Goal: Task Accomplishment & Management: Complete application form

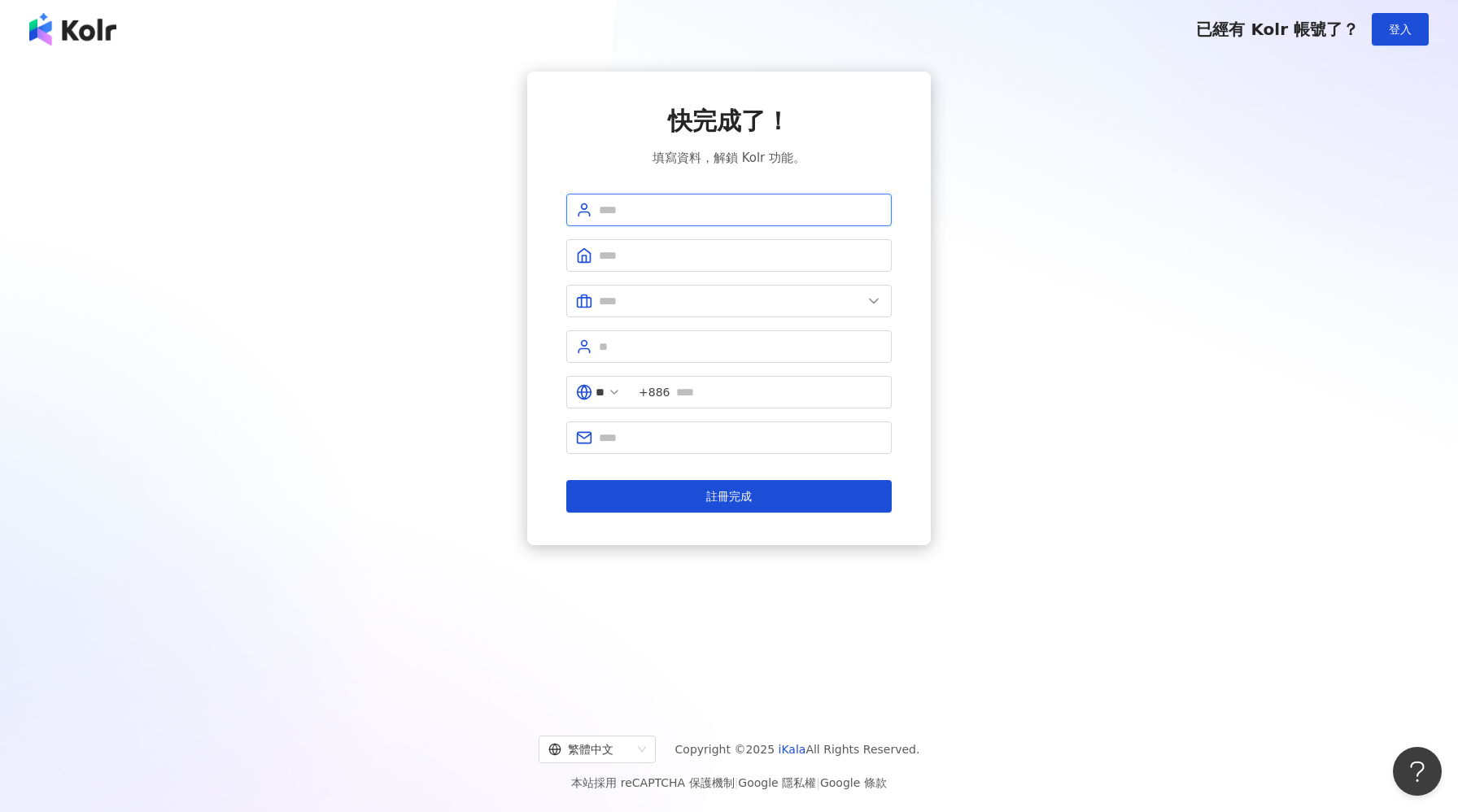
click at [656, 207] on input "text" at bounding box center [741, 210] width 283 height 18
click at [747, 210] on input "text" at bounding box center [741, 210] width 283 height 18
click at [746, 210] on input "text" at bounding box center [741, 210] width 283 height 18
click at [736, 214] on input "text" at bounding box center [741, 210] width 283 height 18
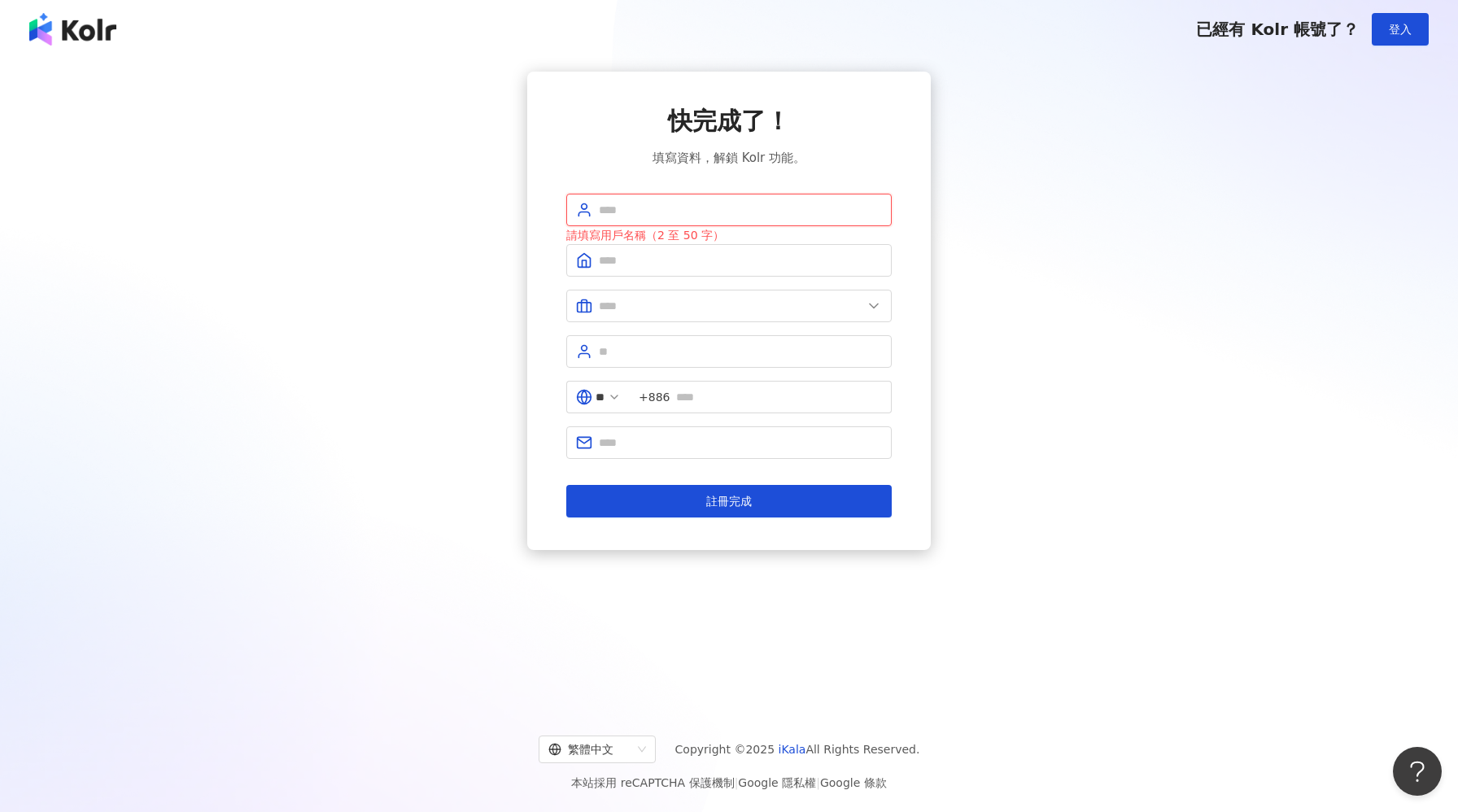
click at [646, 211] on input "text" at bounding box center [741, 210] width 283 height 18
click at [615, 260] on input "text" at bounding box center [741, 260] width 283 height 18
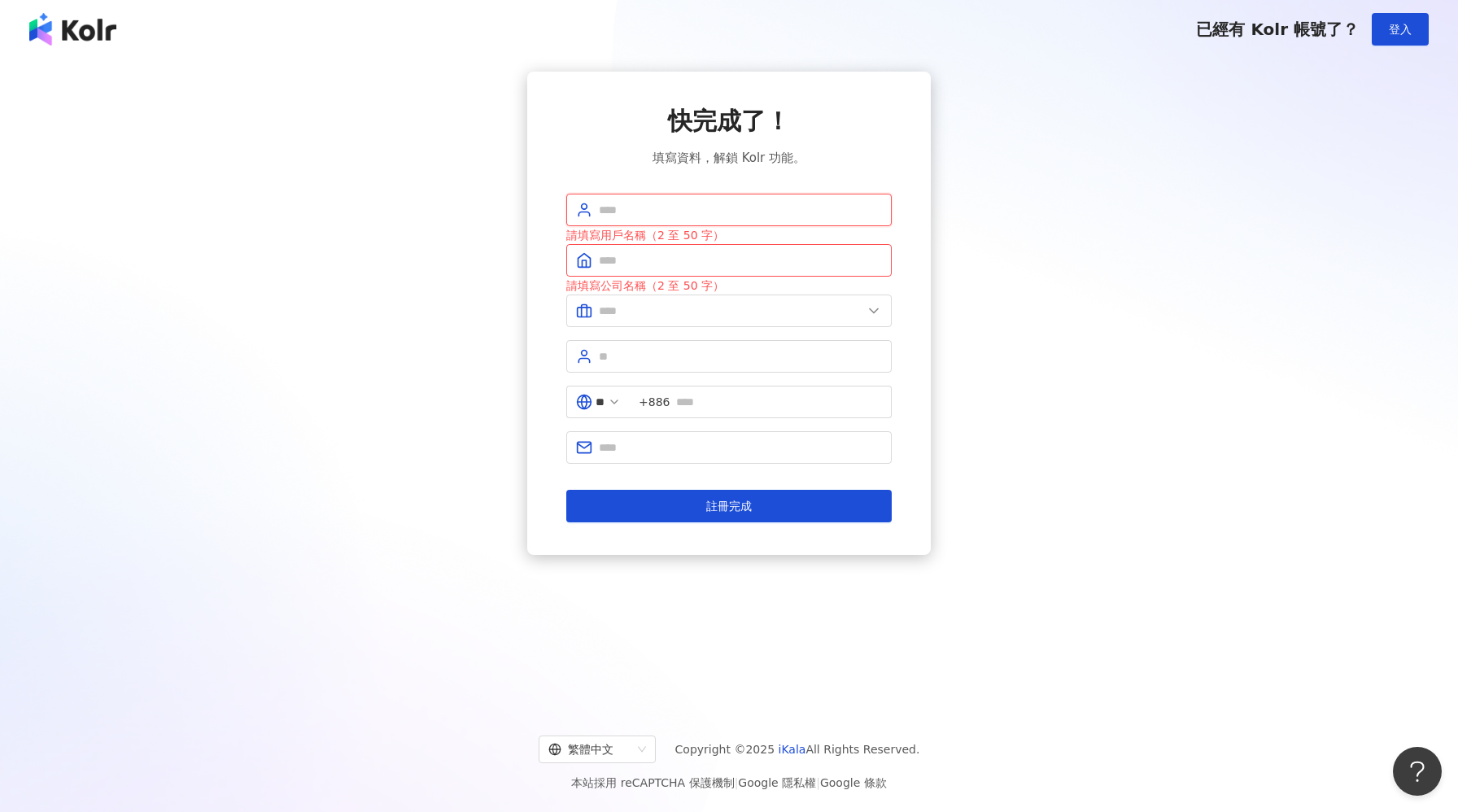
click at [622, 210] on input "text" at bounding box center [741, 210] width 283 height 18
type input "****"
click at [632, 254] on input "text" at bounding box center [741, 260] width 283 height 18
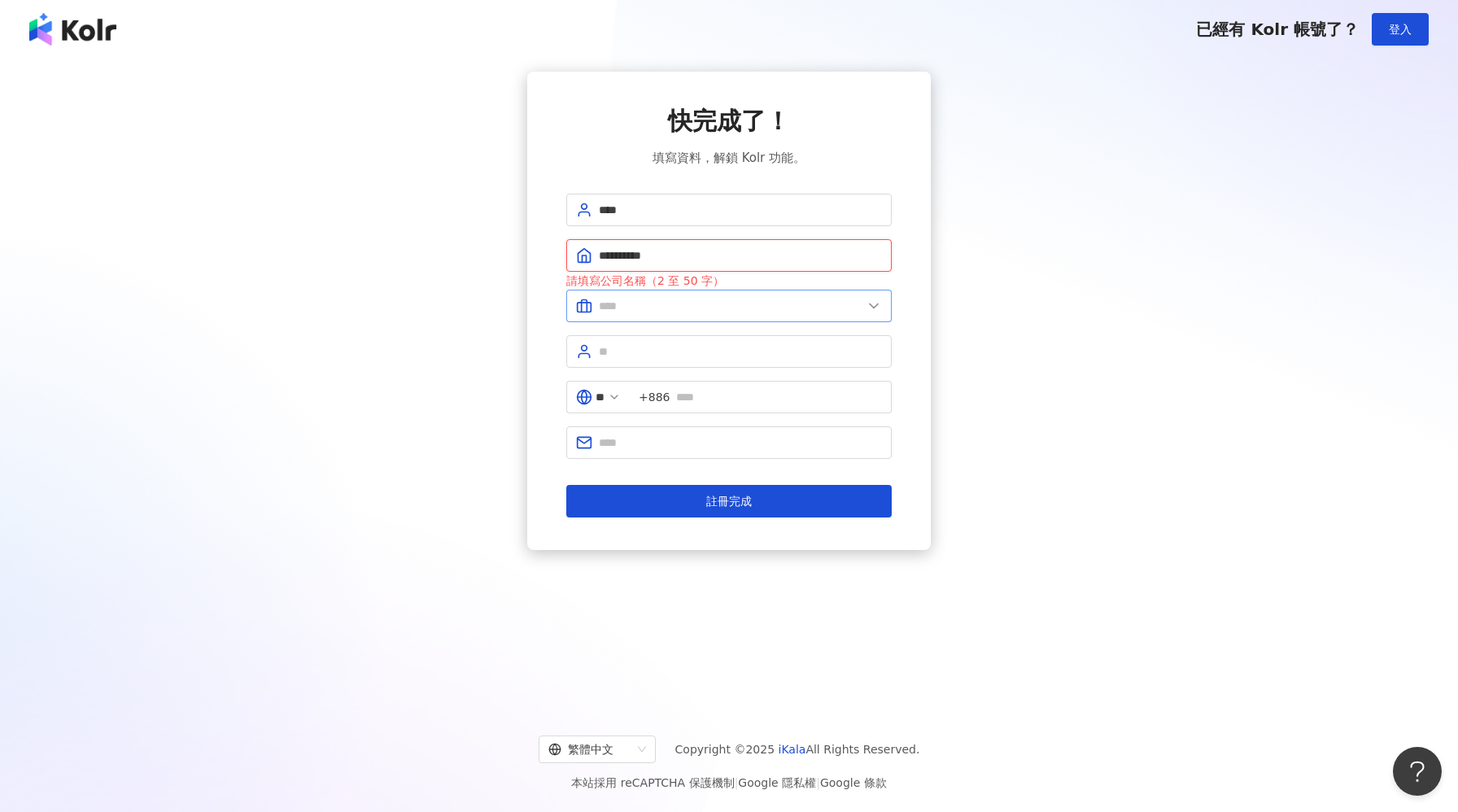
type input "**********"
click at [627, 306] on input "text" at bounding box center [730, 306] width 263 height 18
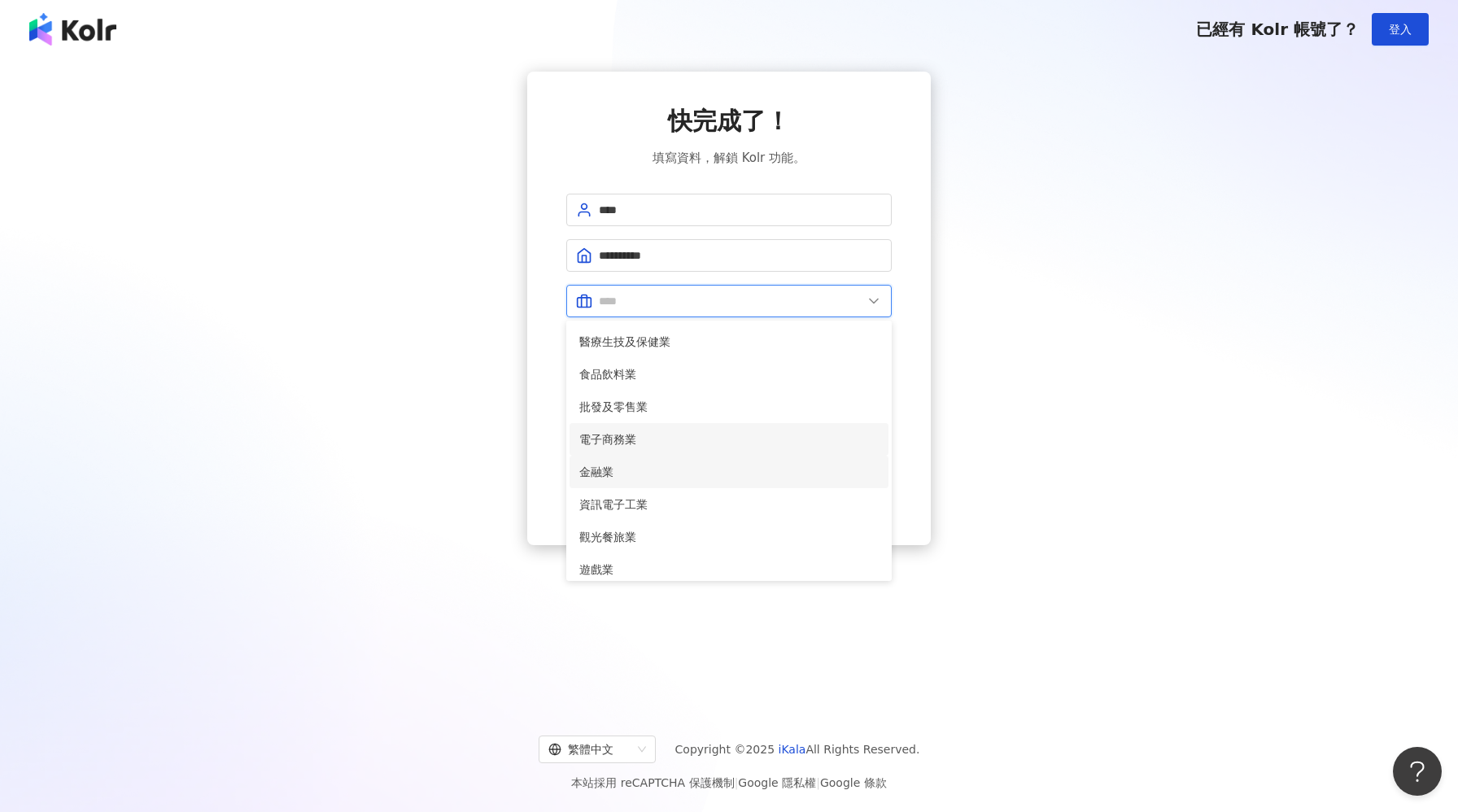
scroll to position [64, 0]
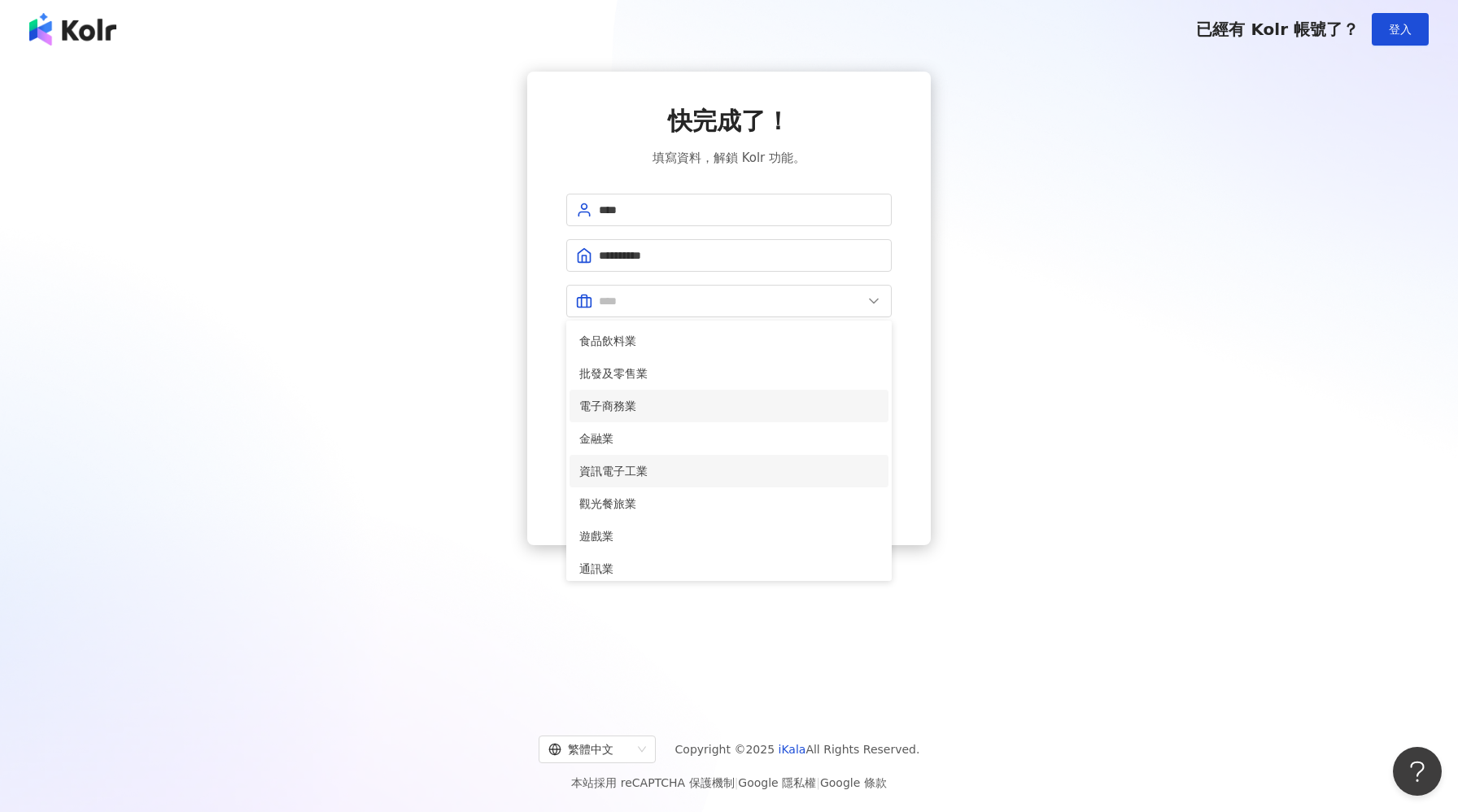
click at [652, 470] on span "資訊電子工業" at bounding box center [729, 471] width 299 height 18
type input "******"
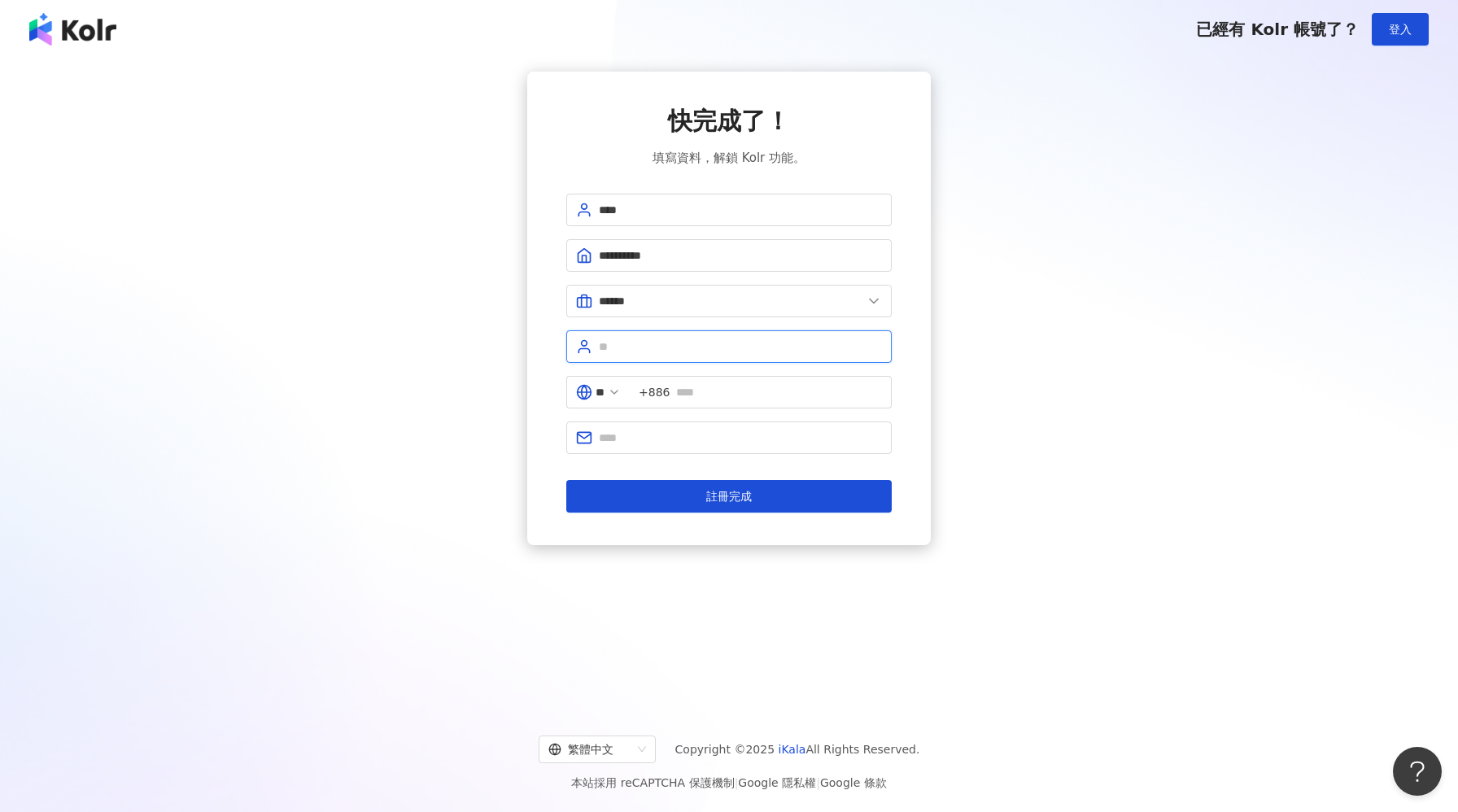
click at [682, 349] on input "text" at bounding box center [741, 346] width 283 height 18
click at [705, 399] on input "text" at bounding box center [779, 392] width 206 height 18
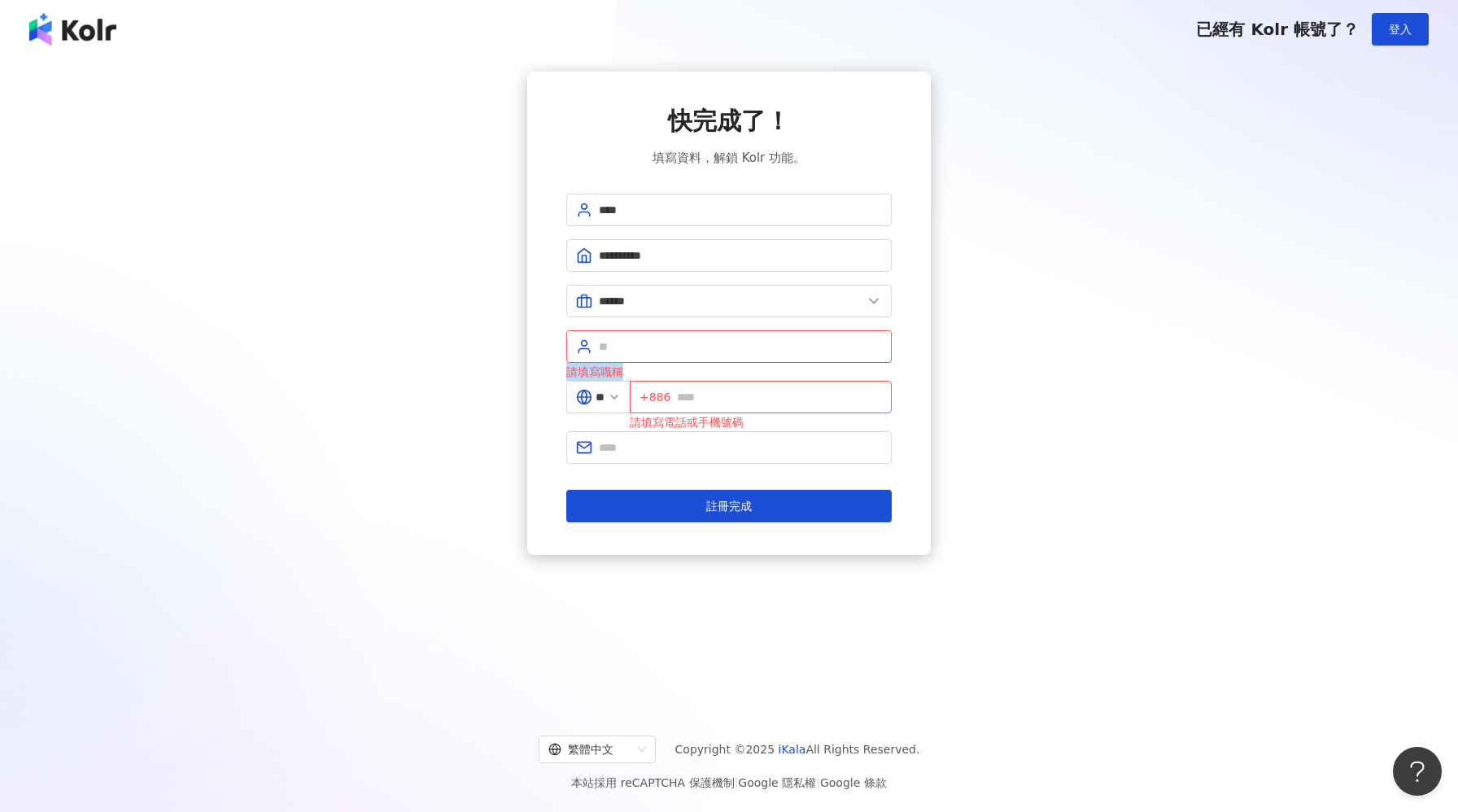
drag, startPoint x: 569, startPoint y: 371, endPoint x: 626, endPoint y: 373, distance: 57.0
click at [626, 373] on div "請填寫職稱" at bounding box center [729, 371] width 325 height 18
copy div "請填寫職稱"
click at [639, 354] on input "text" at bounding box center [741, 346] width 283 height 18
type input "****"
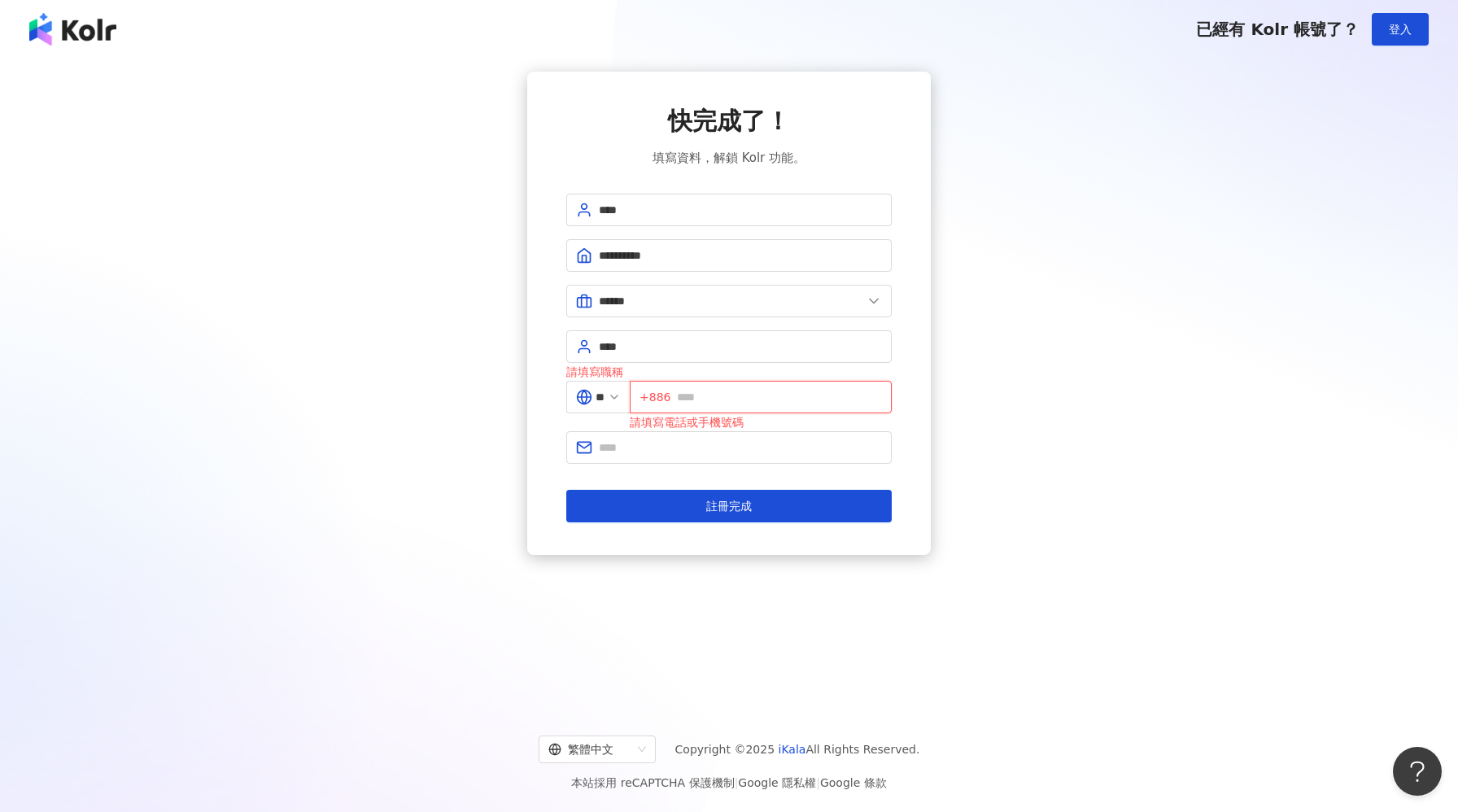
click at [702, 396] on input "text" at bounding box center [780, 396] width 205 height 18
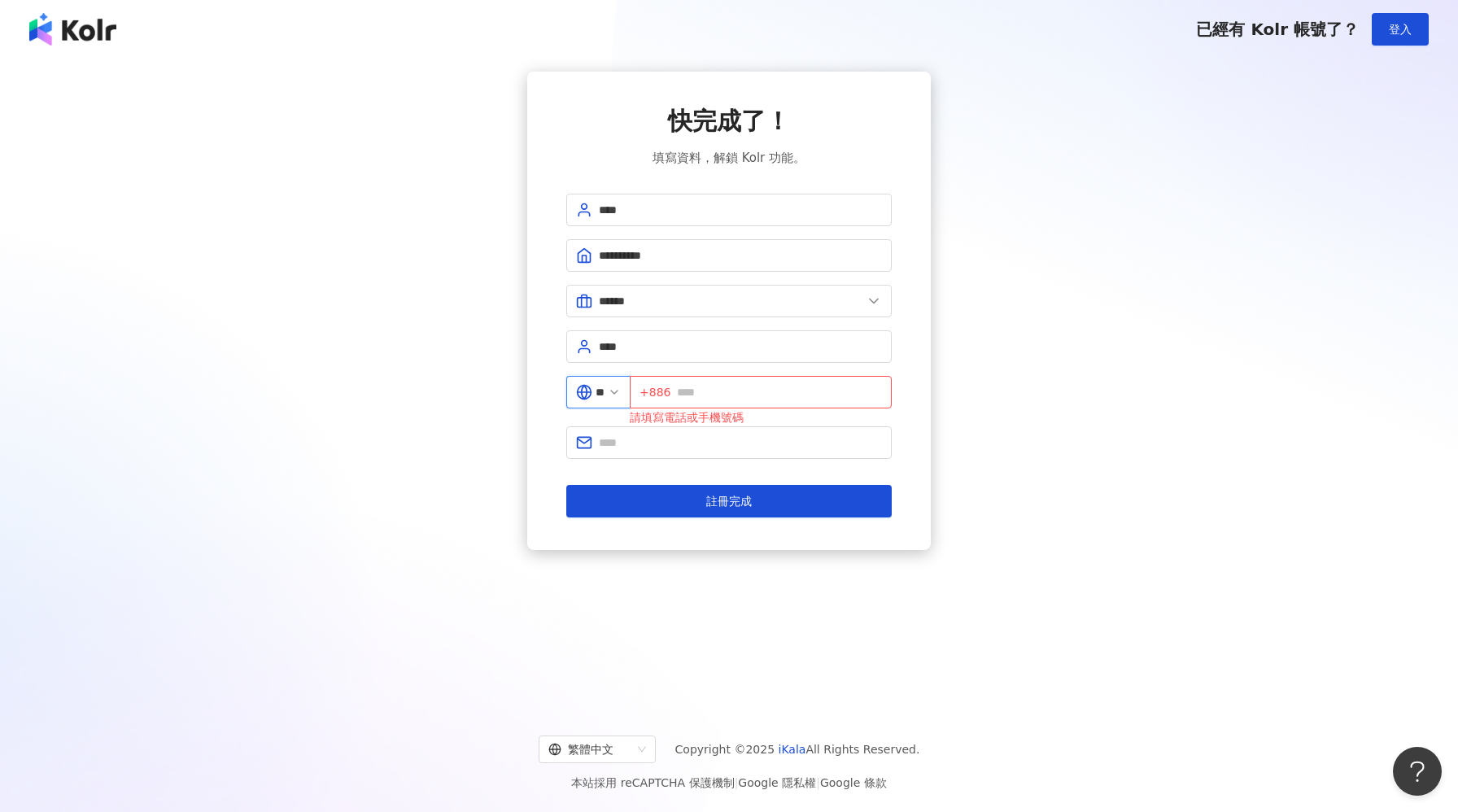
click at [604, 389] on input "**" at bounding box center [600, 392] width 9 height 18
click at [551, 572] on div "中國" at bounding box center [541, 563] width 156 height 30
type input "**"
click at [746, 398] on input "text" at bounding box center [776, 392] width 211 height 18
type input "**********"
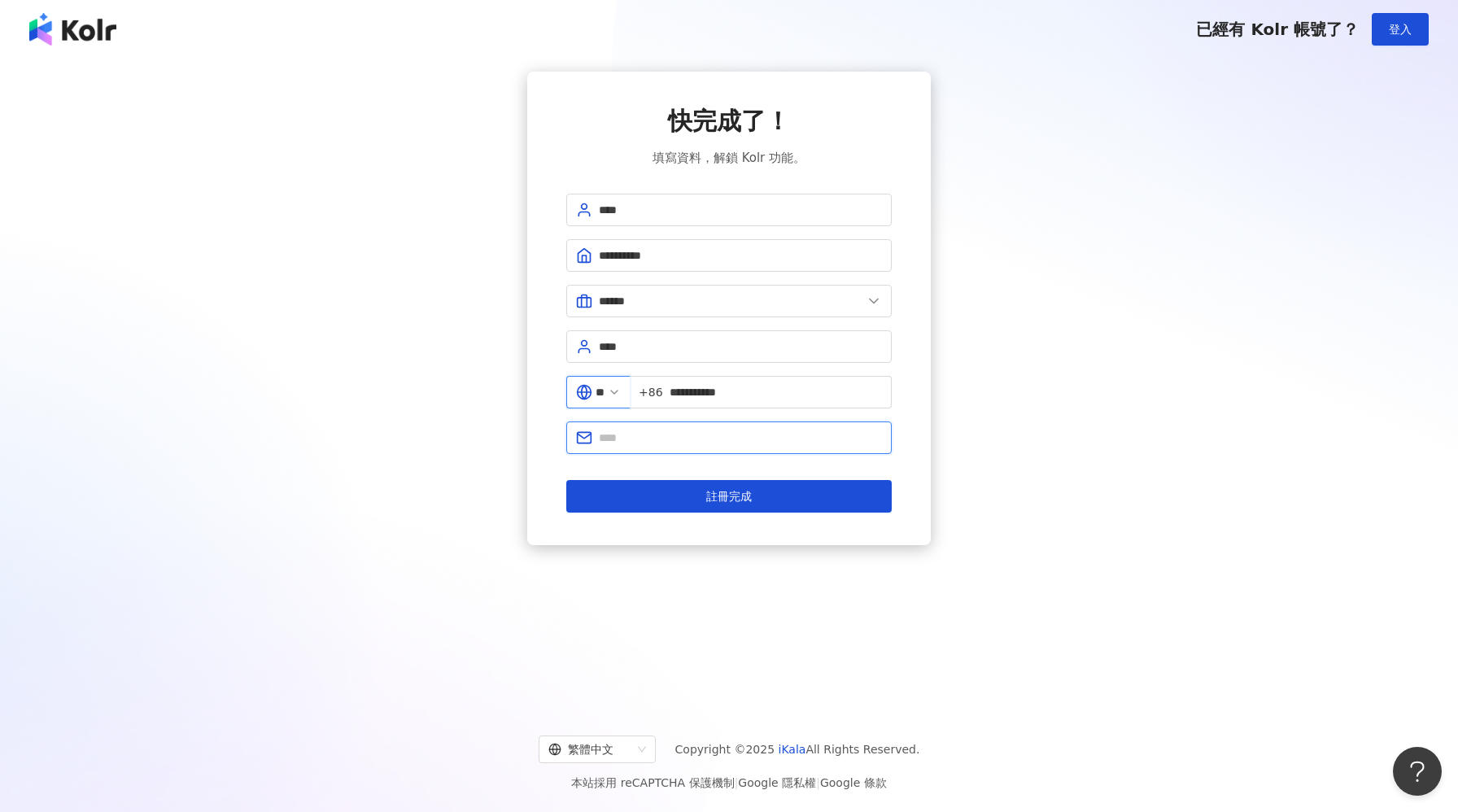
click at [744, 444] on input "text" at bounding box center [741, 437] width 283 height 18
type input "**********"
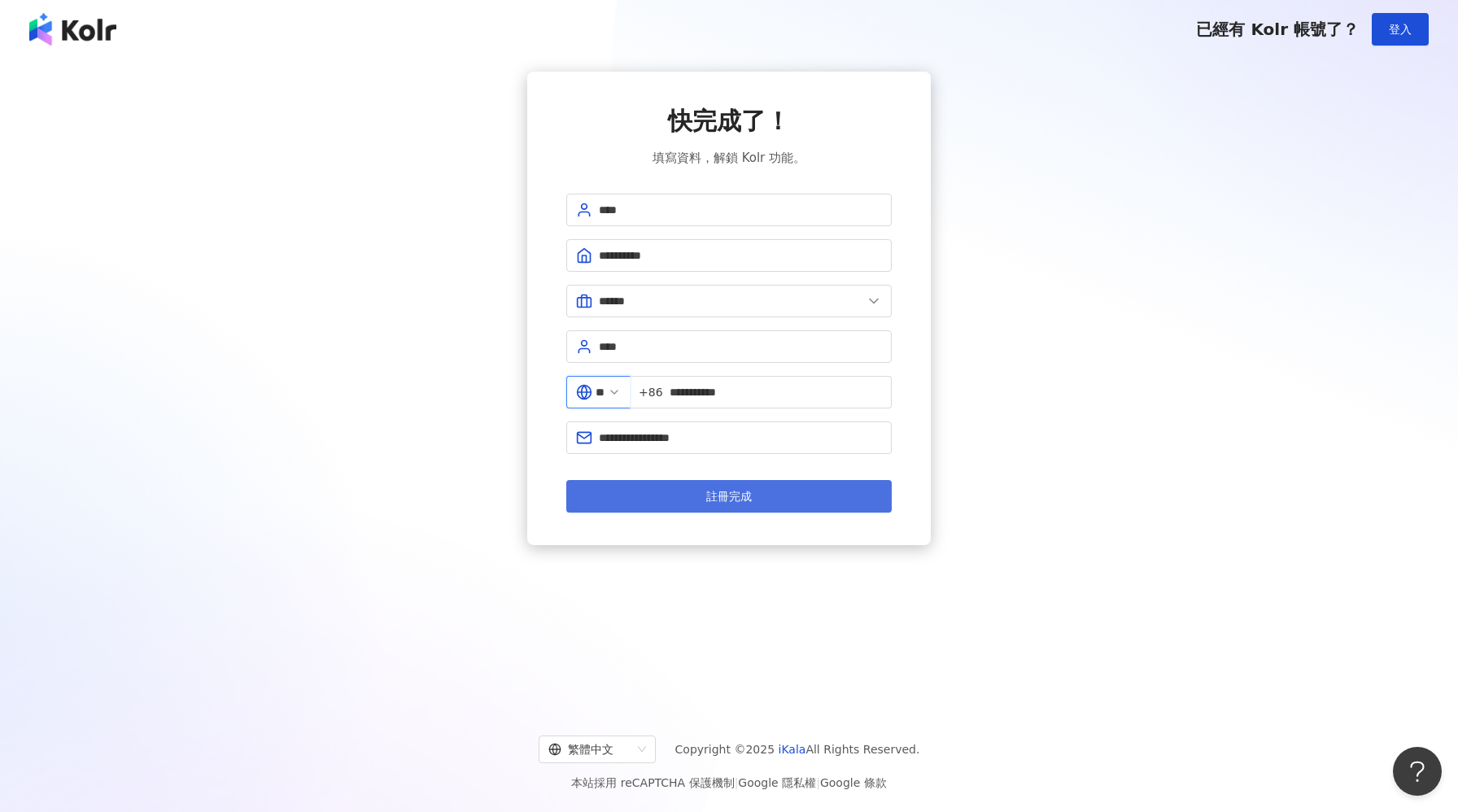
click at [741, 495] on span "註冊完成" at bounding box center [729, 496] width 45 height 13
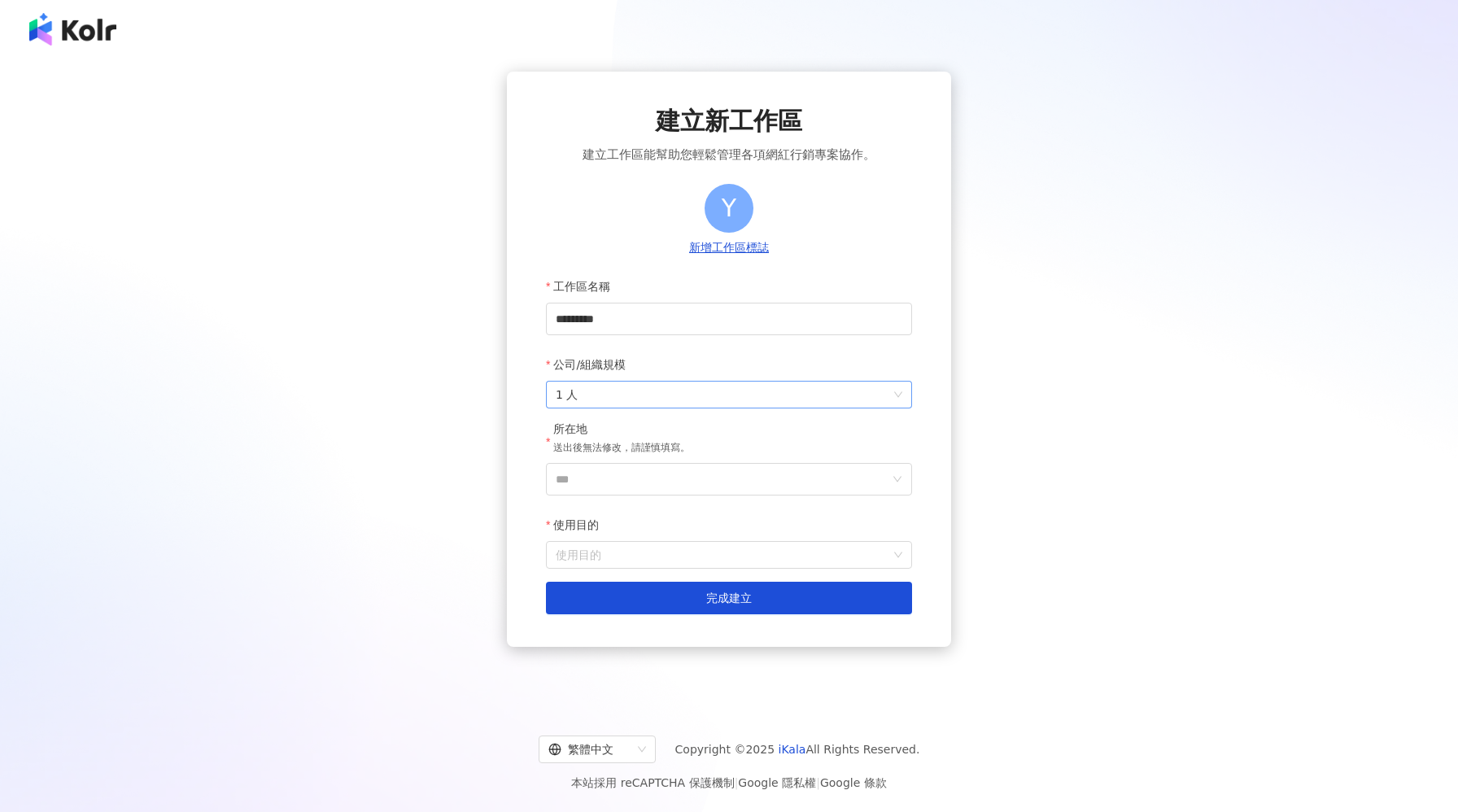
click at [837, 401] on span "1 人" at bounding box center [729, 395] width 347 height 26
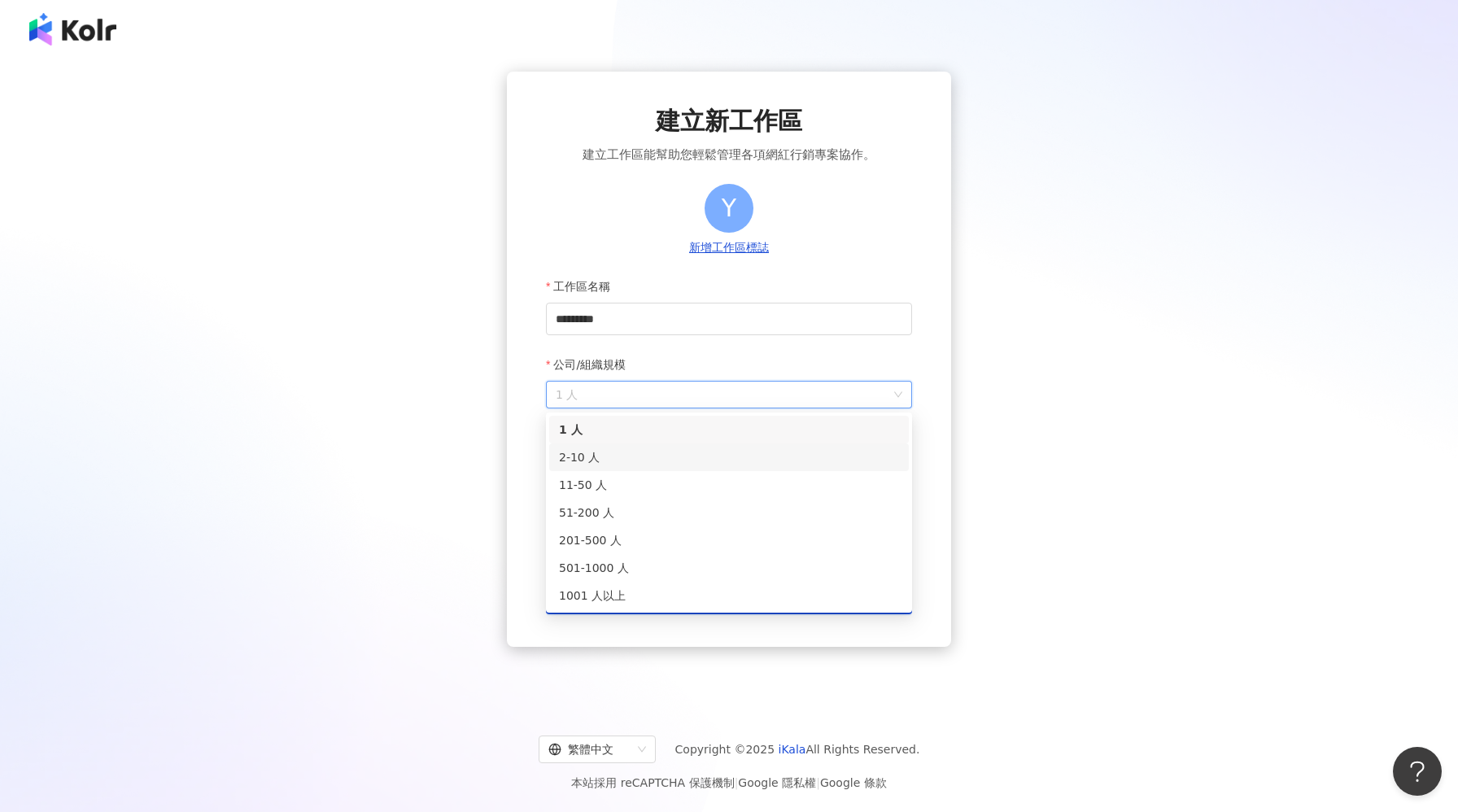
click at [758, 461] on div "2-10 人" at bounding box center [729, 457] width 340 height 18
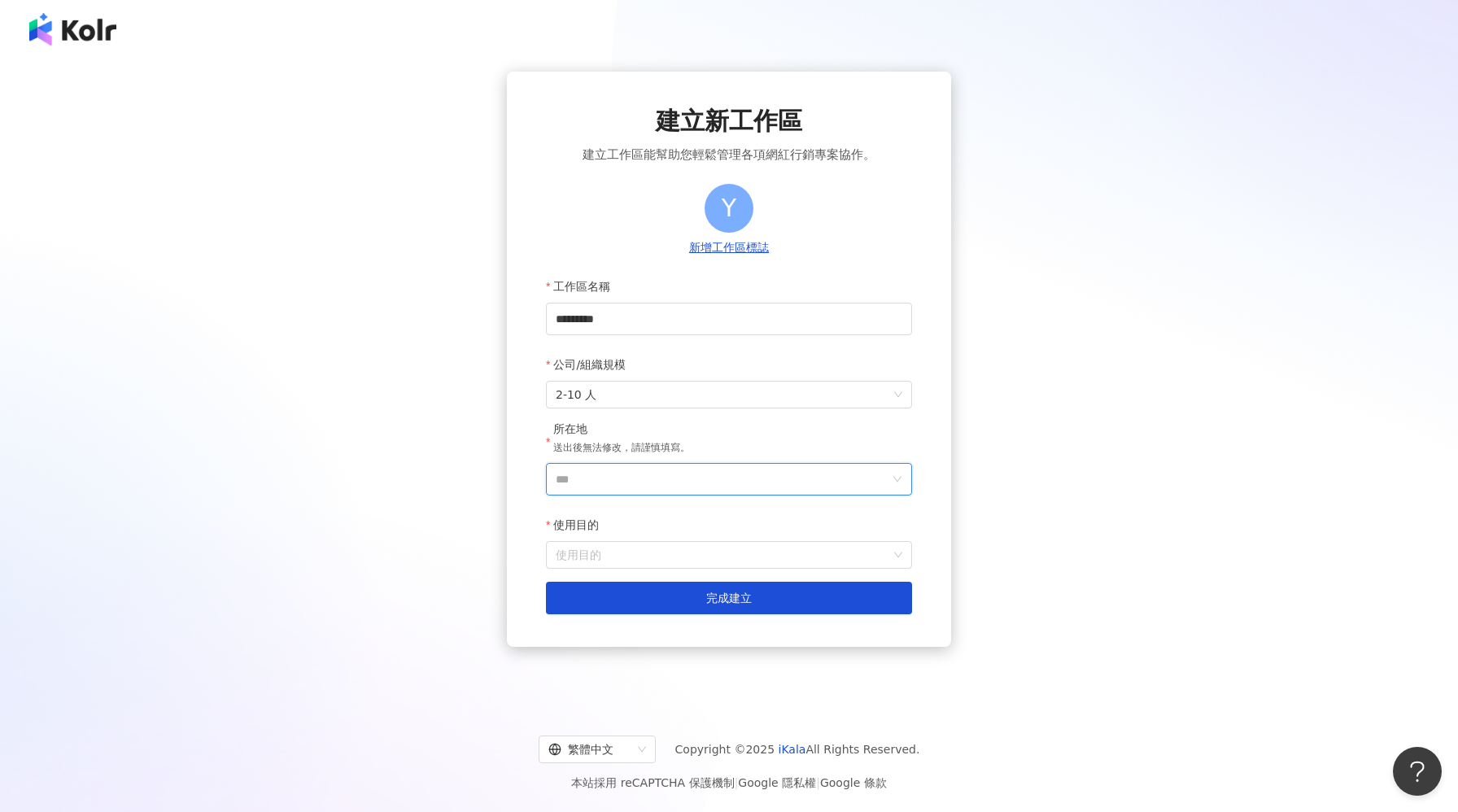
click at [721, 485] on input "***" at bounding box center [722, 479] width 334 height 31
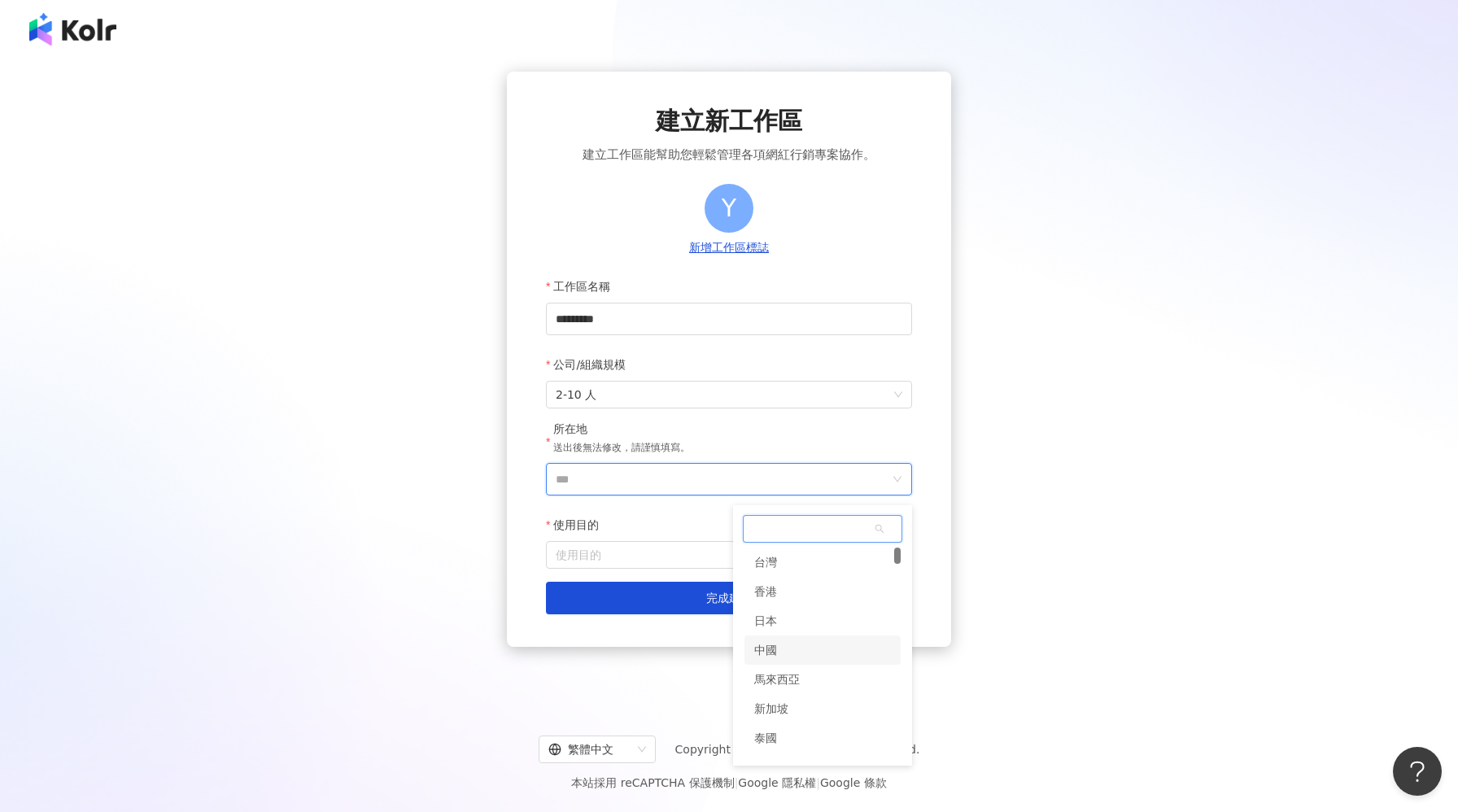
click at [785, 657] on div "中國" at bounding box center [822, 650] width 156 height 30
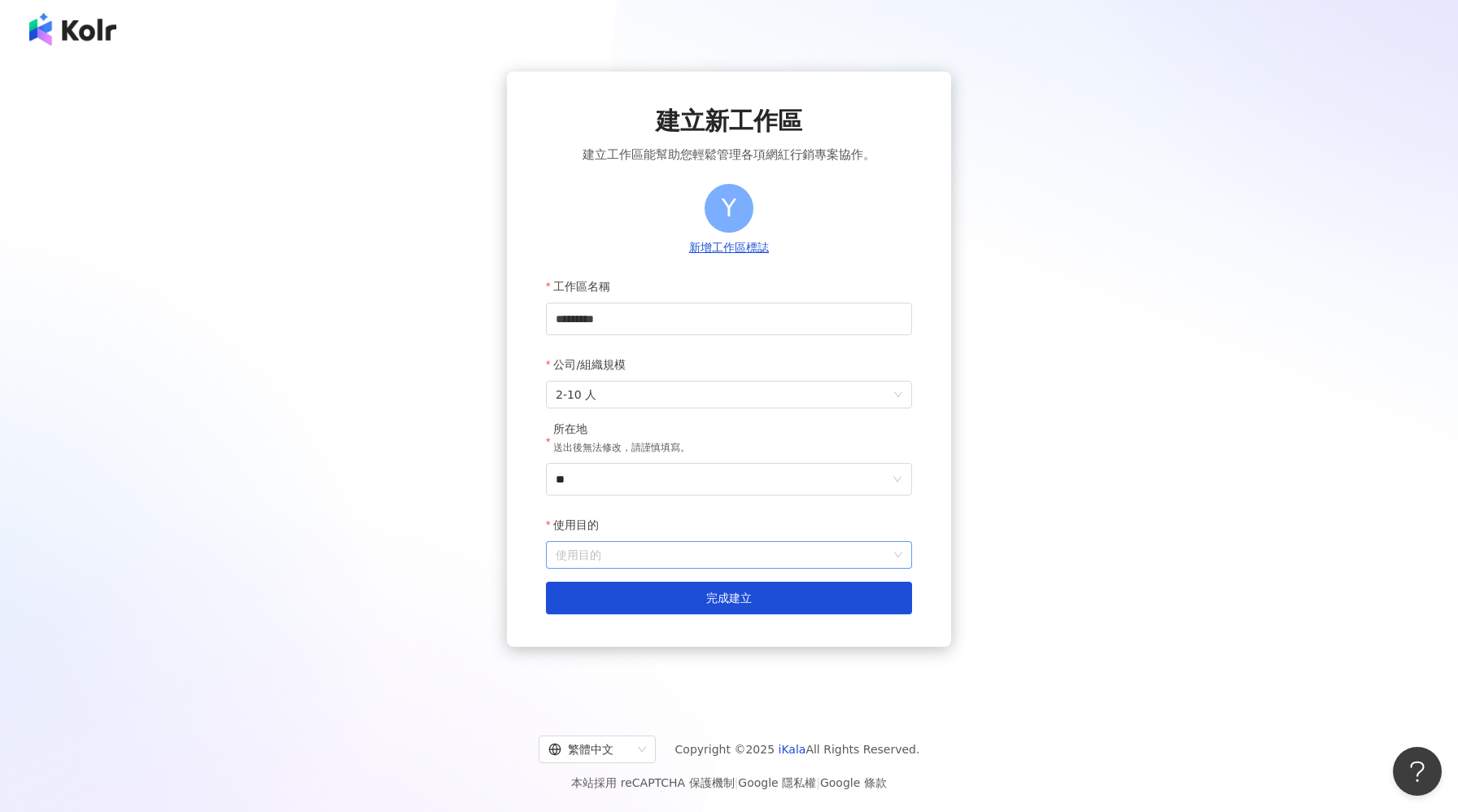
click at [701, 564] on input "使用目的" at bounding box center [729, 555] width 347 height 26
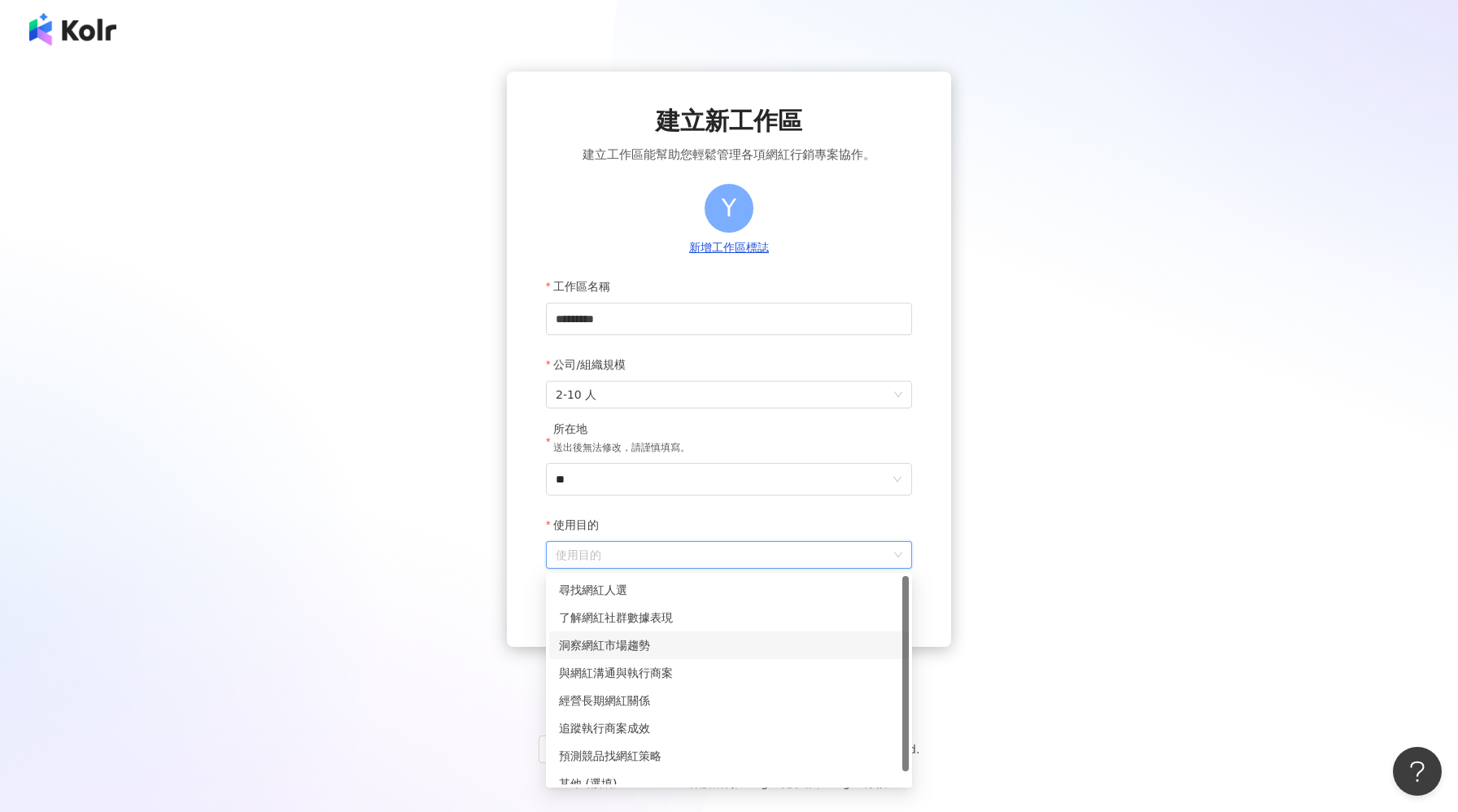
click at [668, 649] on div "洞察網紅市場趨勢" at bounding box center [729, 645] width 340 height 18
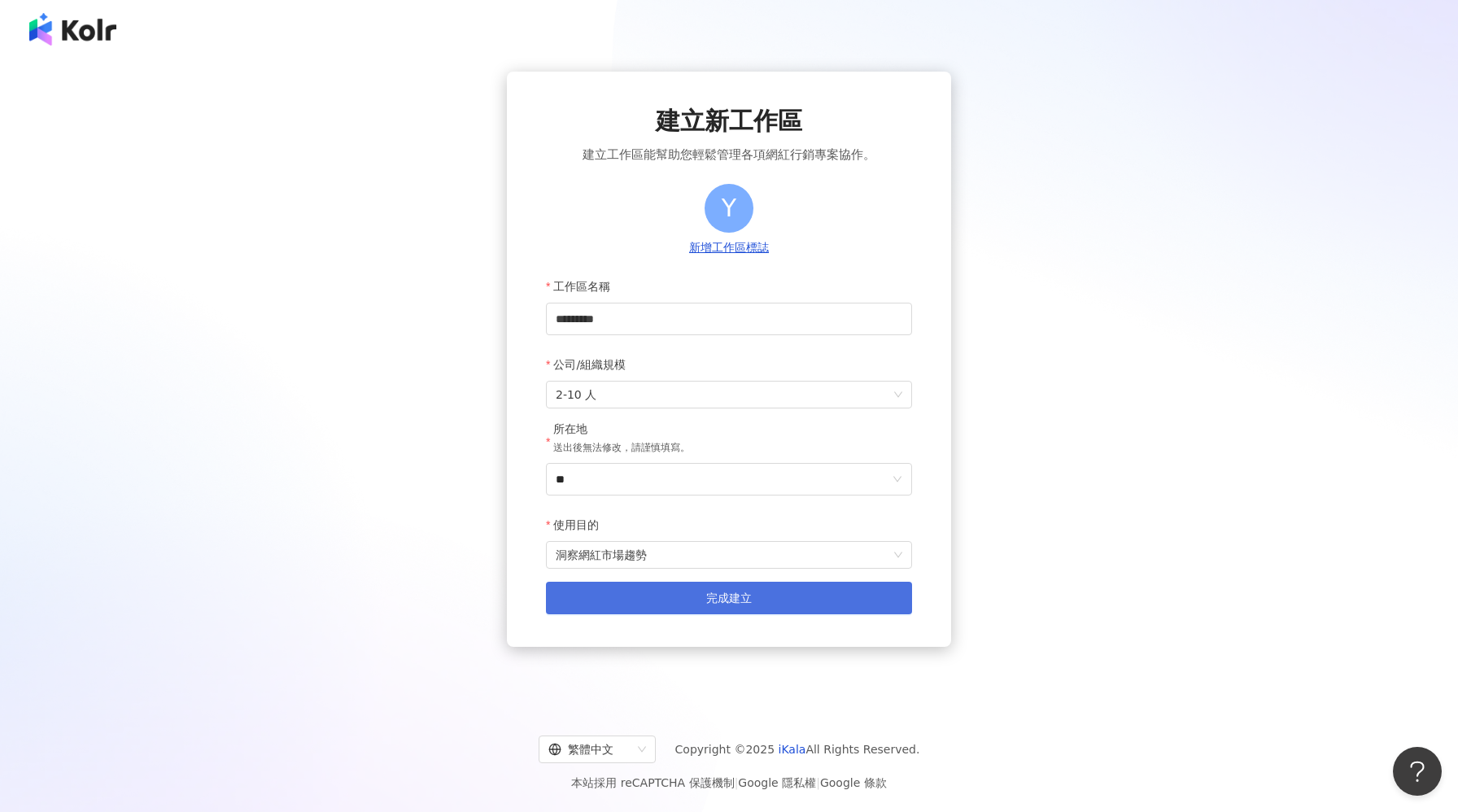
click at [660, 599] on button "完成建立" at bounding box center [729, 597] width 366 height 32
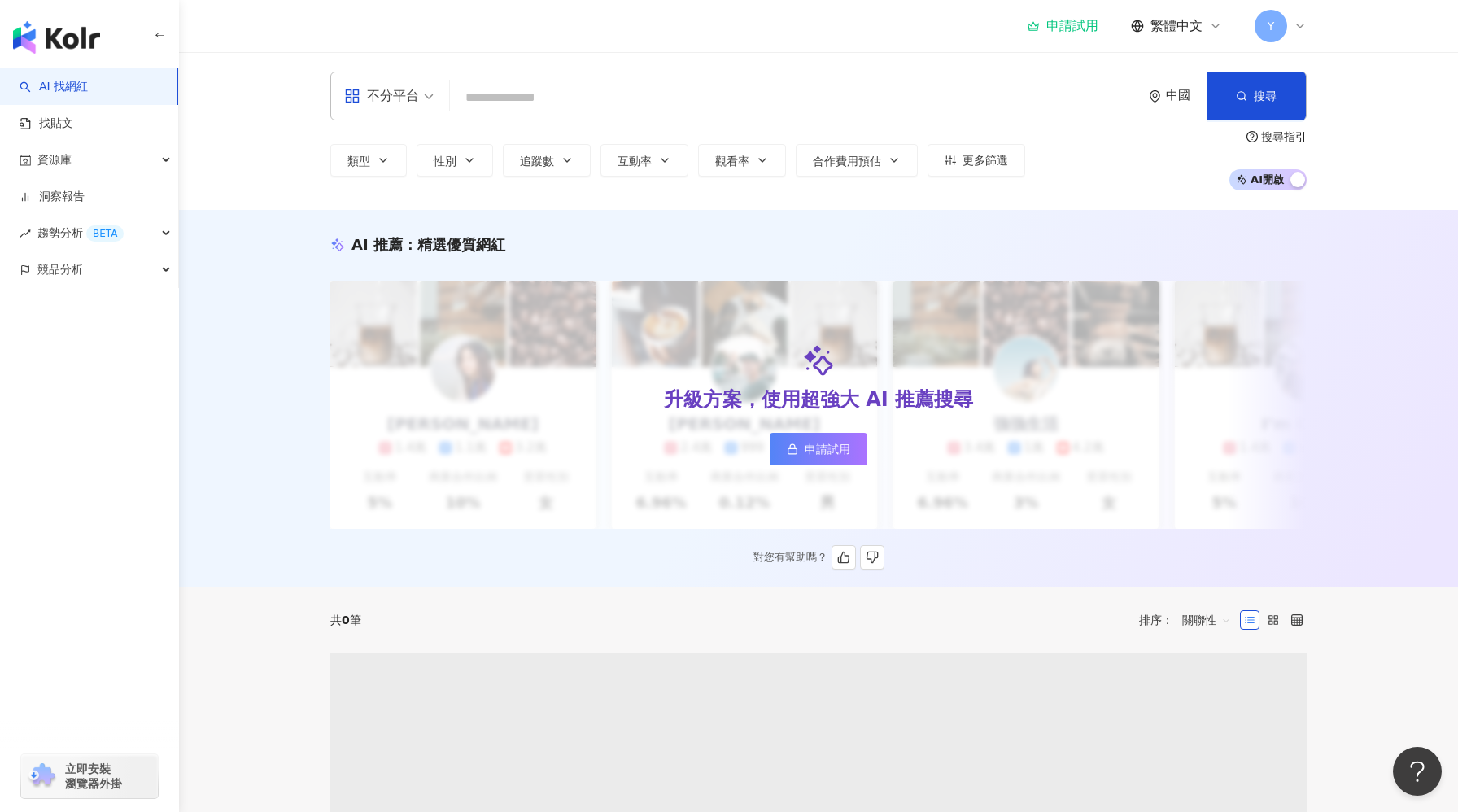
click at [796, 453] on rect at bounding box center [793, 452] width 9 height 5
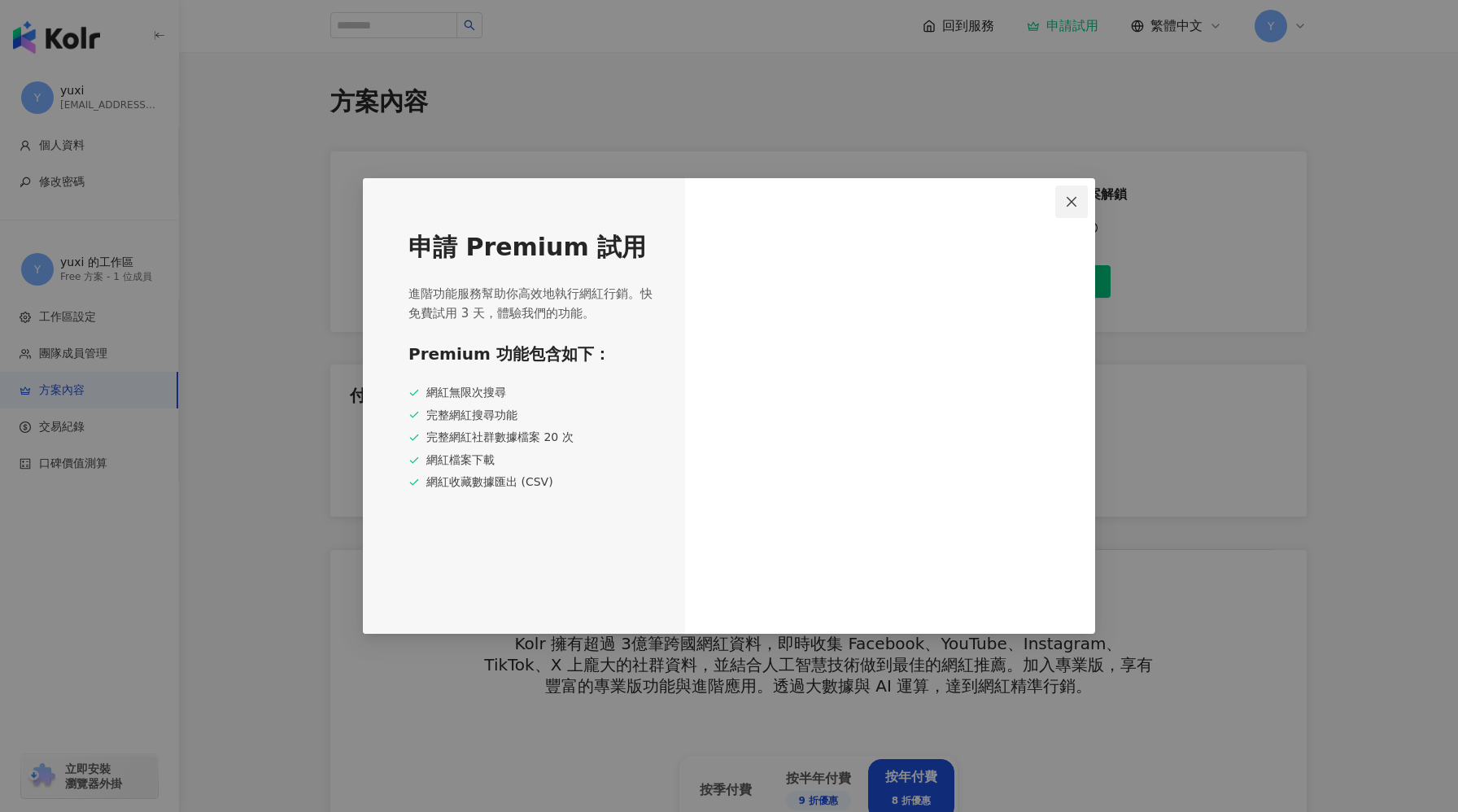
click at [1076, 196] on icon "close" at bounding box center [1071, 202] width 13 height 13
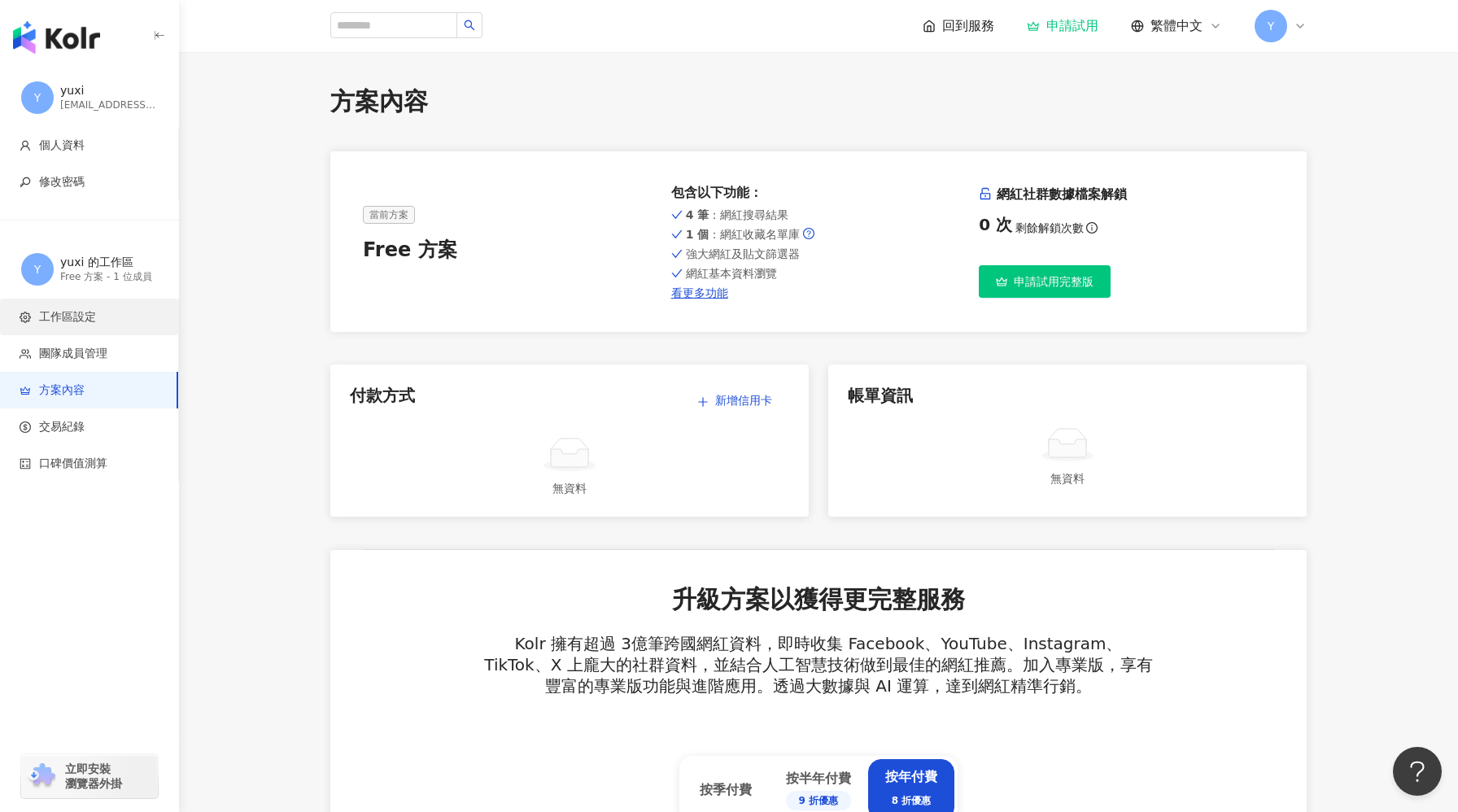
click at [114, 314] on span "工作區設定" at bounding box center [92, 317] width 146 height 17
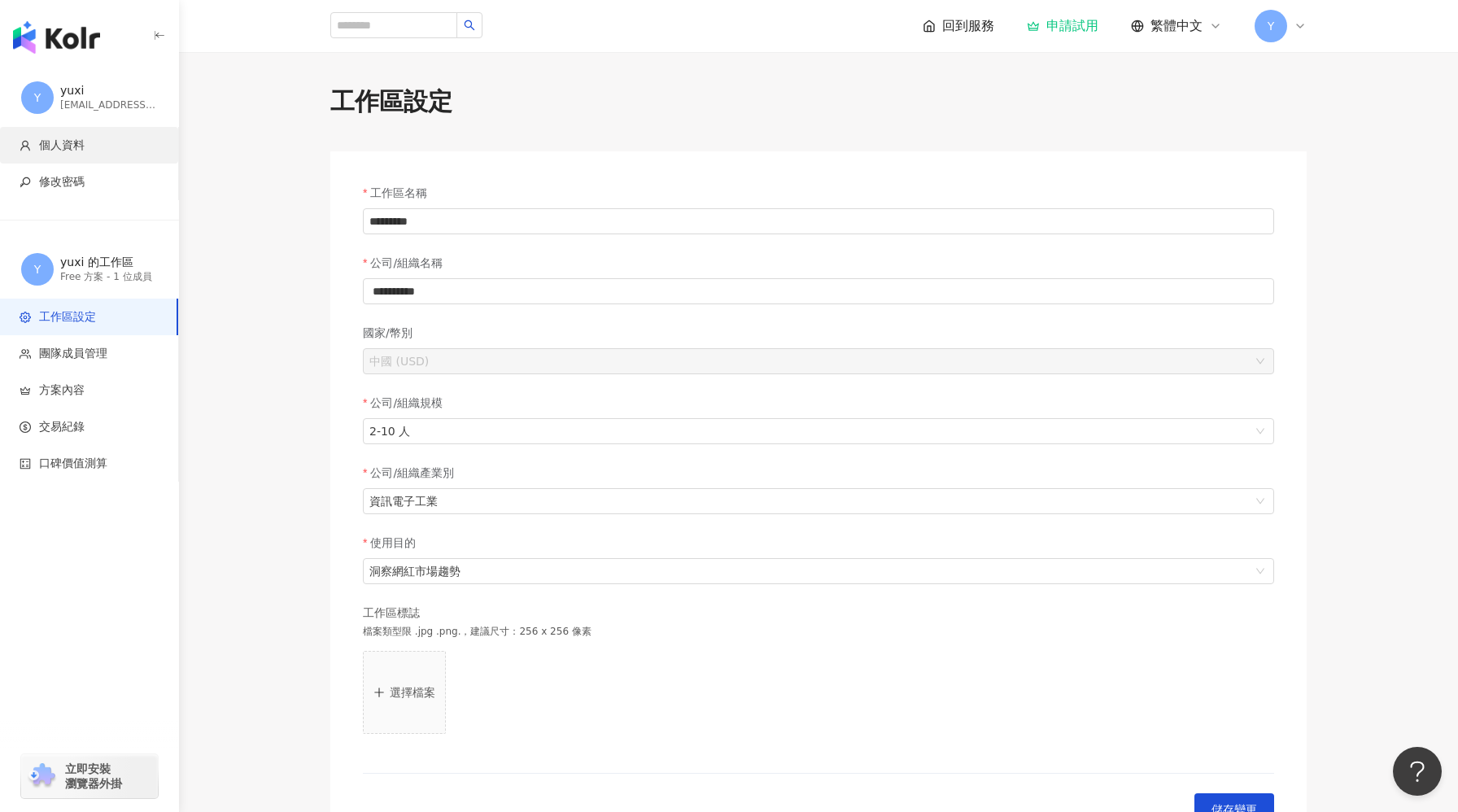
click at [81, 137] on span "個人資料" at bounding box center [62, 145] width 45 height 17
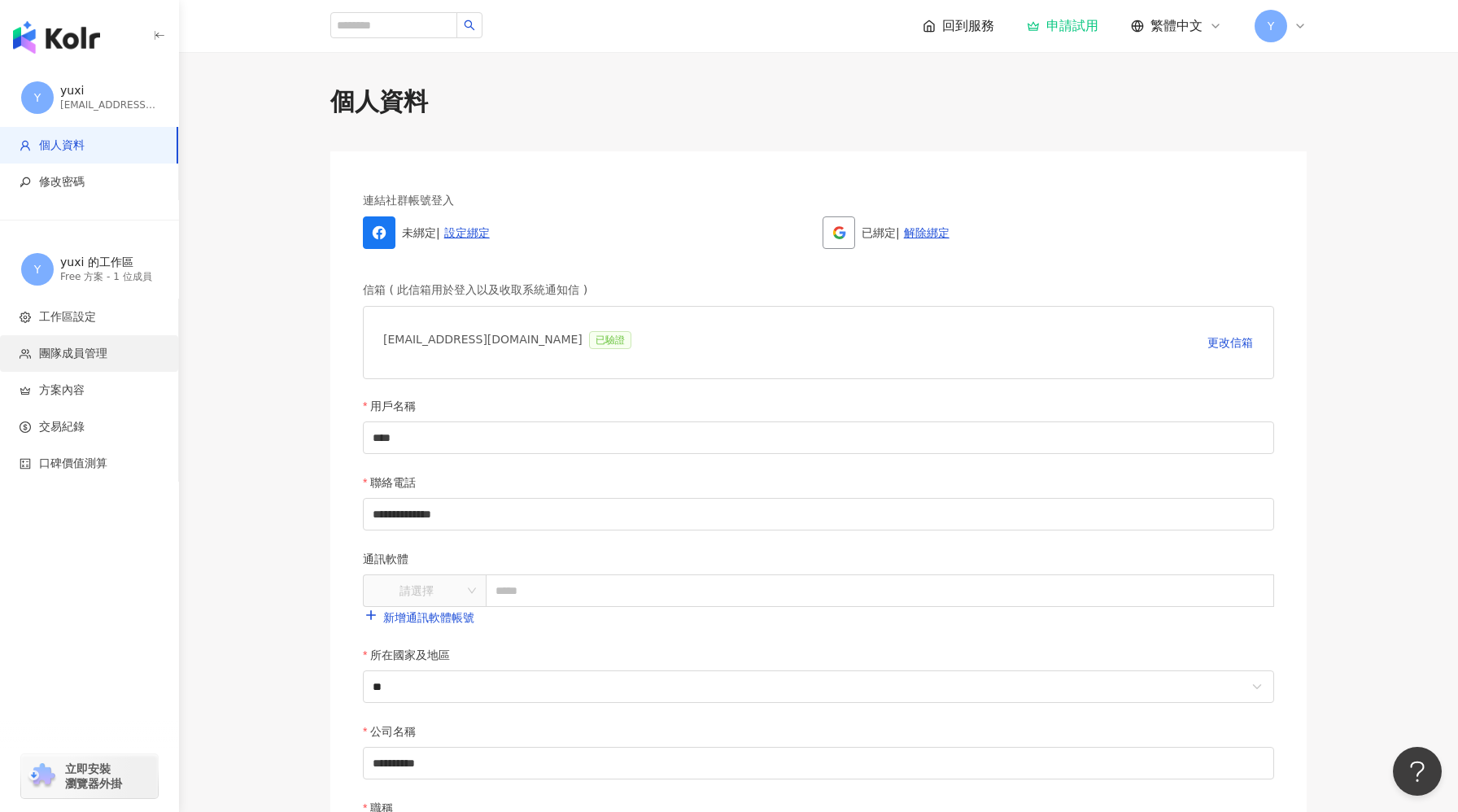
click at [107, 349] on span "團隊成員管理" at bounding box center [73, 354] width 69 height 17
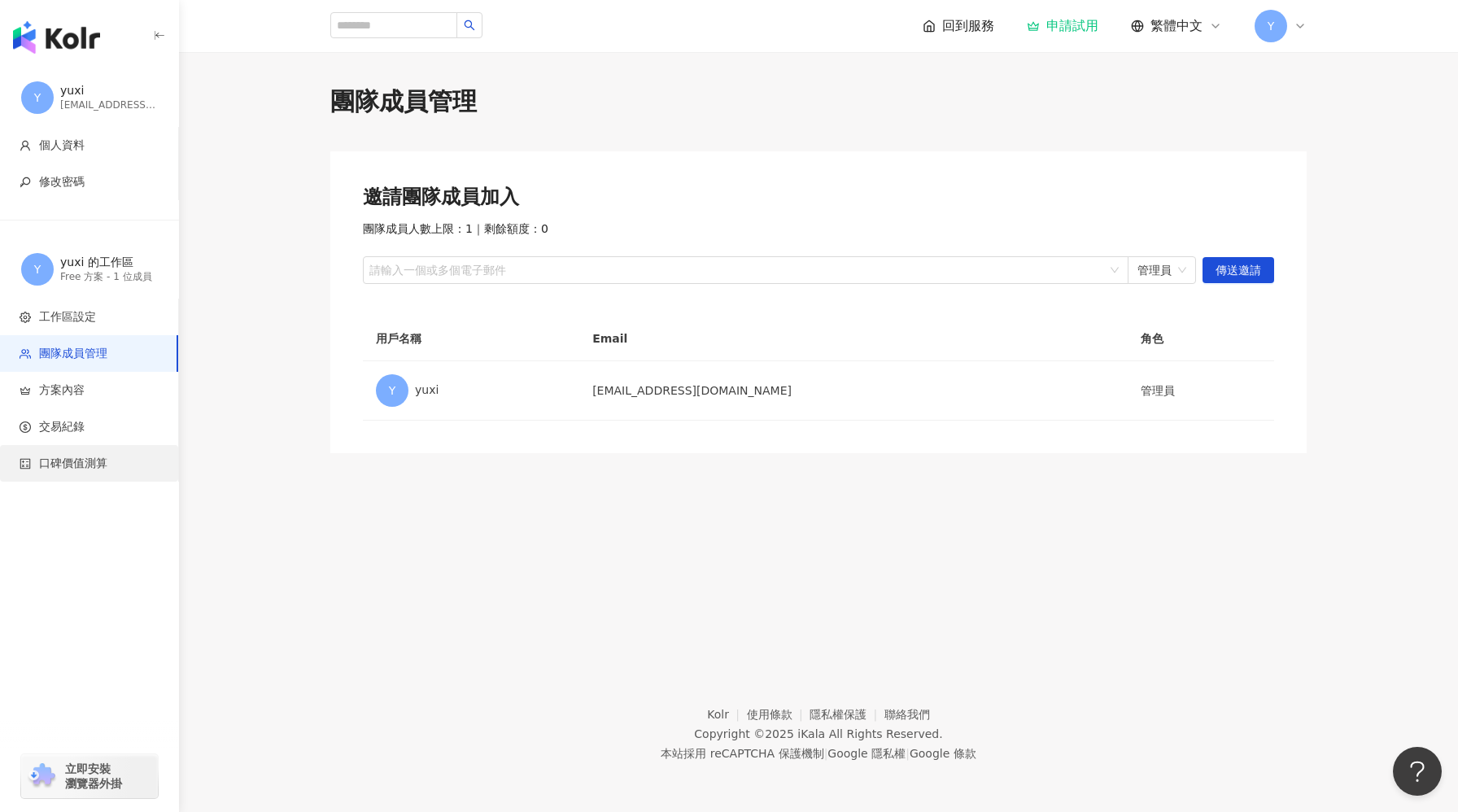
click at [91, 457] on span "口碑價值測算" at bounding box center [73, 463] width 69 height 17
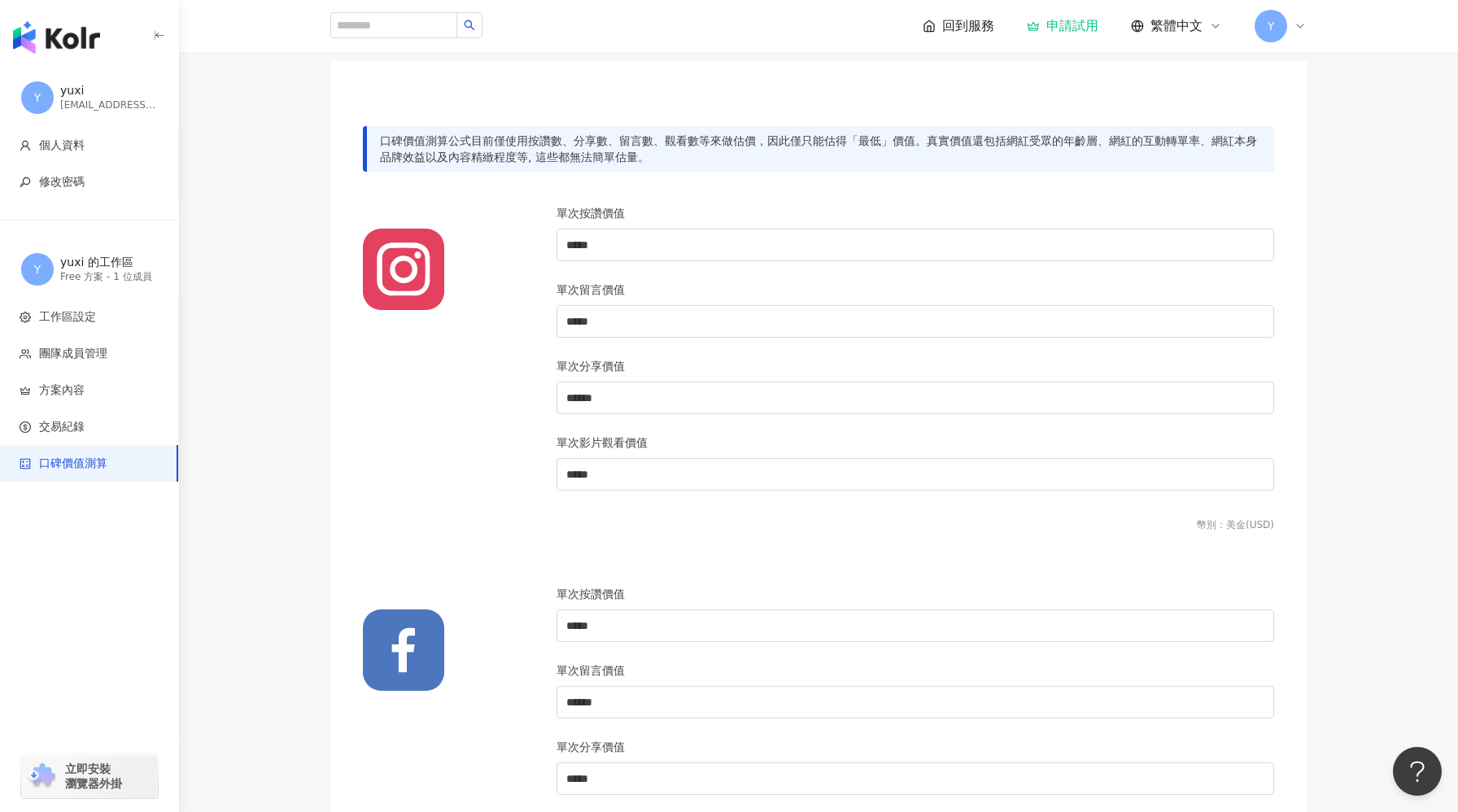
scroll to position [87, 0]
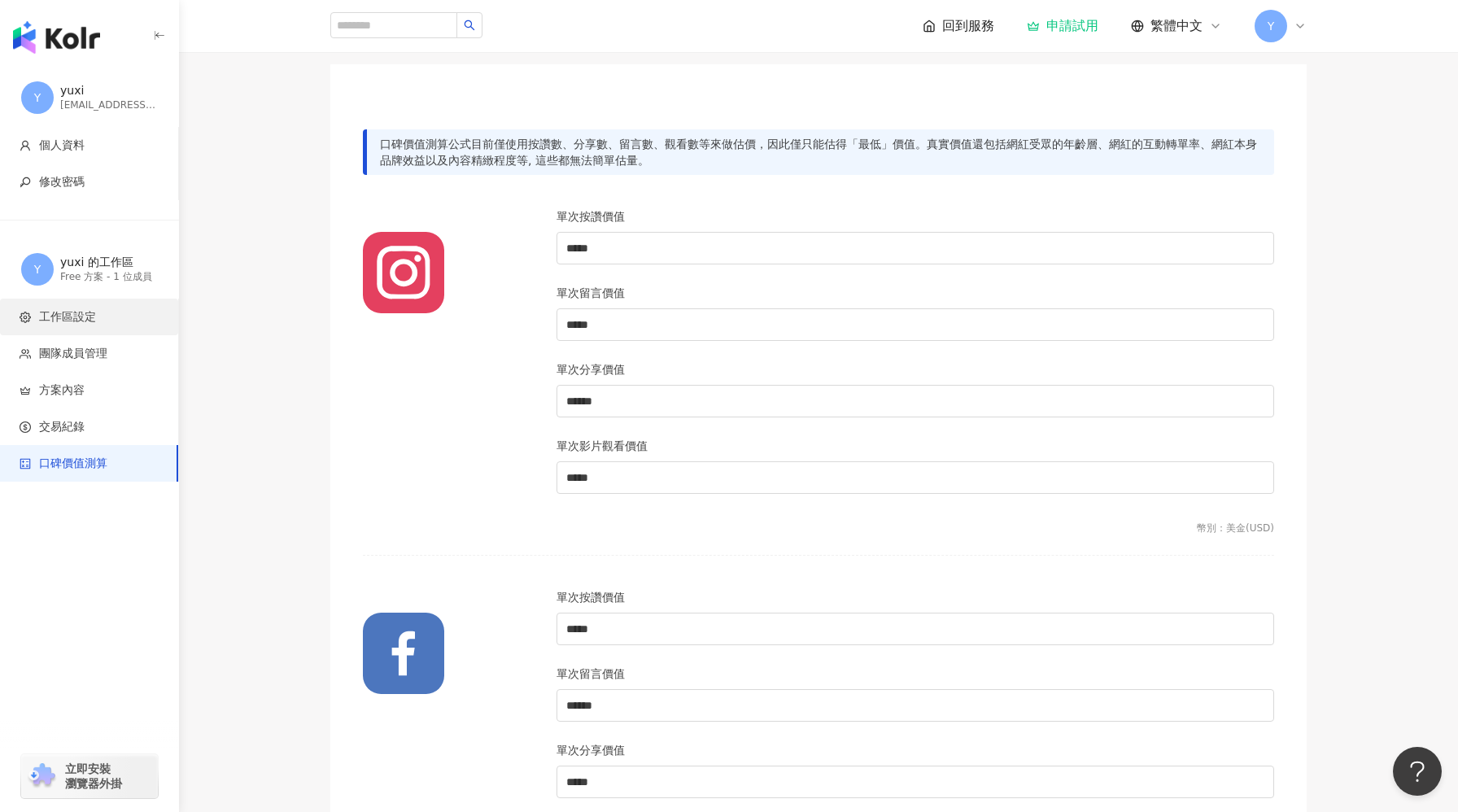
click at [108, 317] on span "工作區設定" at bounding box center [92, 317] width 146 height 17
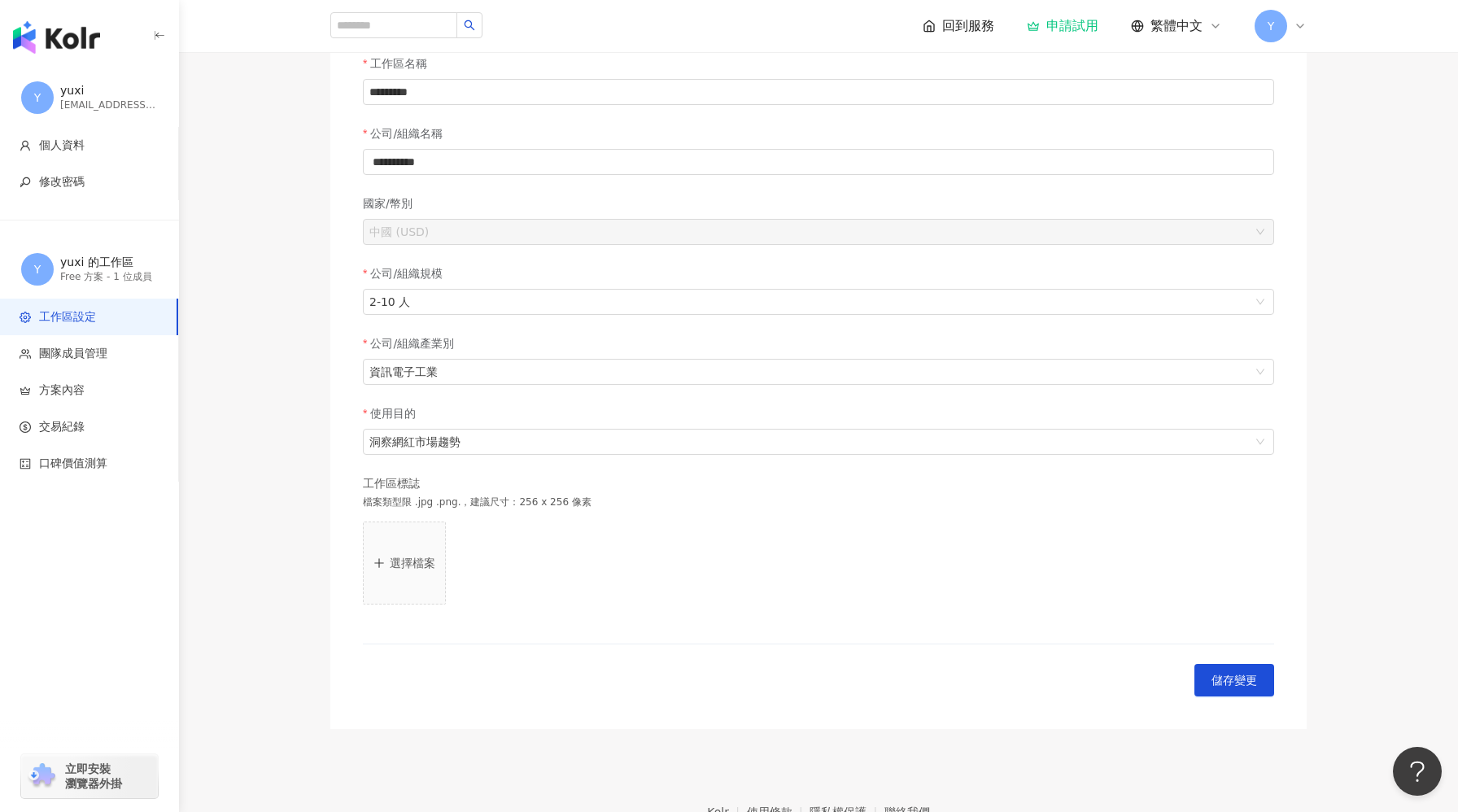
scroll to position [132, 0]
click at [83, 366] on li "團隊成員管理" at bounding box center [89, 354] width 178 height 37
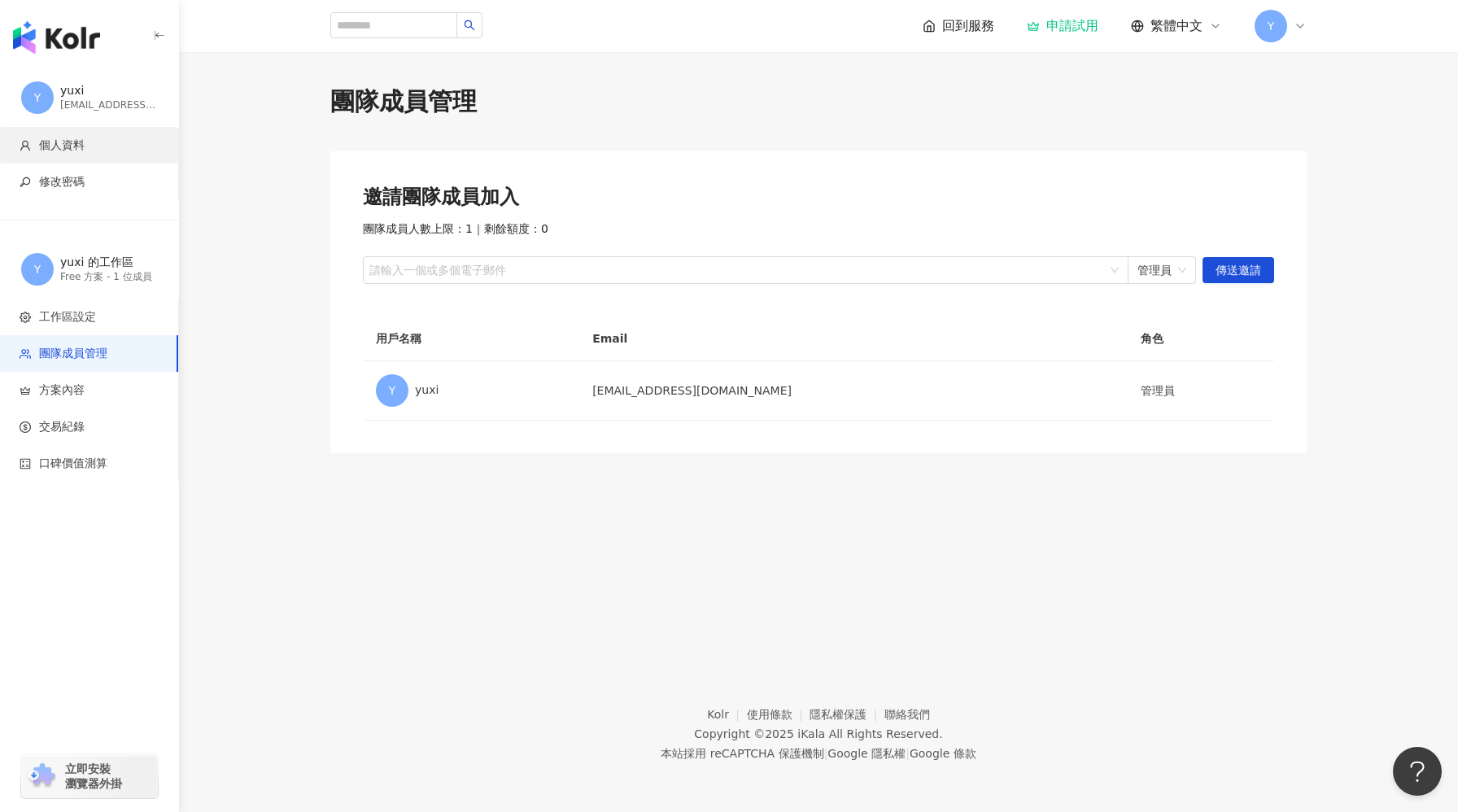
click at [131, 136] on li "個人資料" at bounding box center [89, 145] width 178 height 37
click at [953, 23] on span "回到服務" at bounding box center [969, 26] width 52 height 18
click at [940, 31] on div "回到服務" at bounding box center [958, 26] width 71 height 18
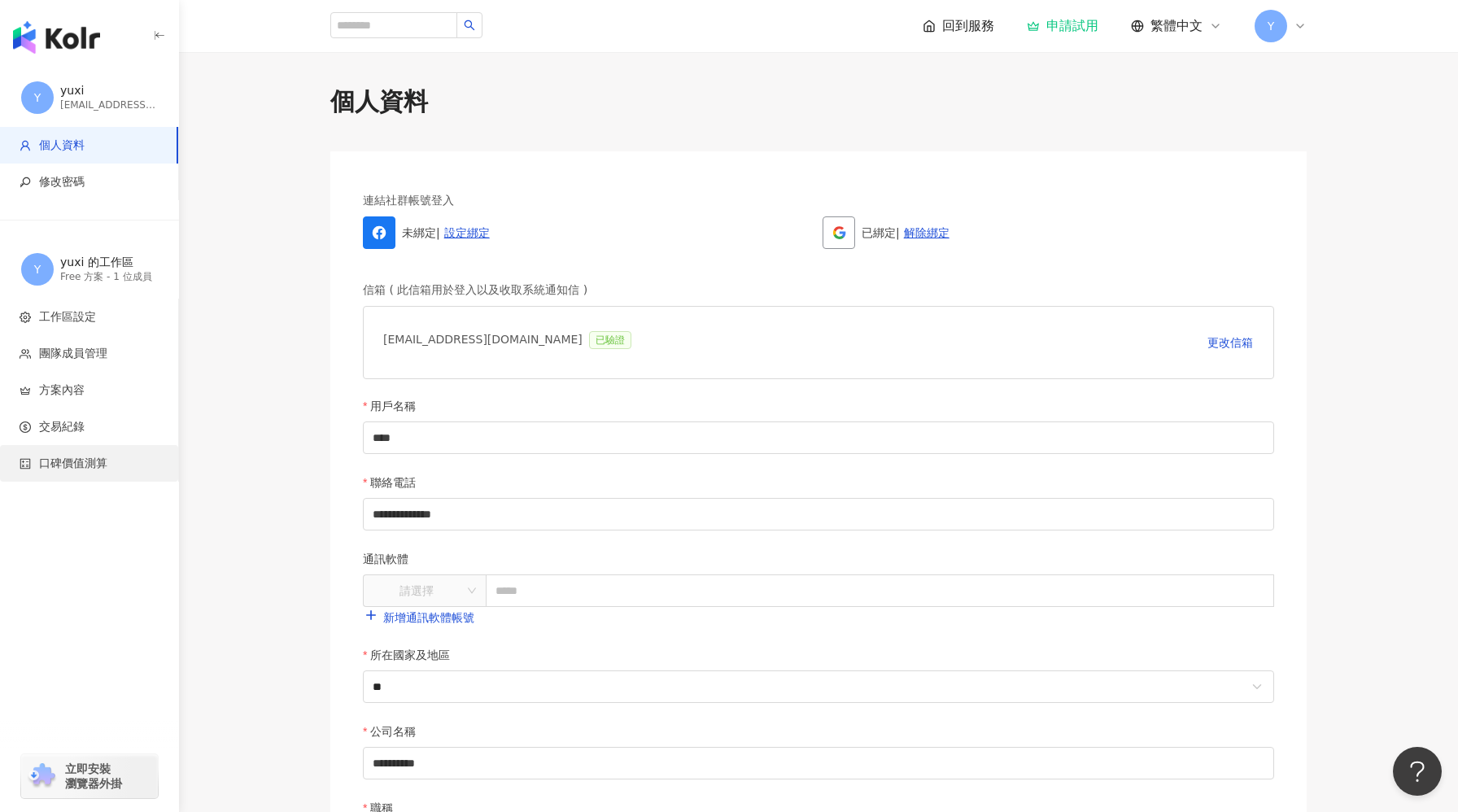
click at [114, 470] on span "口碑價值測算" at bounding box center [92, 463] width 146 height 17
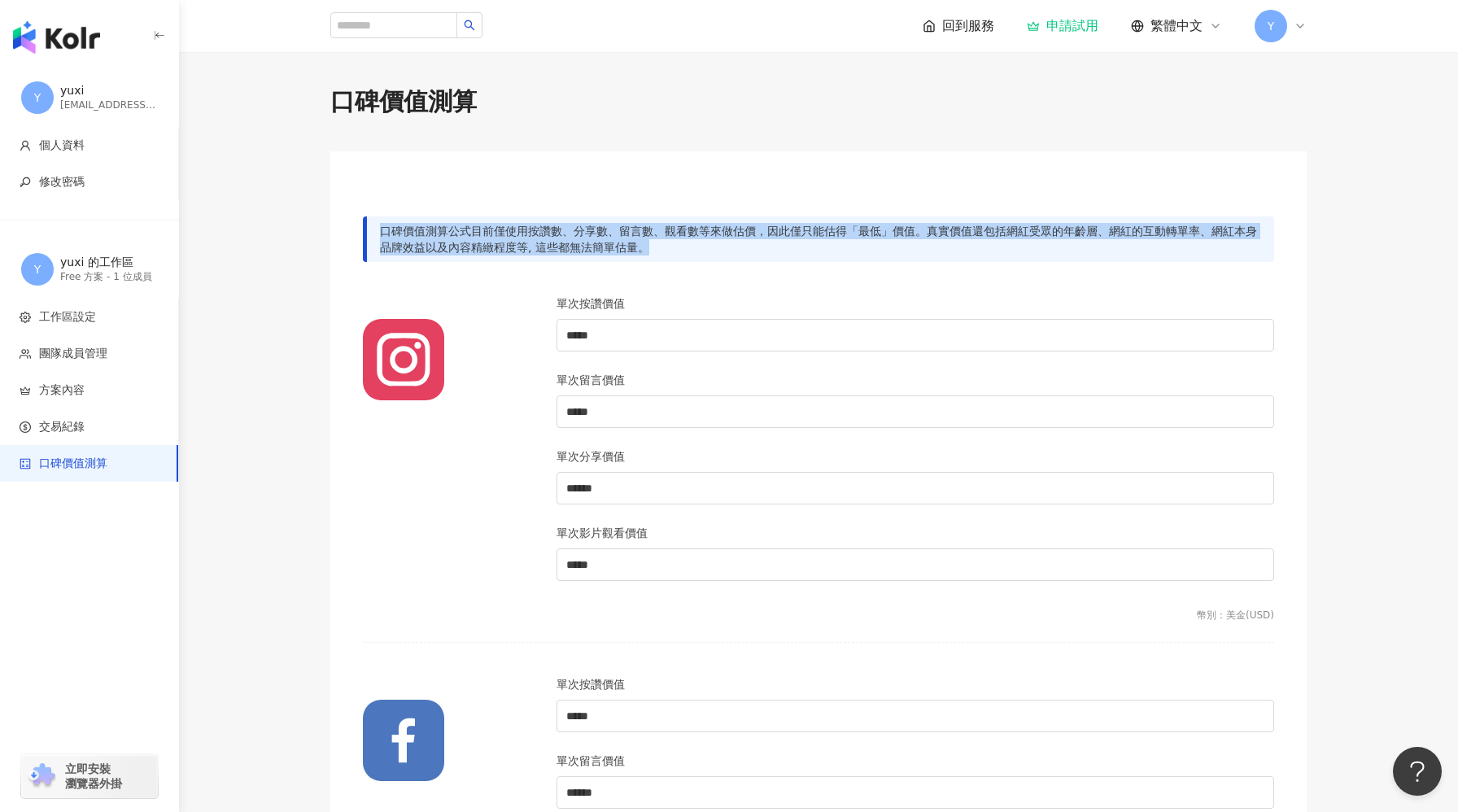
drag, startPoint x: 384, startPoint y: 230, endPoint x: 651, endPoint y: 251, distance: 267.8
click at [651, 251] on div "口碑價值測算公式目前僅使用按讚數、分享數、留言數、觀看數等來做估價，因此僅只能估得「最低」價值。真實價值還包括網紅受眾的年齡層、網紅的互動轉單率、網紅本身品牌…" at bounding box center [818, 239] width 911 height 45
copy div "口碑價值測算公式目前僅使用按讚數、分享數、留言數、觀看數等來做估價，因此僅只能估得「最低」價值。真實價值還包括網紅受眾的年齡層、網紅的互動轉單率、網紅本身品牌…"
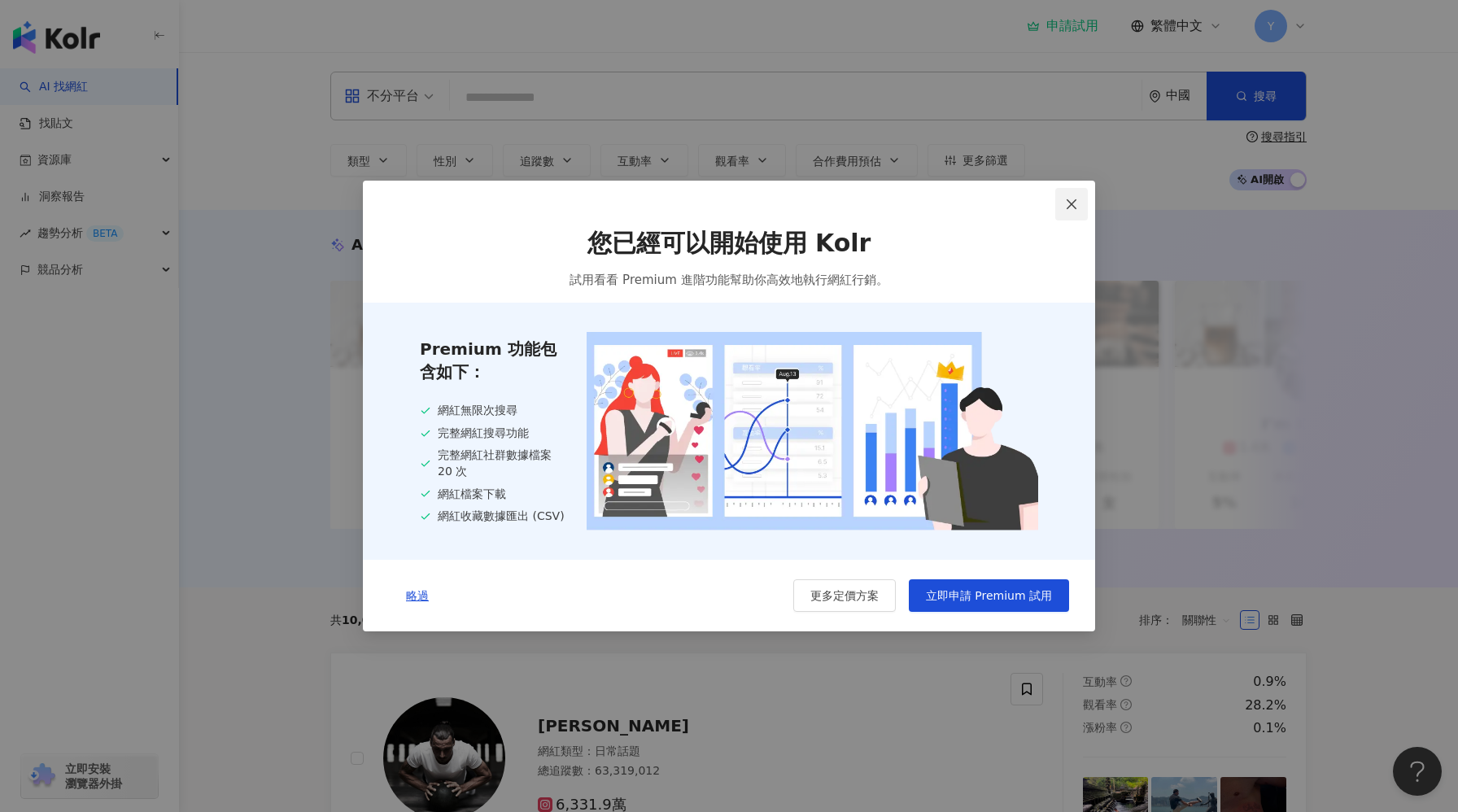
click at [1062, 203] on span "Close" at bounding box center [1071, 203] width 32 height 13
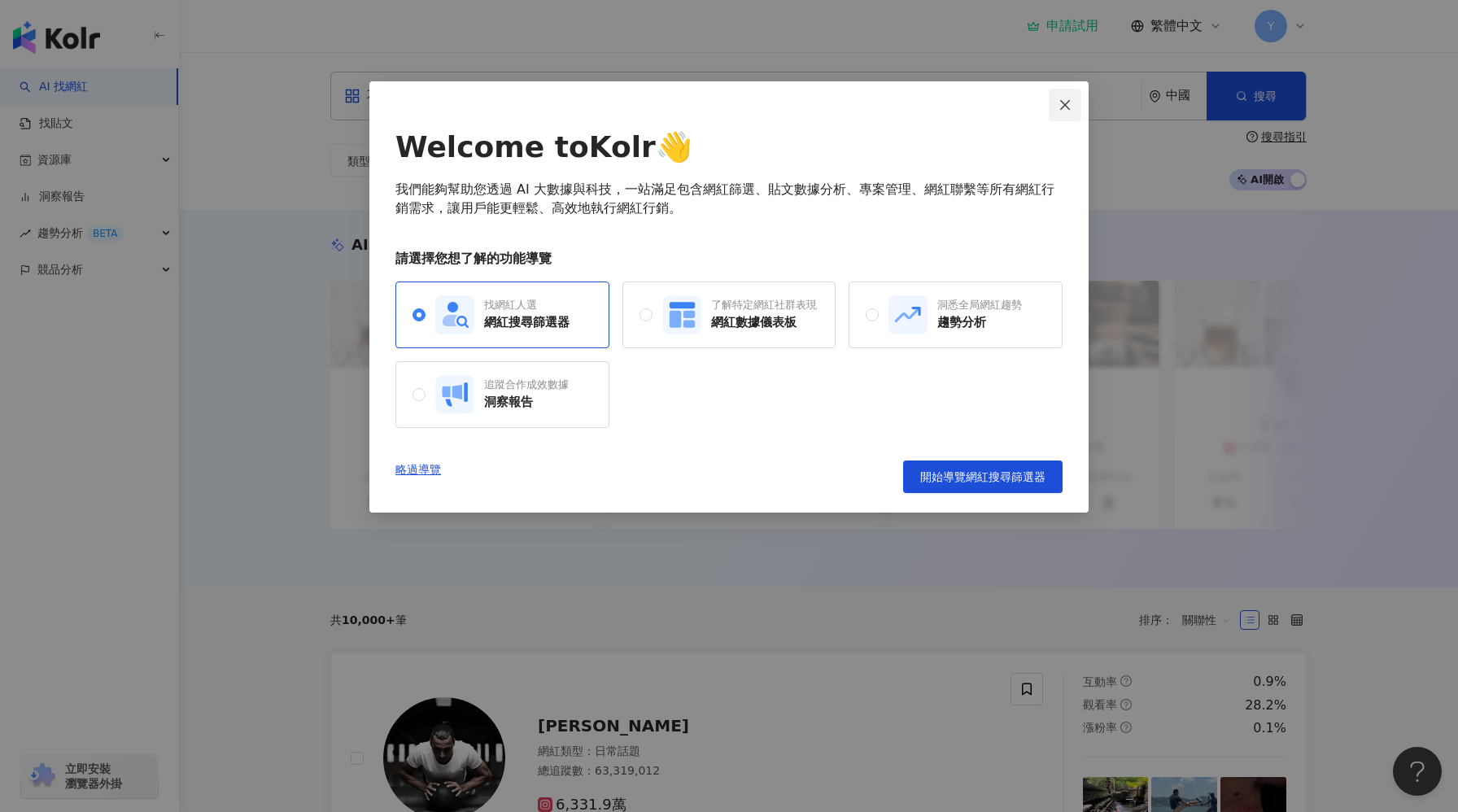
click at [1060, 106] on icon "close" at bounding box center [1064, 104] width 13 height 13
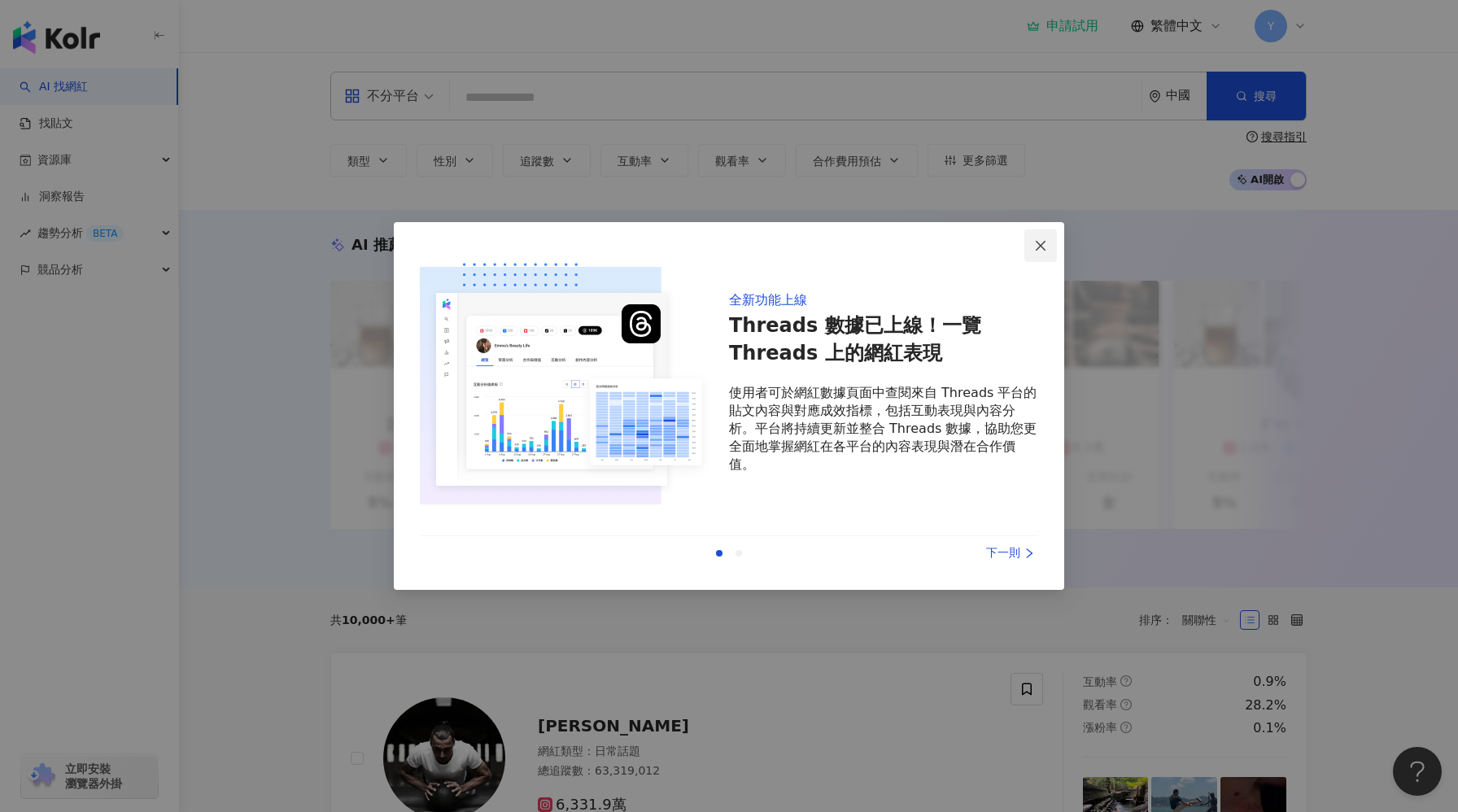
click at [1036, 254] on button "Close" at bounding box center [1040, 245] width 32 height 32
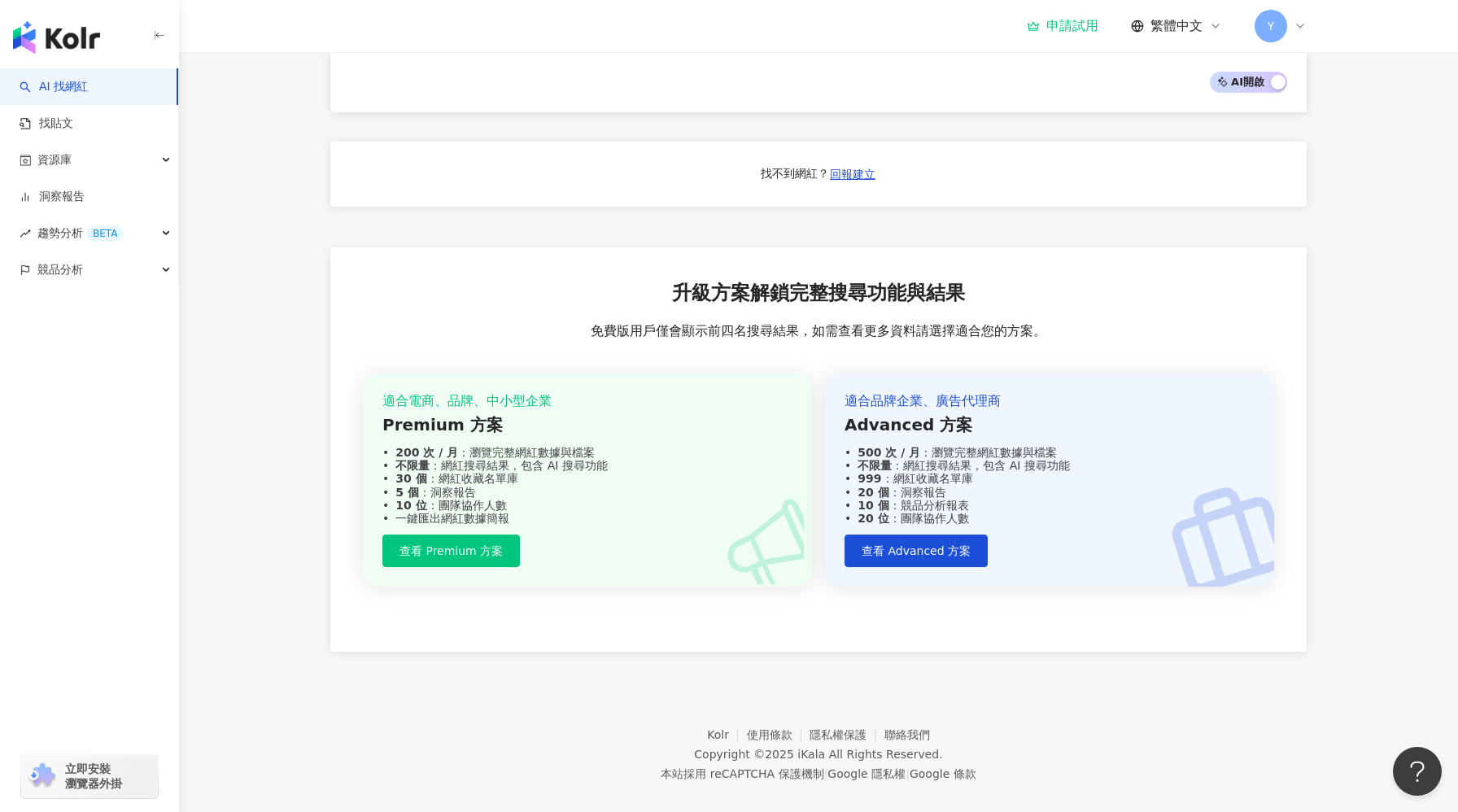
scroll to position [1450, 0]
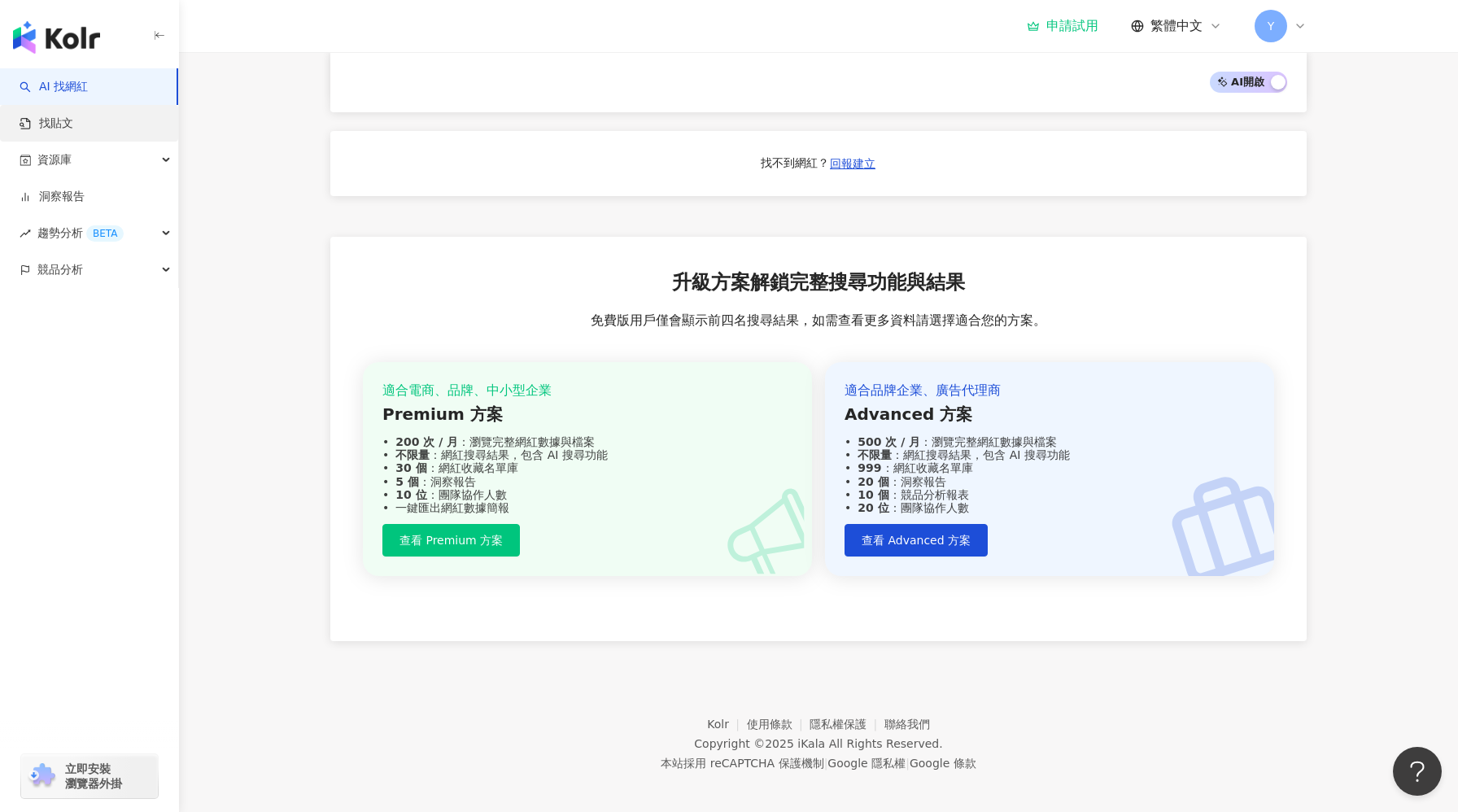
click at [73, 120] on link "找貼文" at bounding box center [46, 123] width 54 height 17
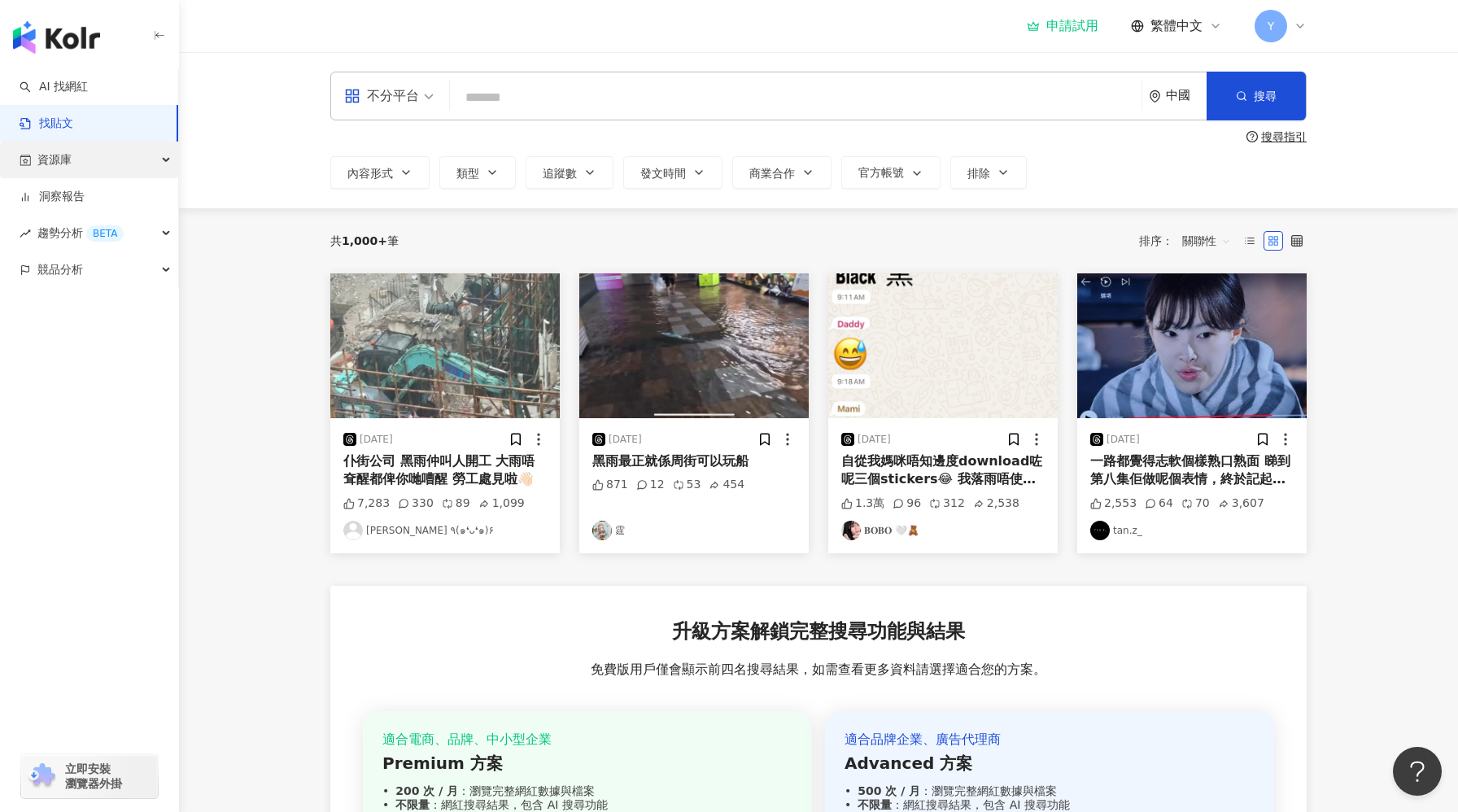
click at [128, 171] on div "資源庫" at bounding box center [89, 160] width 178 height 37
click at [84, 203] on link "網紅管理" at bounding box center [62, 196] width 45 height 17
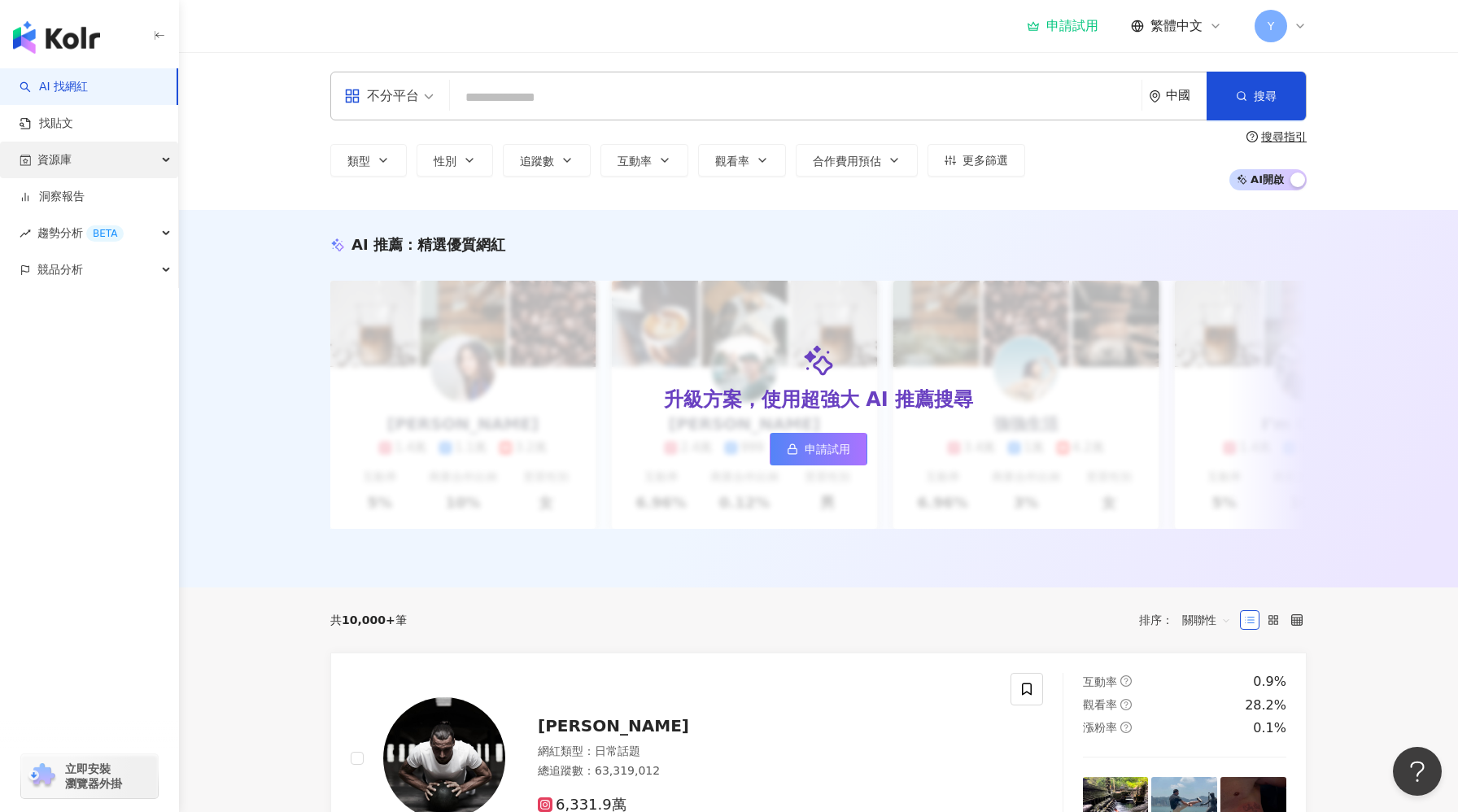
click at [73, 167] on div "資源庫" at bounding box center [89, 160] width 178 height 37
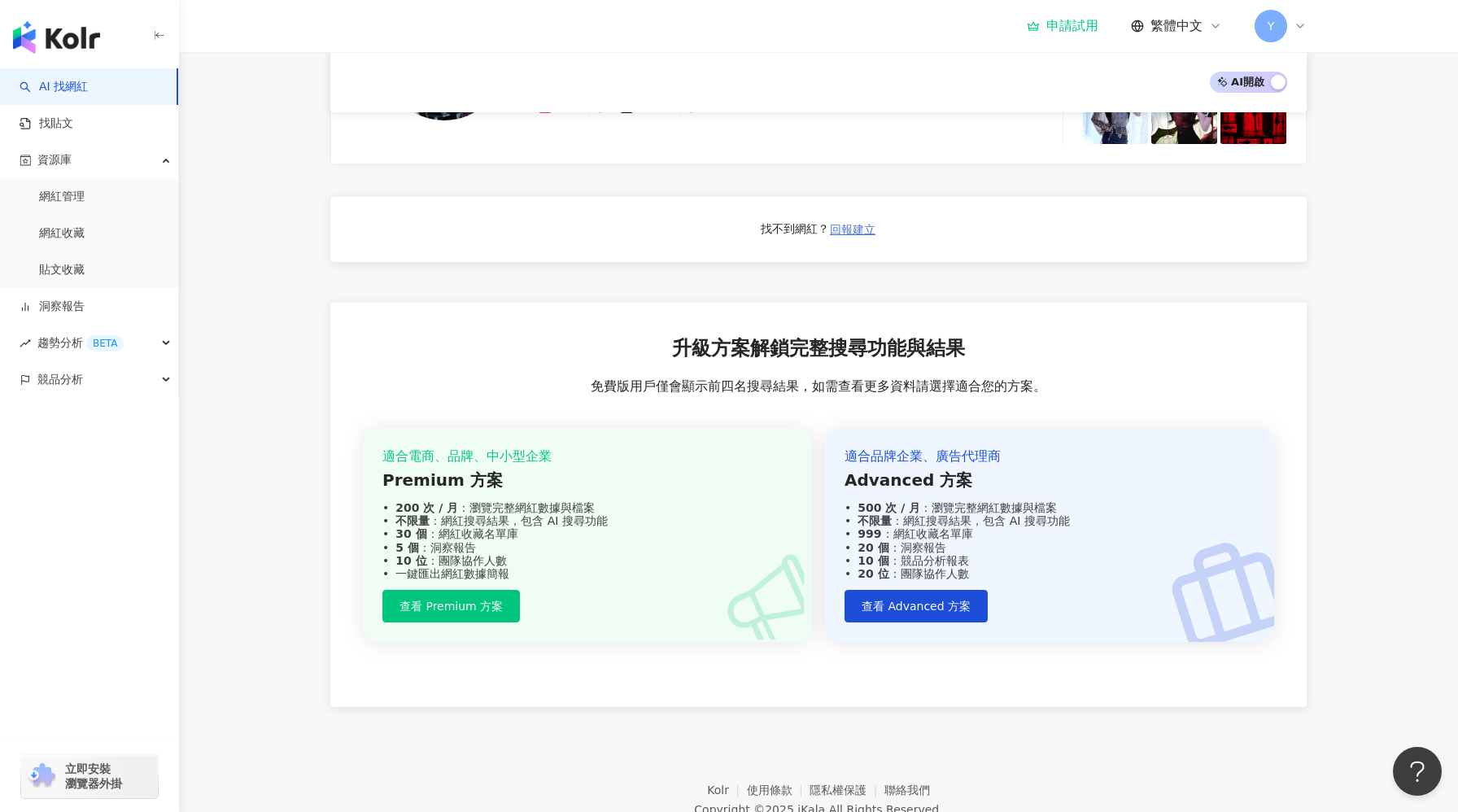
scroll to position [1388, 0]
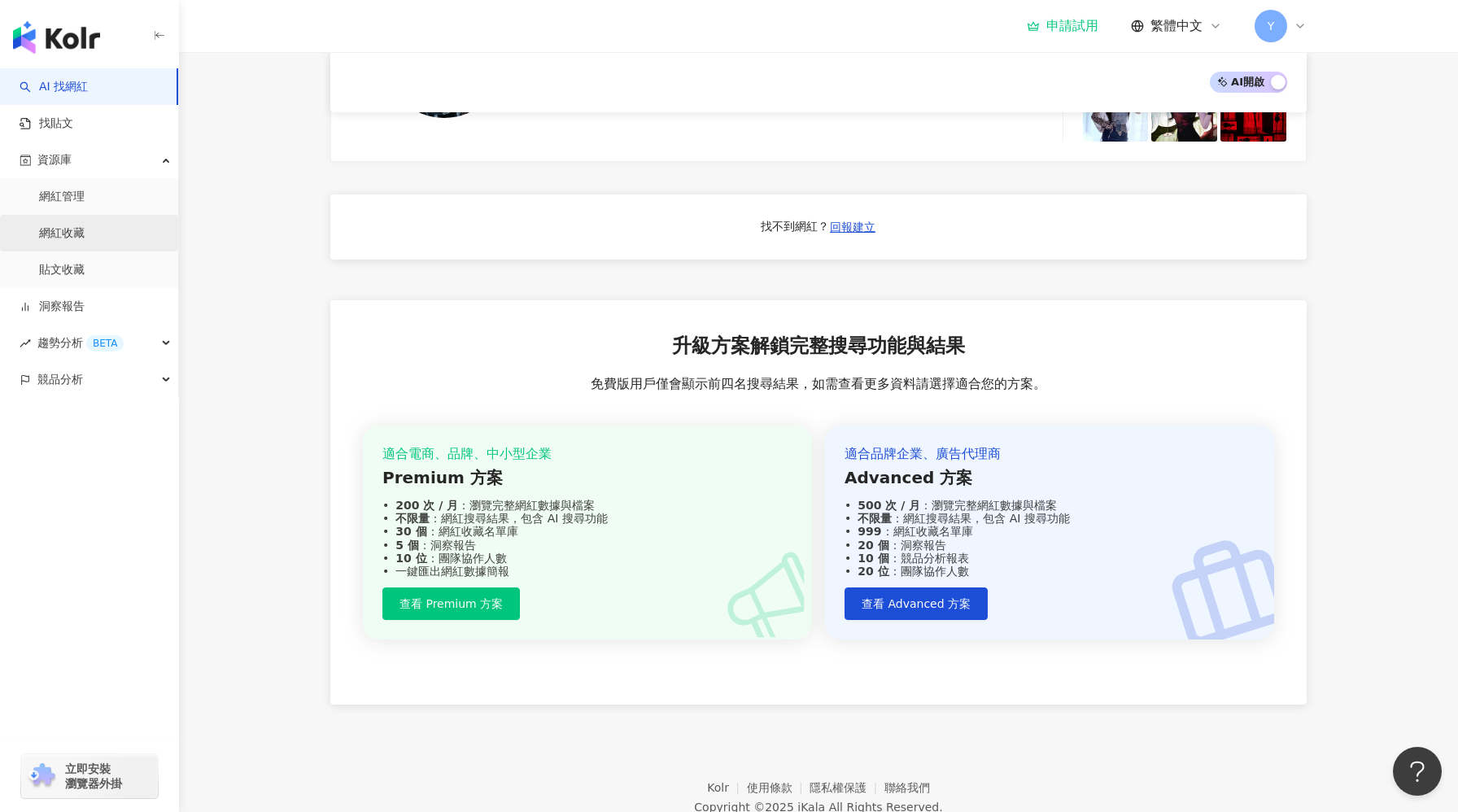
click at [74, 242] on link "網紅收藏" at bounding box center [62, 233] width 45 height 17
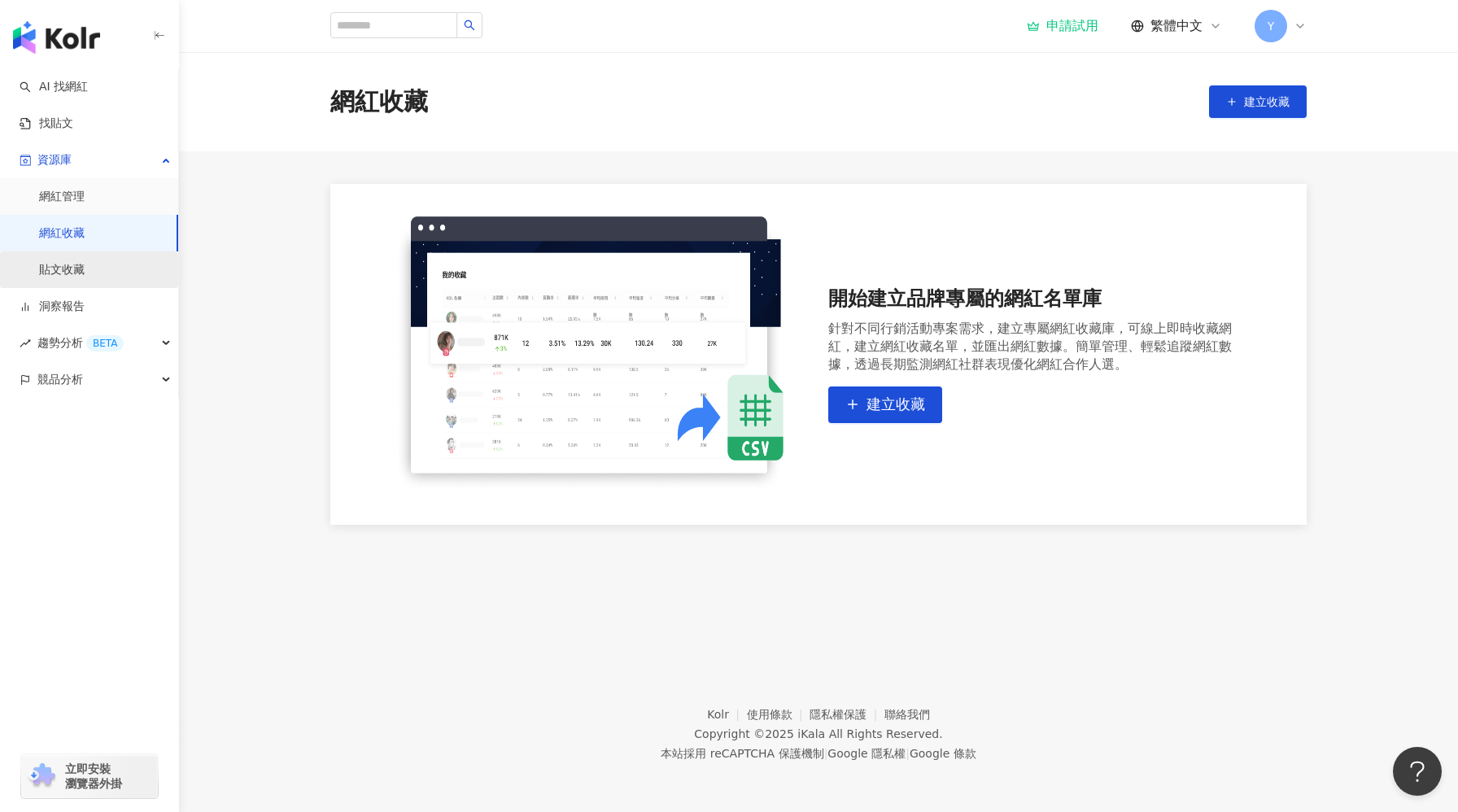
click at [60, 272] on link "貼文收藏" at bounding box center [62, 270] width 45 height 17
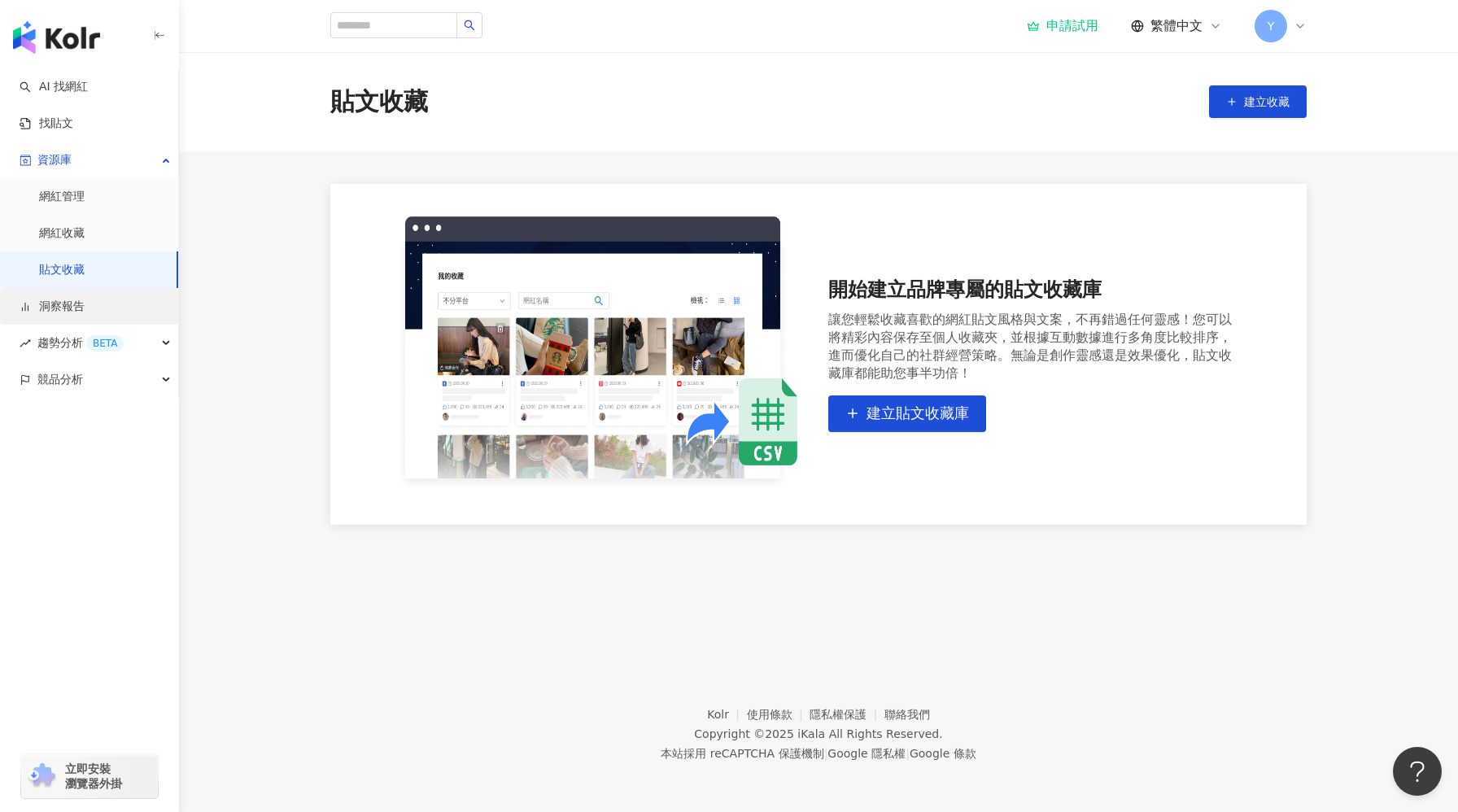
click at [63, 300] on link "洞察報告" at bounding box center [51, 306] width 65 height 17
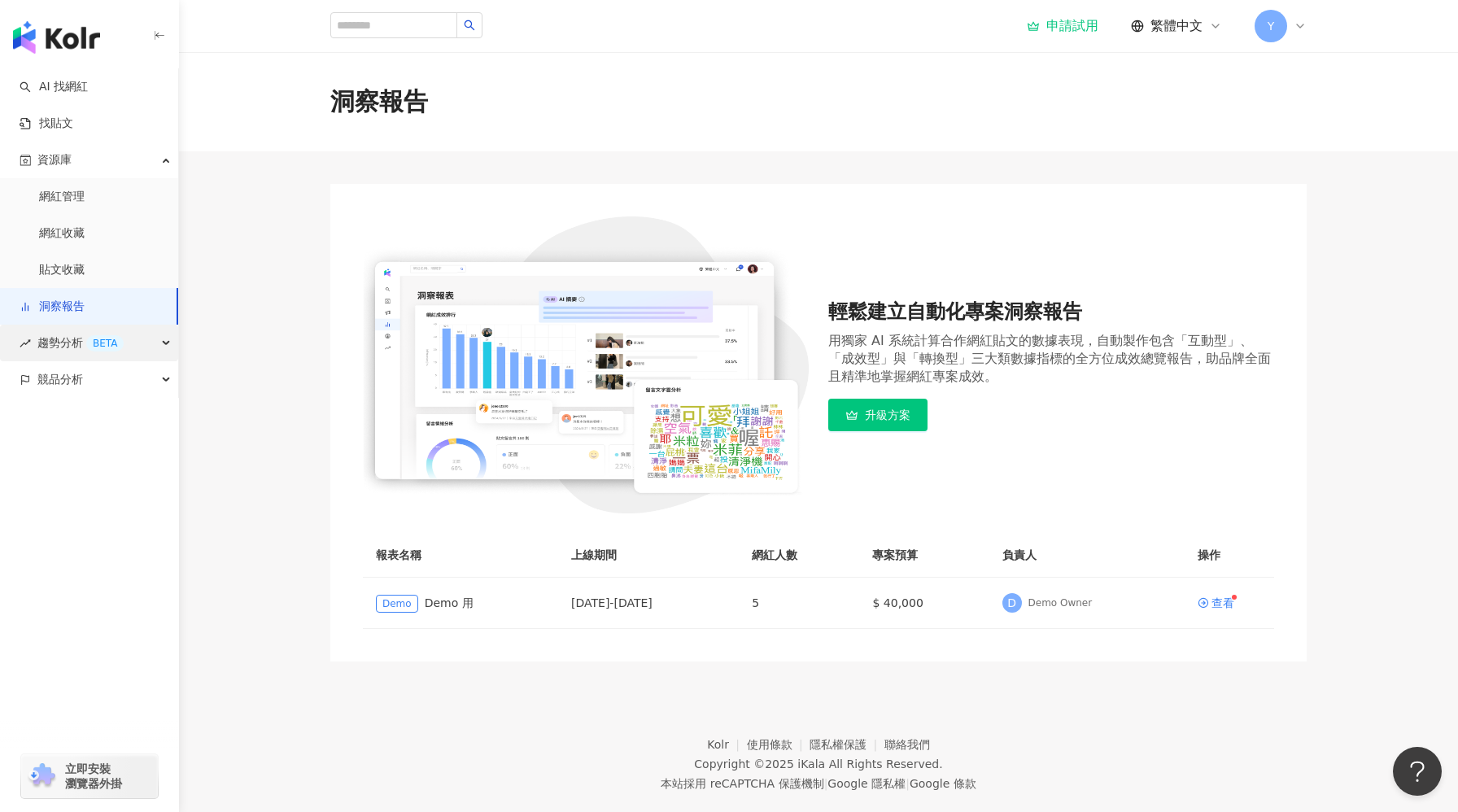
click at [71, 339] on span "趨勢分析 BETA" at bounding box center [80, 343] width 86 height 37
click at [85, 380] on link "Hashtag 排行" at bounding box center [76, 380] width 74 height 17
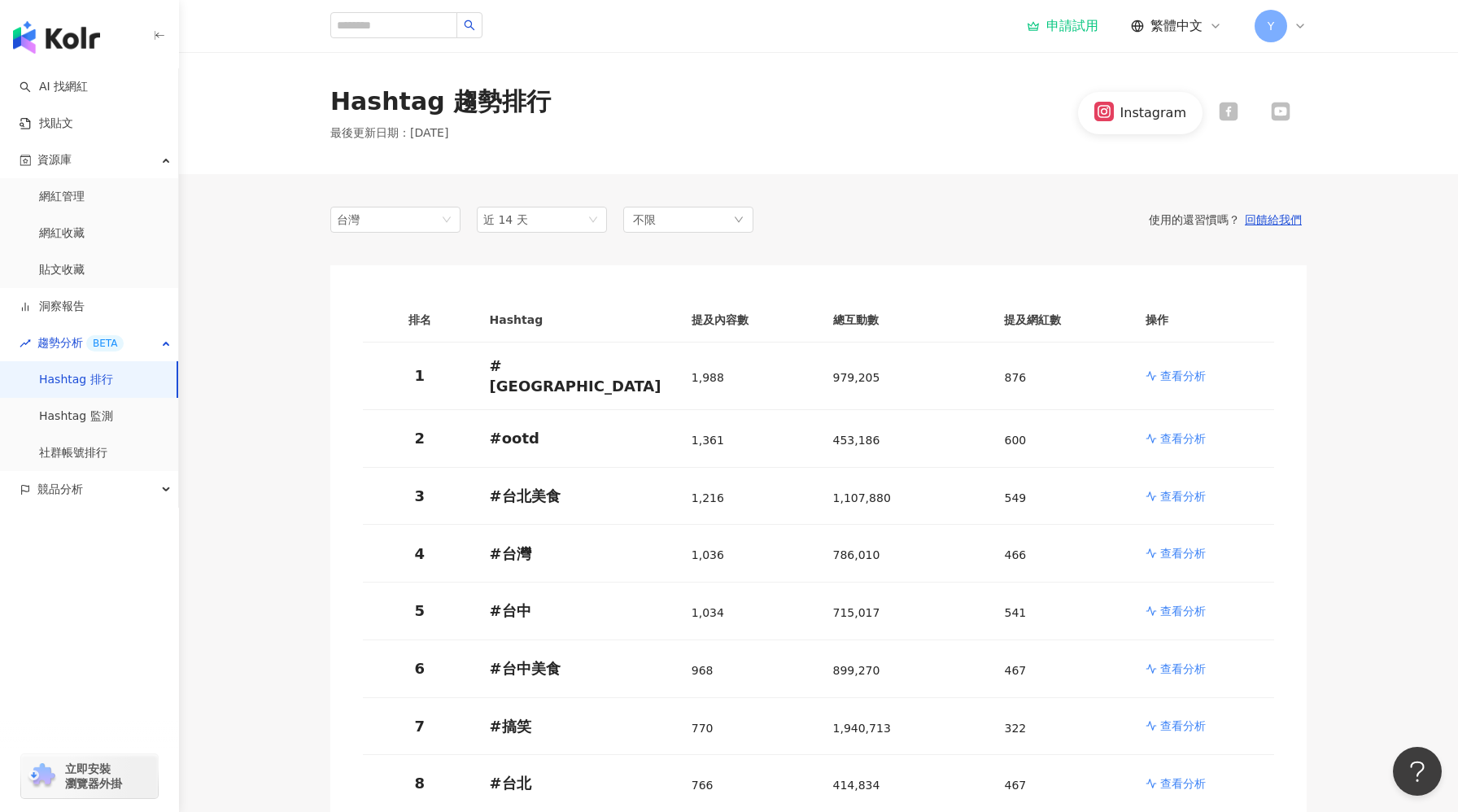
click at [1227, 108] on icon at bounding box center [1228, 111] width 19 height 19
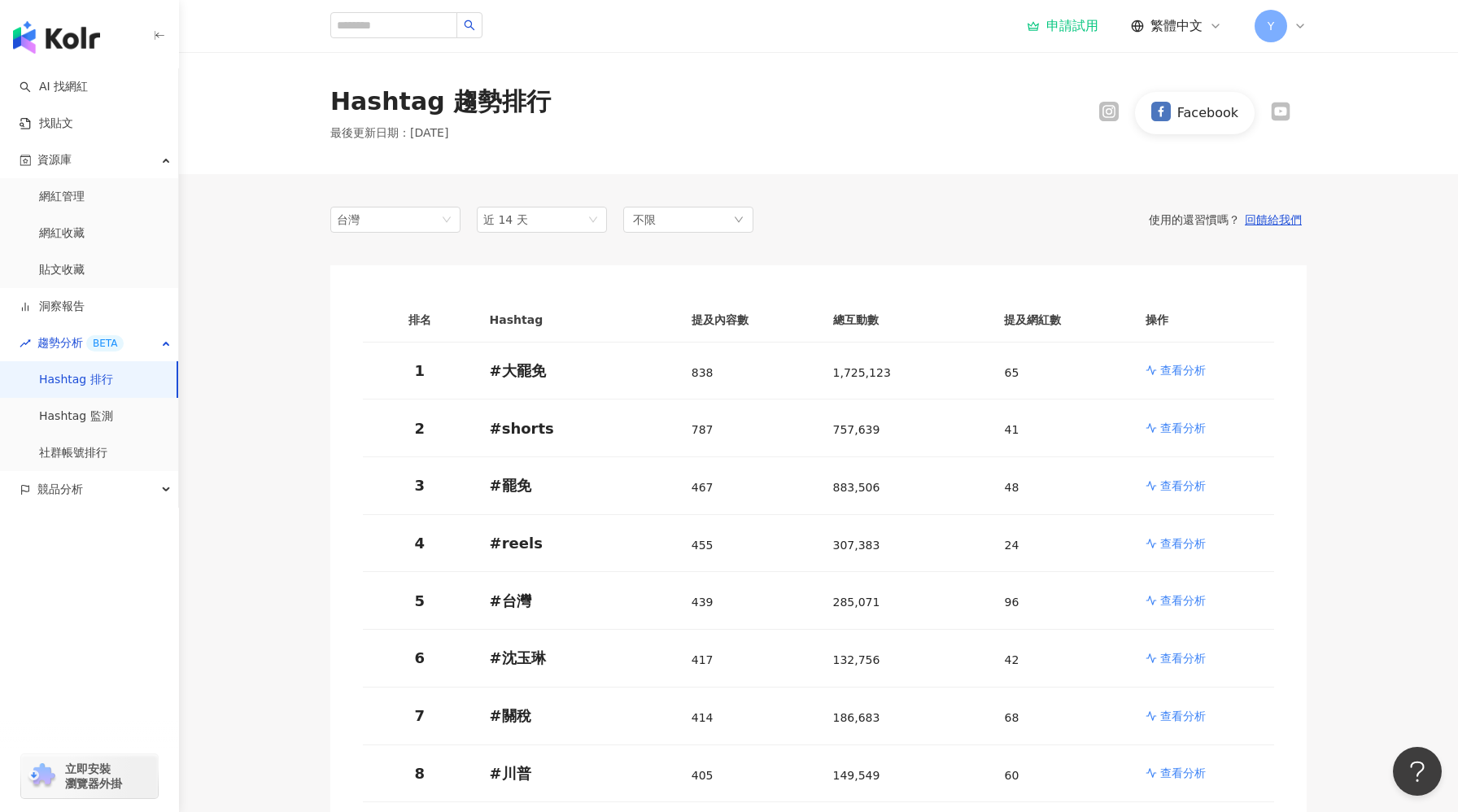
click at [1279, 105] on icon at bounding box center [1281, 112] width 19 height 19
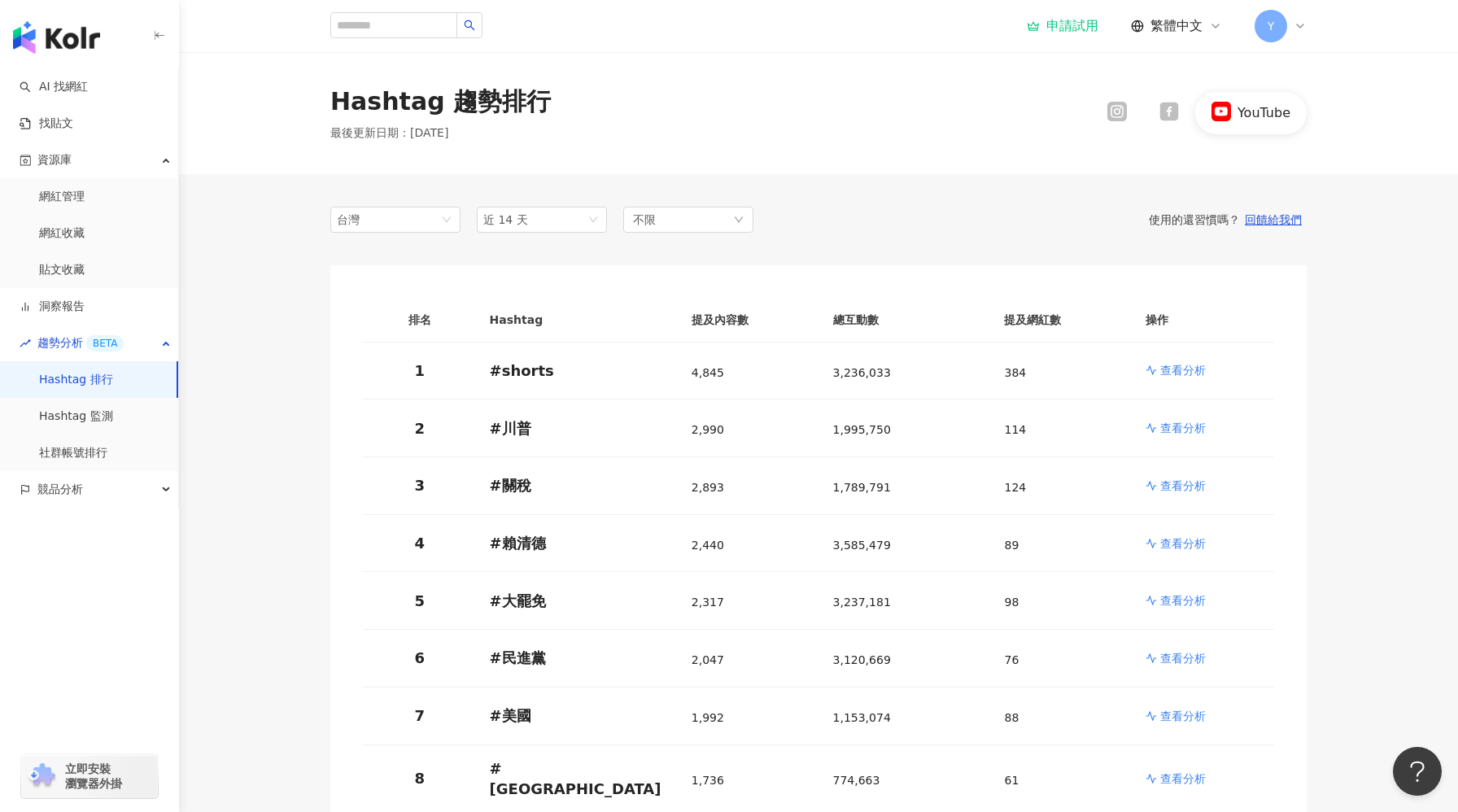
click at [1159, 103] on div at bounding box center [1169, 112] width 52 height 22
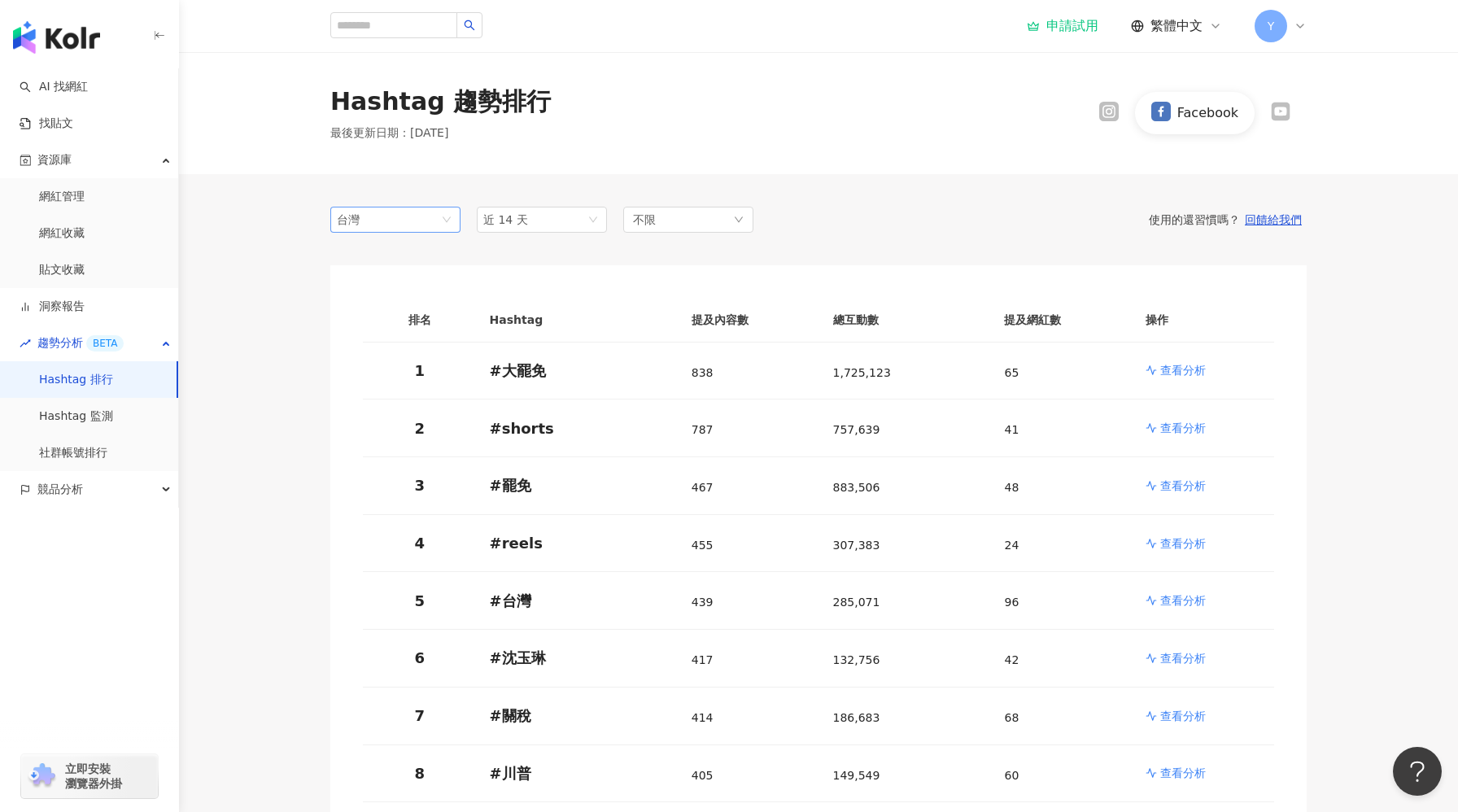
click at [374, 229] on div "台灣" at bounding box center [363, 220] width 53 height 24
click at [369, 285] on div "日本" at bounding box center [369, 281] width 53 height 18
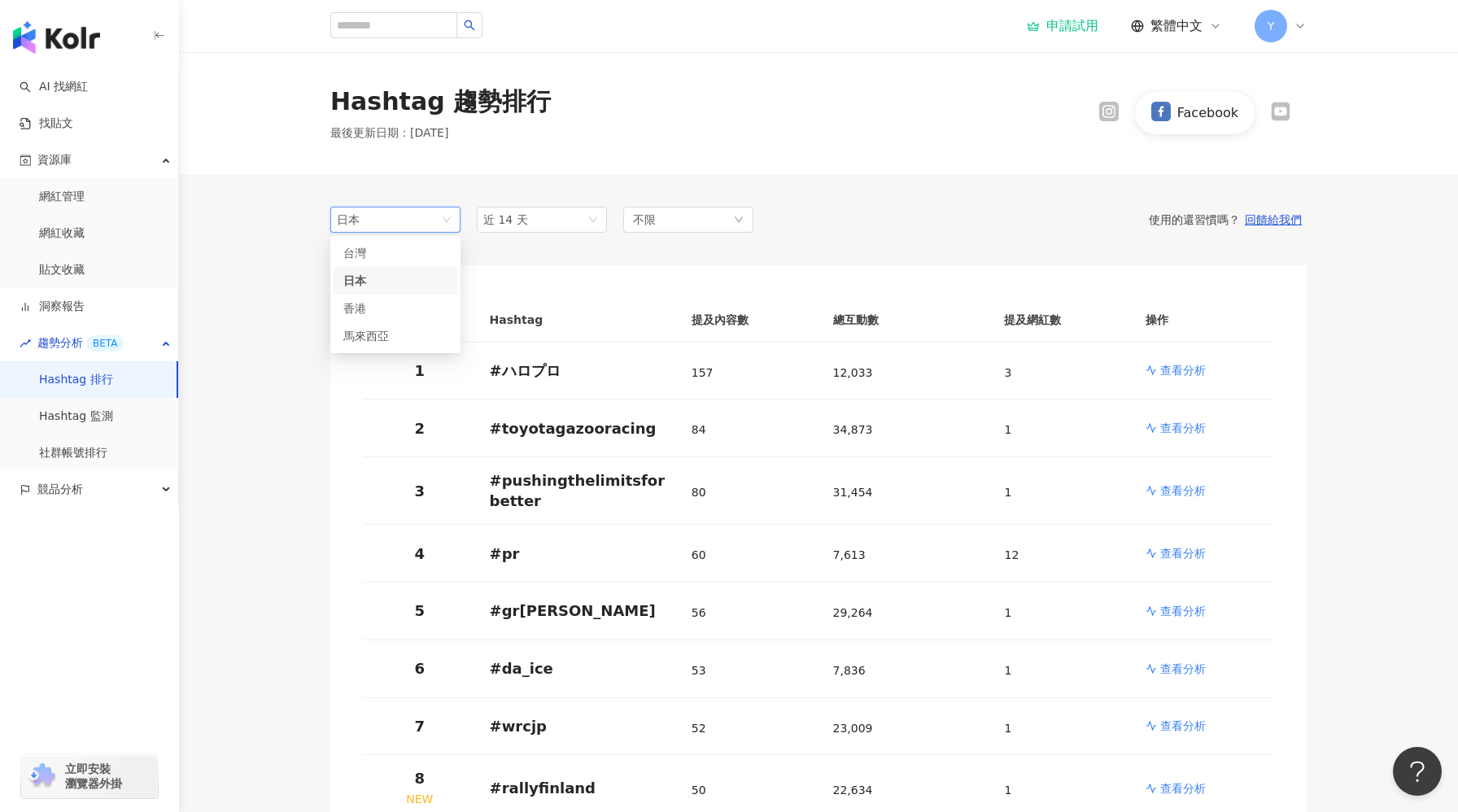
click at [365, 228] on div "日本" at bounding box center [363, 220] width 53 height 24
click at [376, 307] on div "香港" at bounding box center [369, 308] width 53 height 18
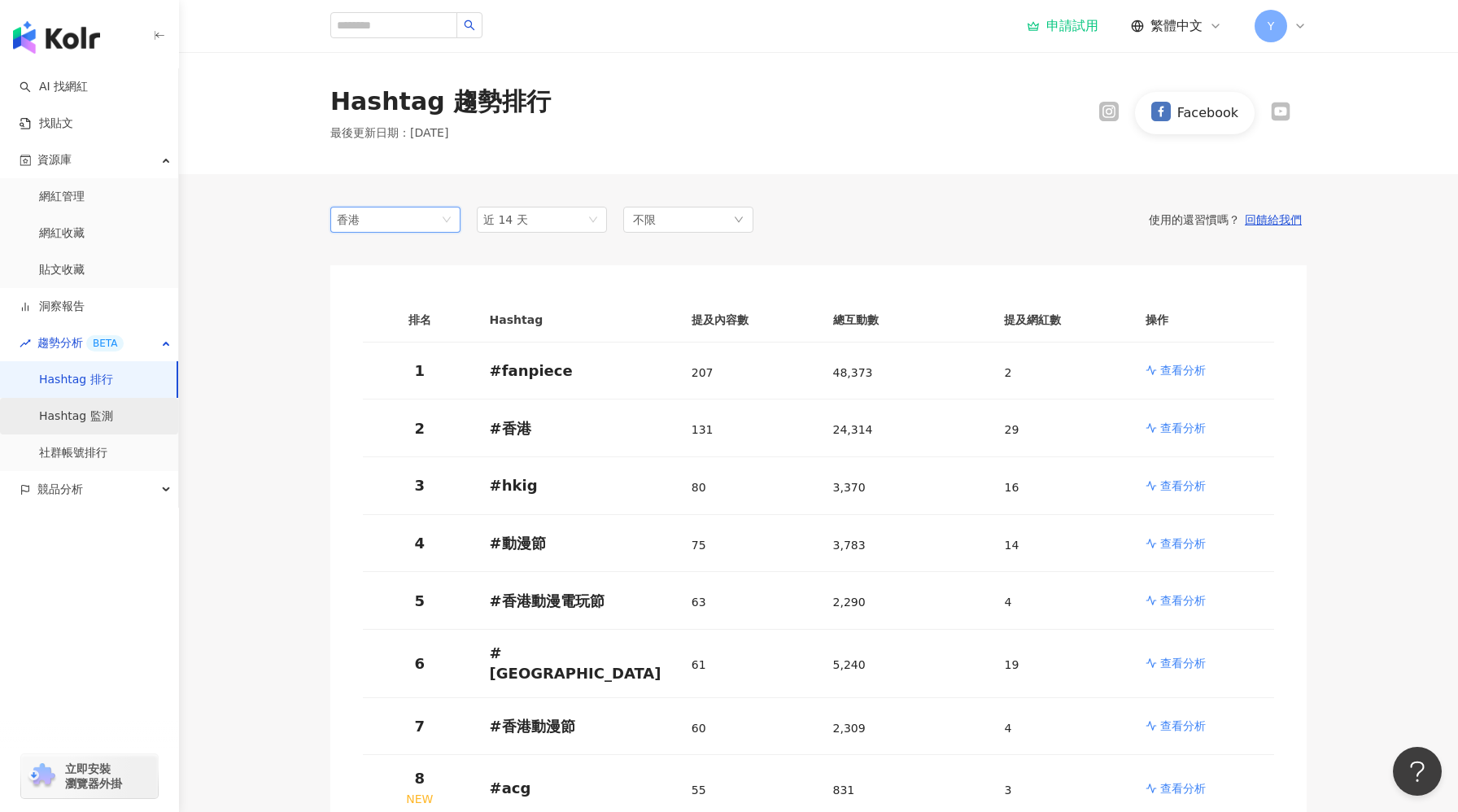
click at [95, 409] on link "Hashtag 監測" at bounding box center [76, 416] width 74 height 17
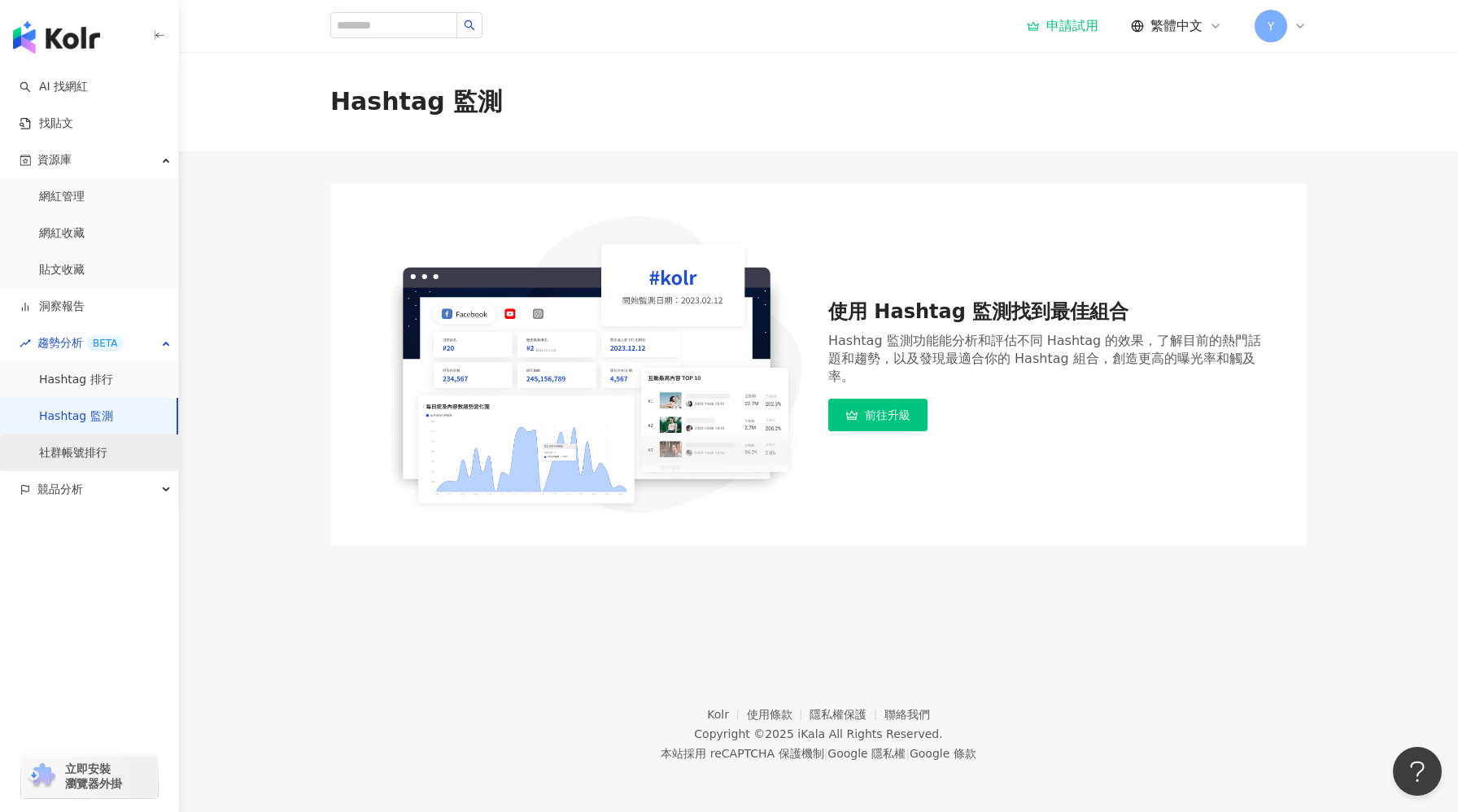
click at [108, 447] on link "社群帳號排行" at bounding box center [73, 453] width 69 height 17
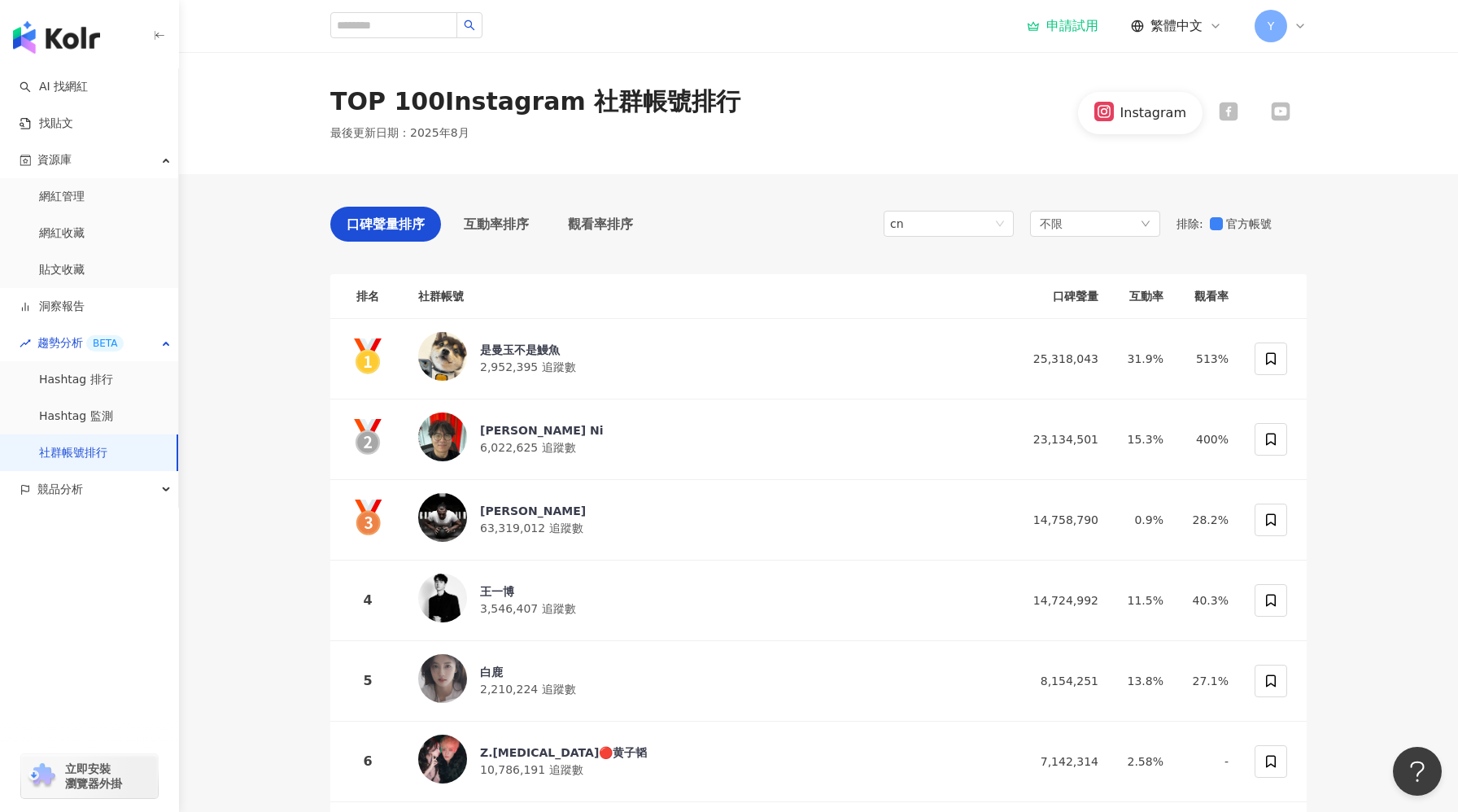
click at [1232, 110] on icon at bounding box center [1228, 112] width 19 height 19
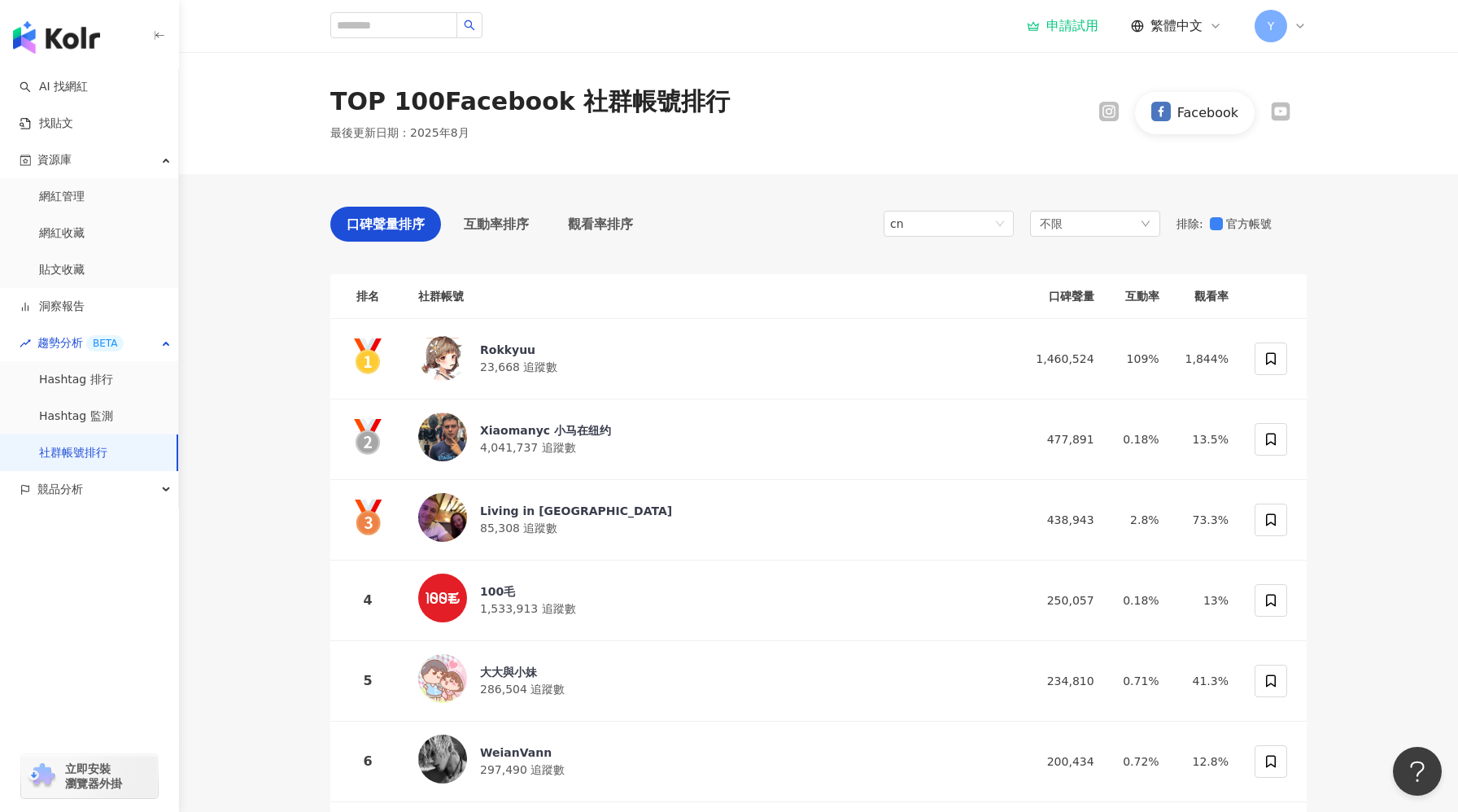
click at [1282, 120] on icon at bounding box center [1281, 112] width 19 height 19
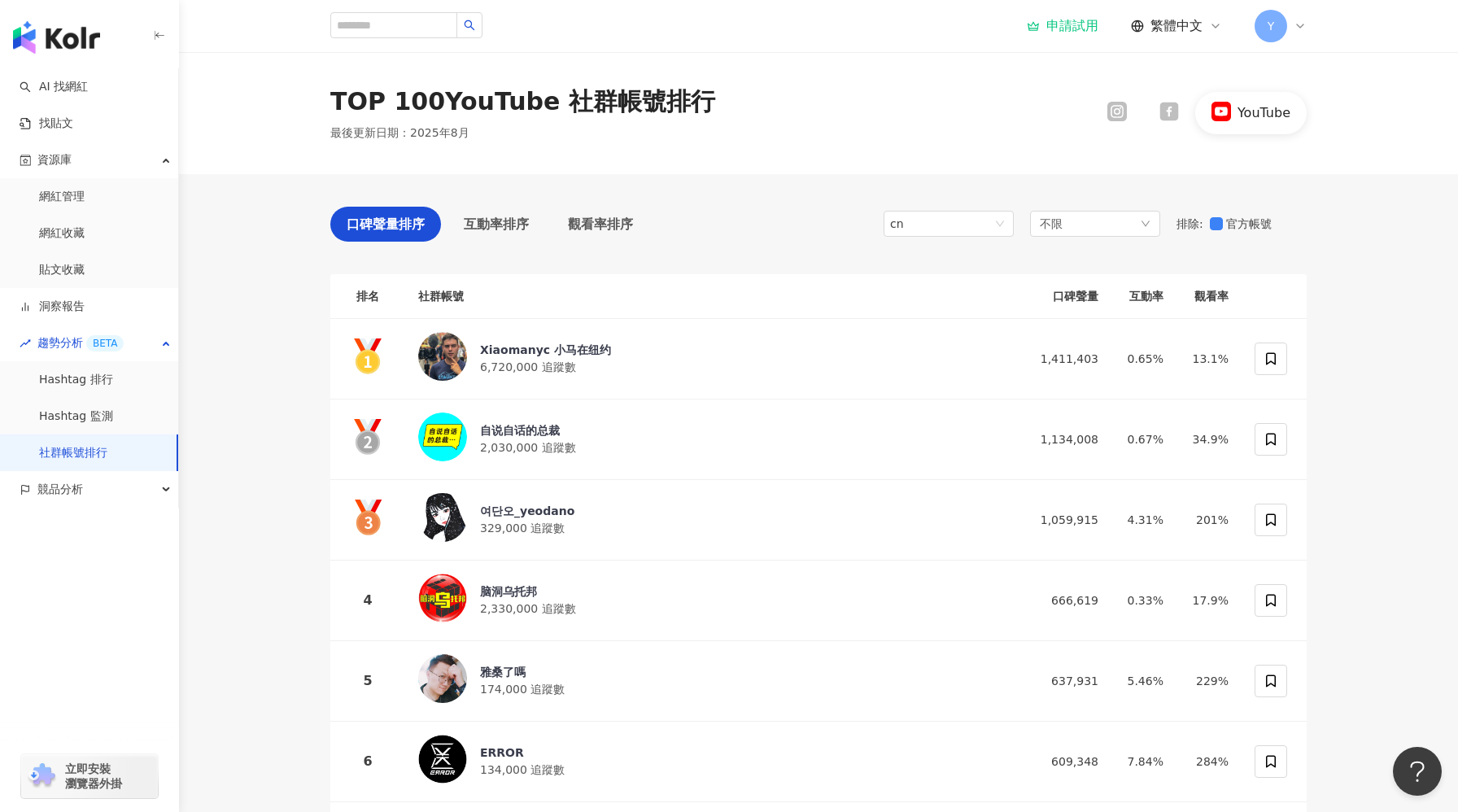
click at [1137, 111] on div at bounding box center [1117, 112] width 52 height 22
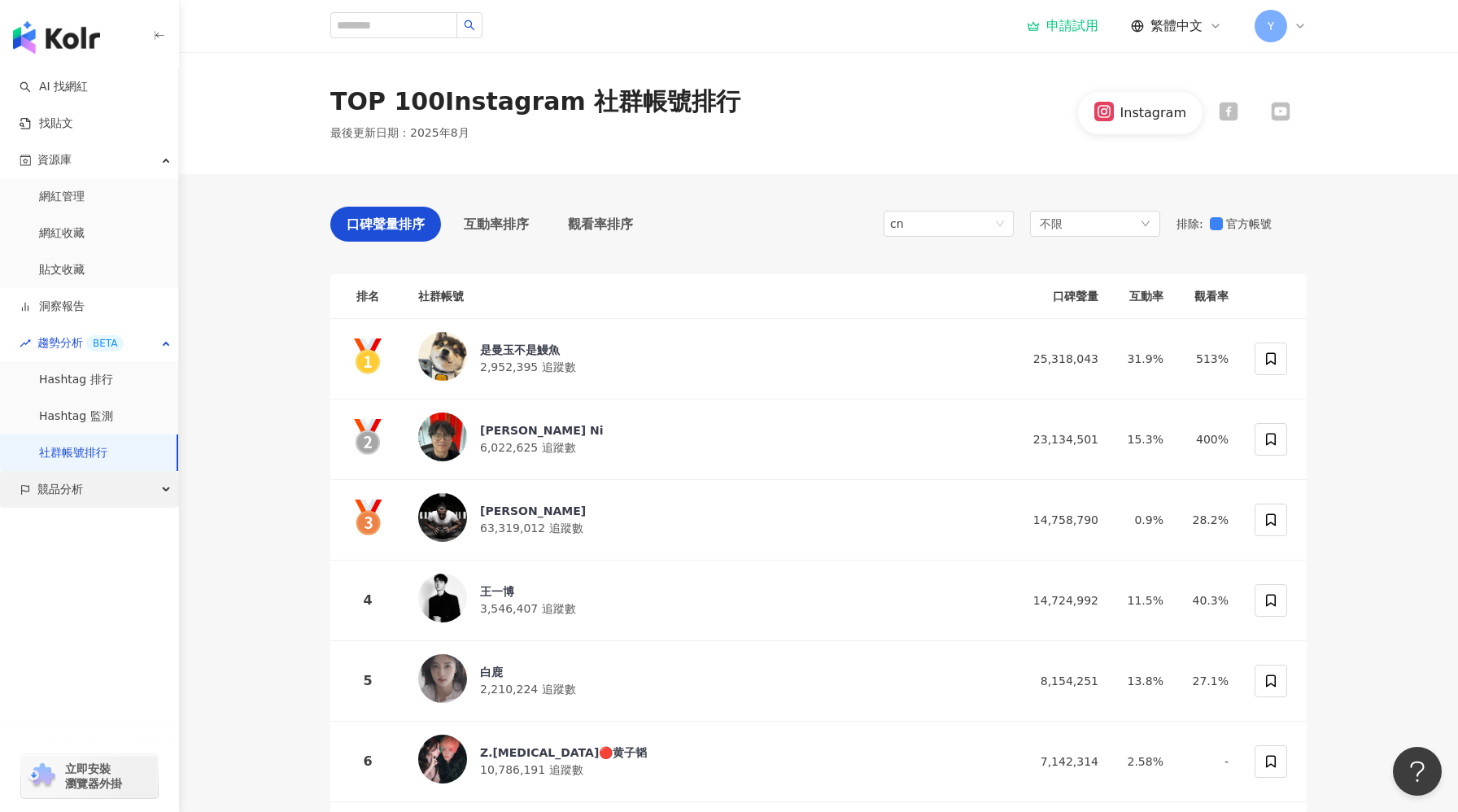
click at [94, 494] on div "競品分析" at bounding box center [89, 489] width 178 height 37
click at [82, 525] on link "品牌帳號分析" at bounding box center [73, 526] width 69 height 17
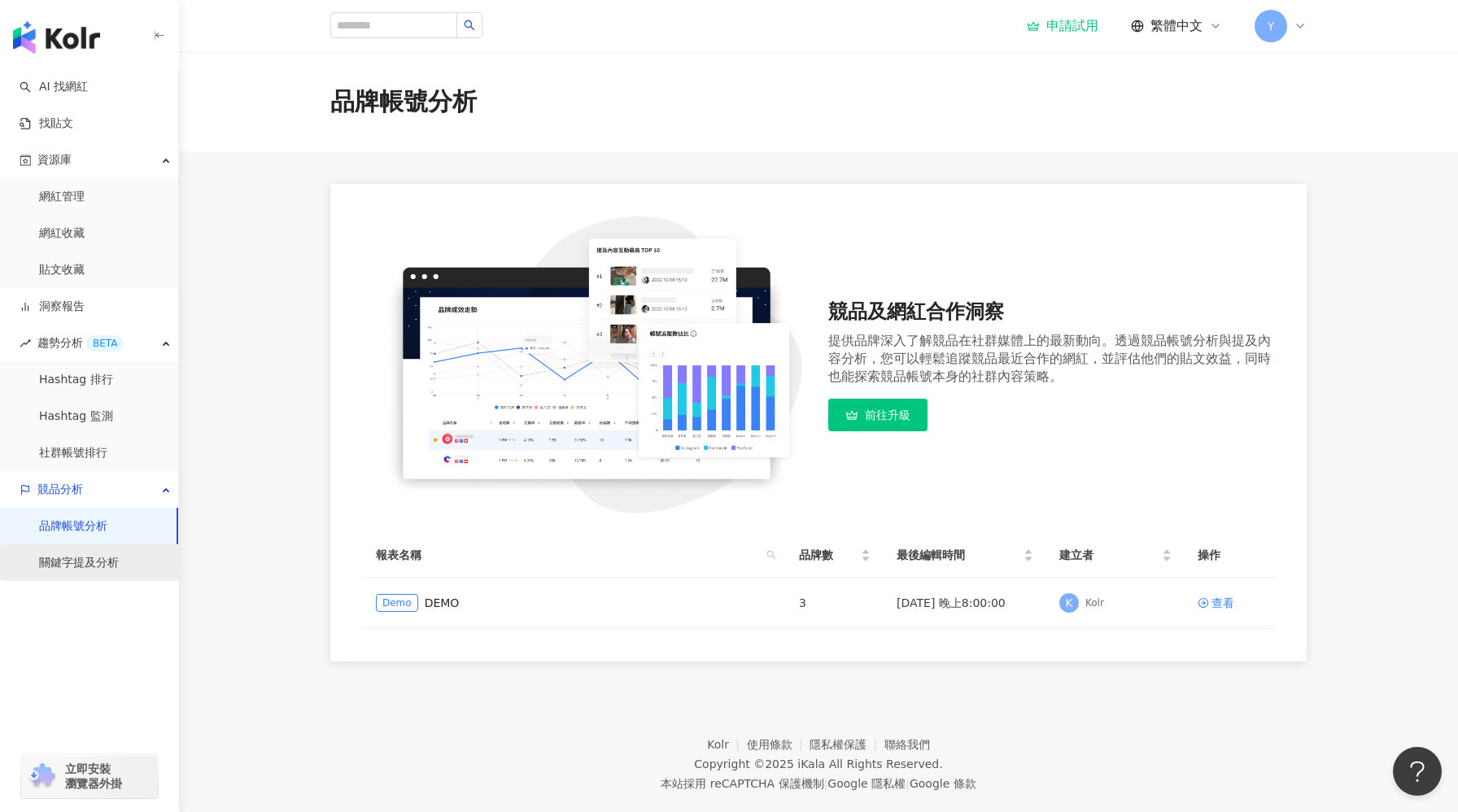
click at [70, 561] on link "關鍵字提及分析" at bounding box center [79, 562] width 80 height 17
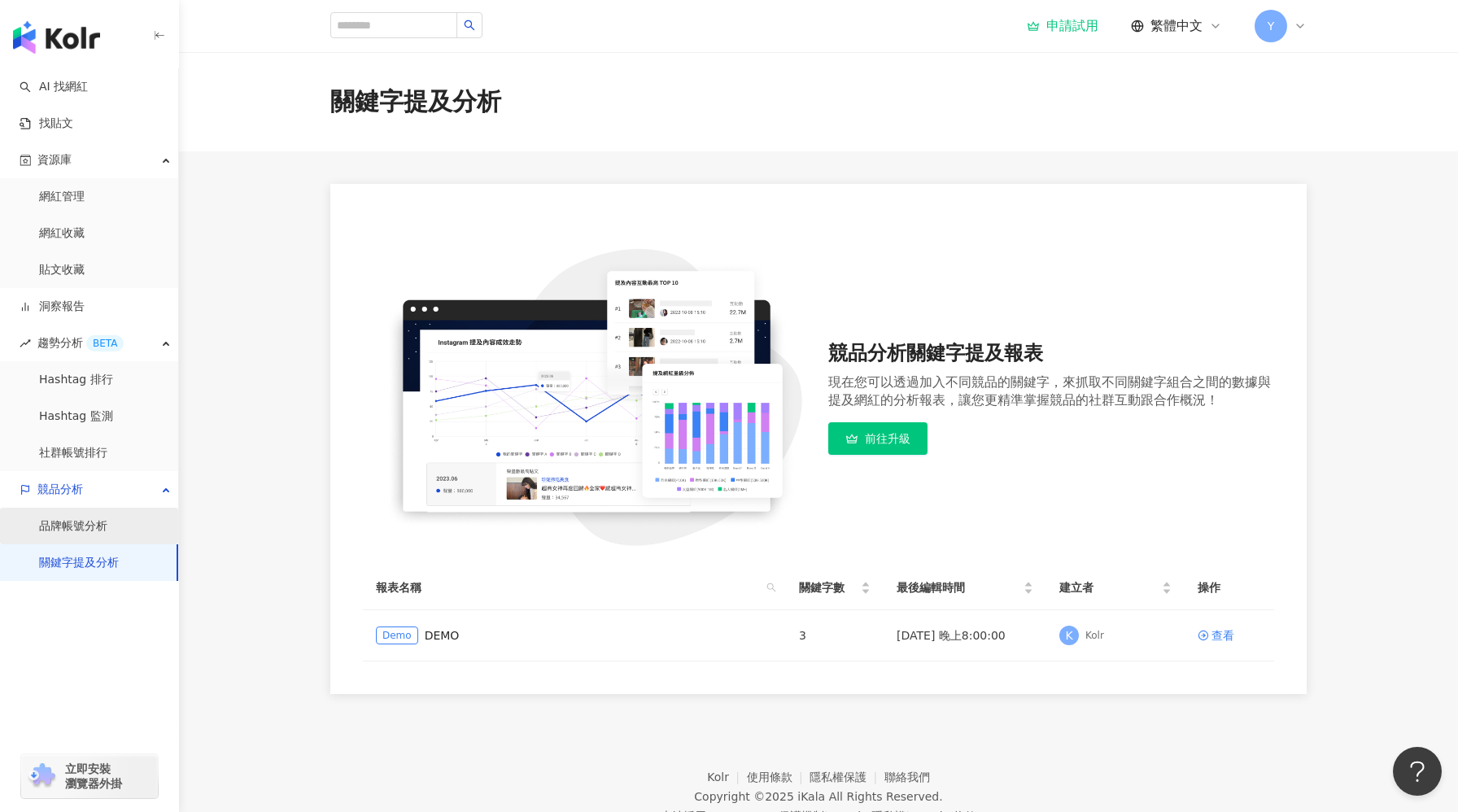
click at [79, 528] on link "品牌帳號分析" at bounding box center [73, 526] width 69 height 17
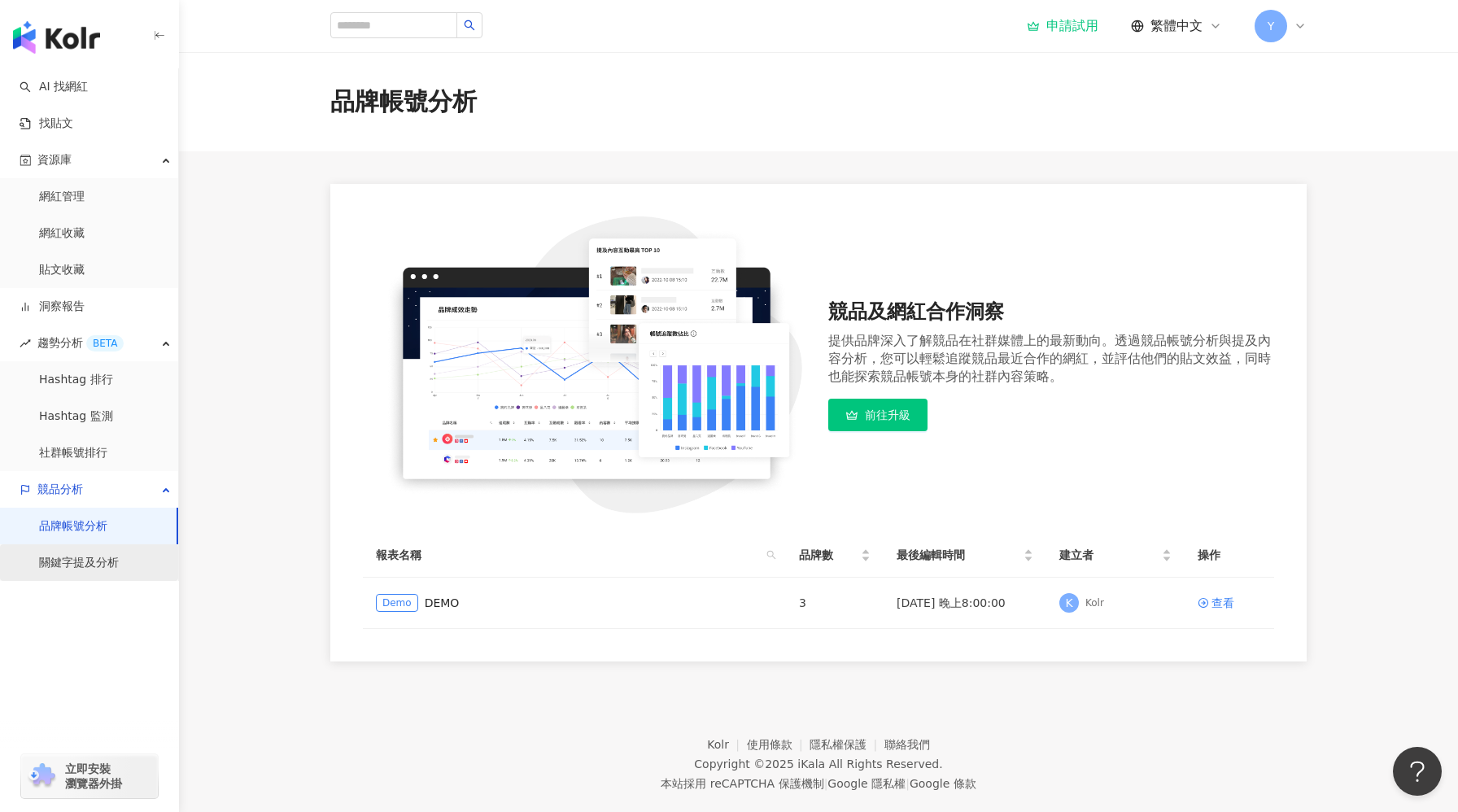
click at [42, 571] on link "關鍵字提及分析" at bounding box center [79, 562] width 80 height 17
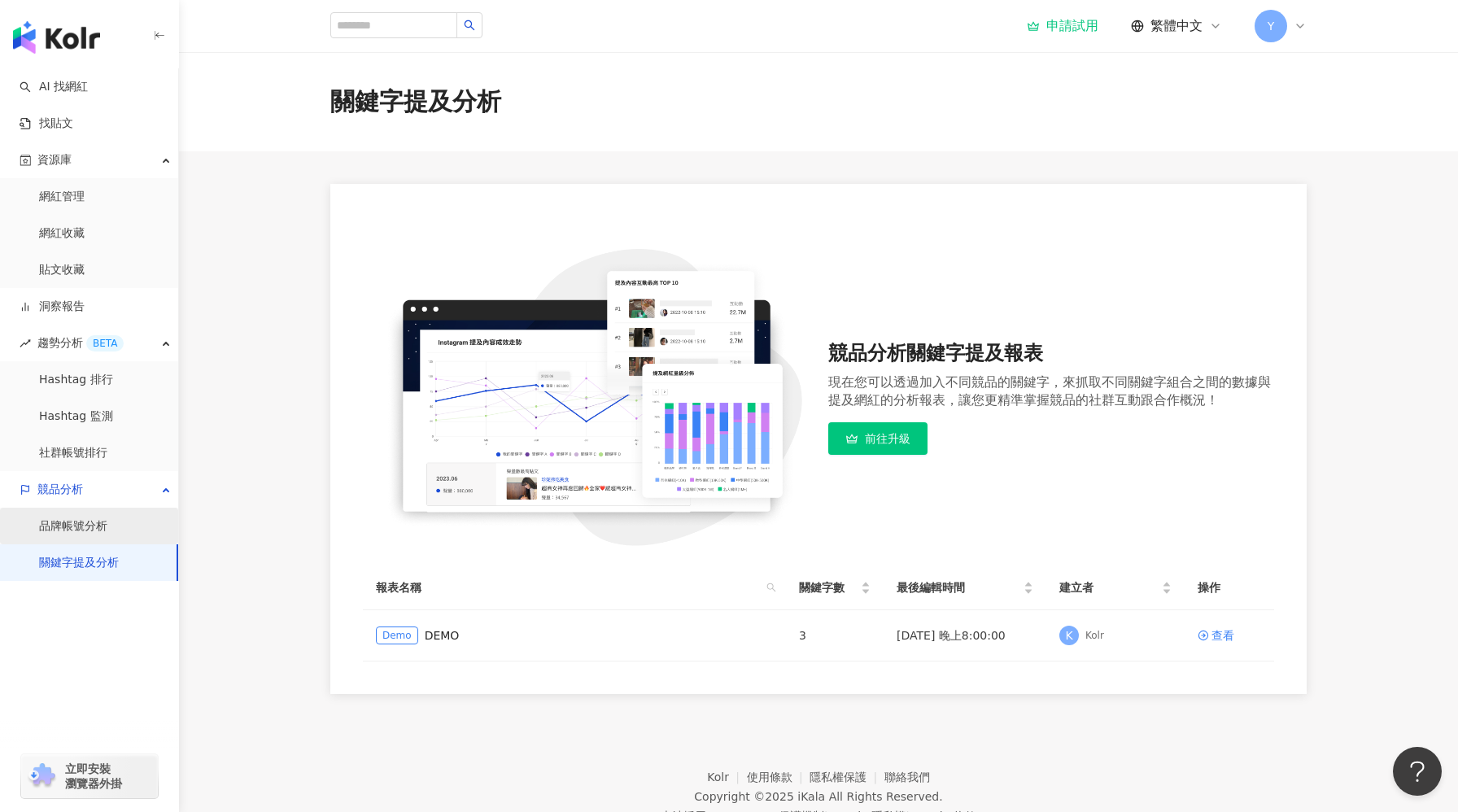
click at [48, 535] on link "品牌帳號分析" at bounding box center [73, 526] width 69 height 17
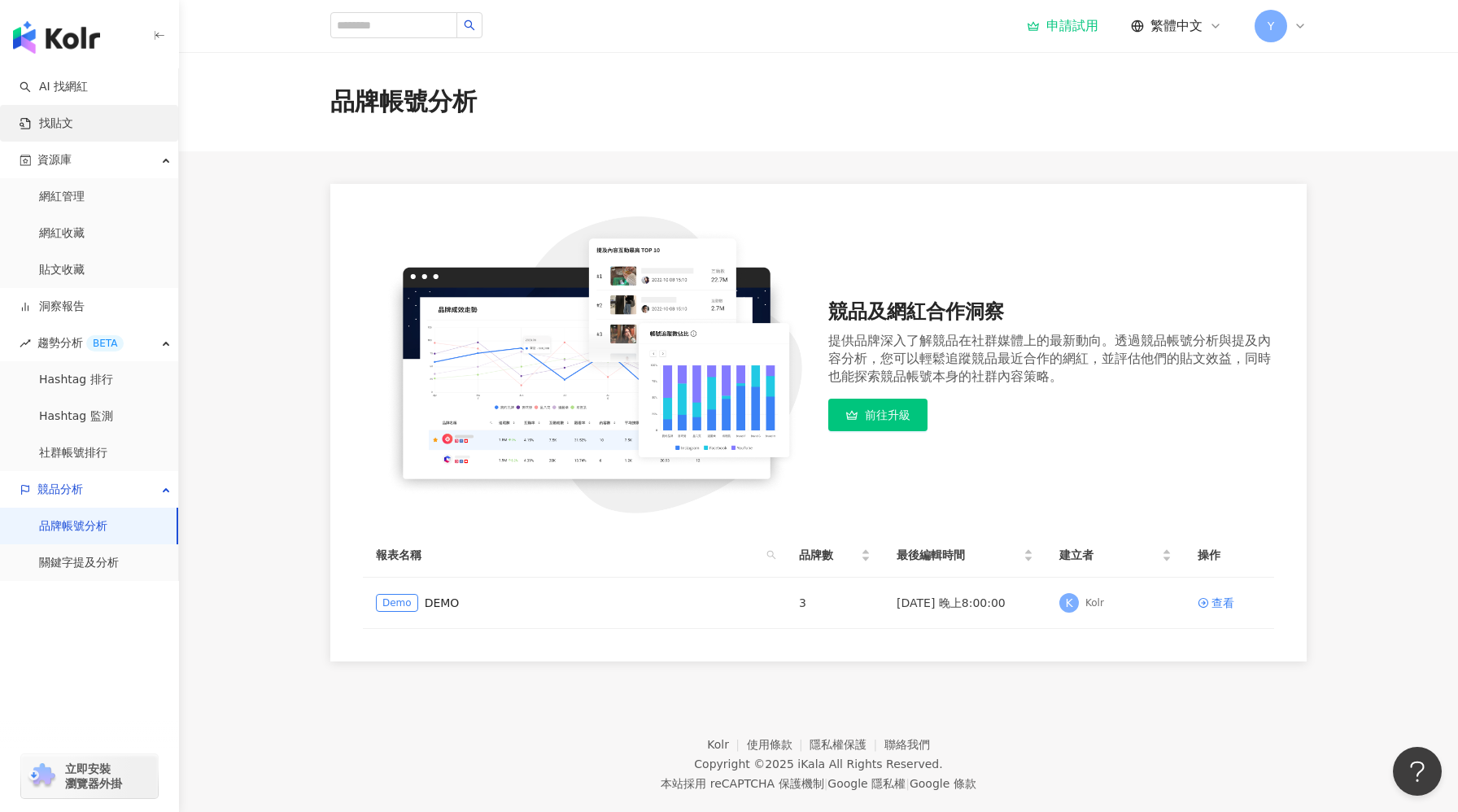
click at [58, 129] on link "找貼文" at bounding box center [46, 123] width 54 height 17
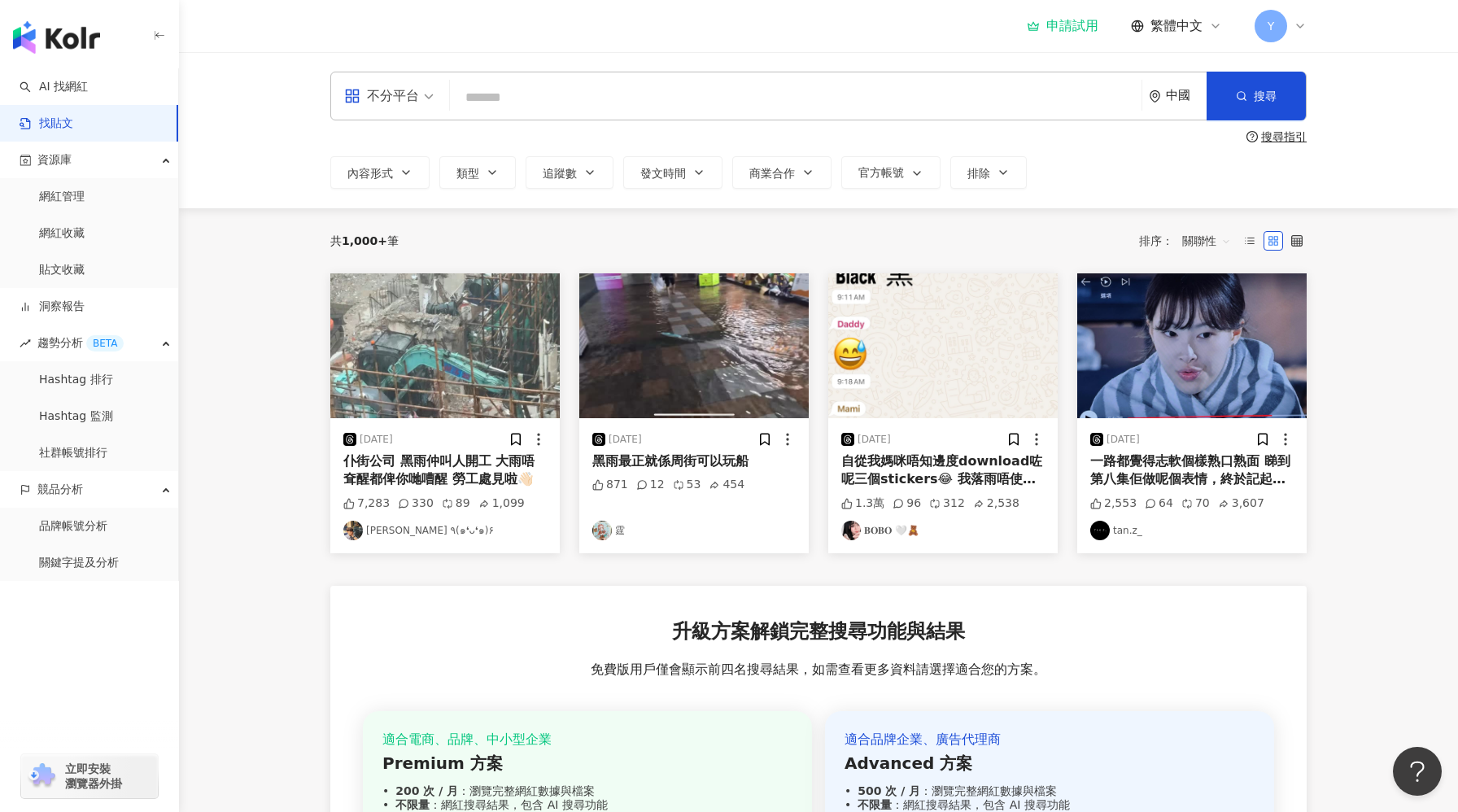
click at [370, 75] on input "search" at bounding box center [389, 85] width 90 height 26
click at [393, 183] on div "Instagram" at bounding box center [394, 171] width 111 height 30
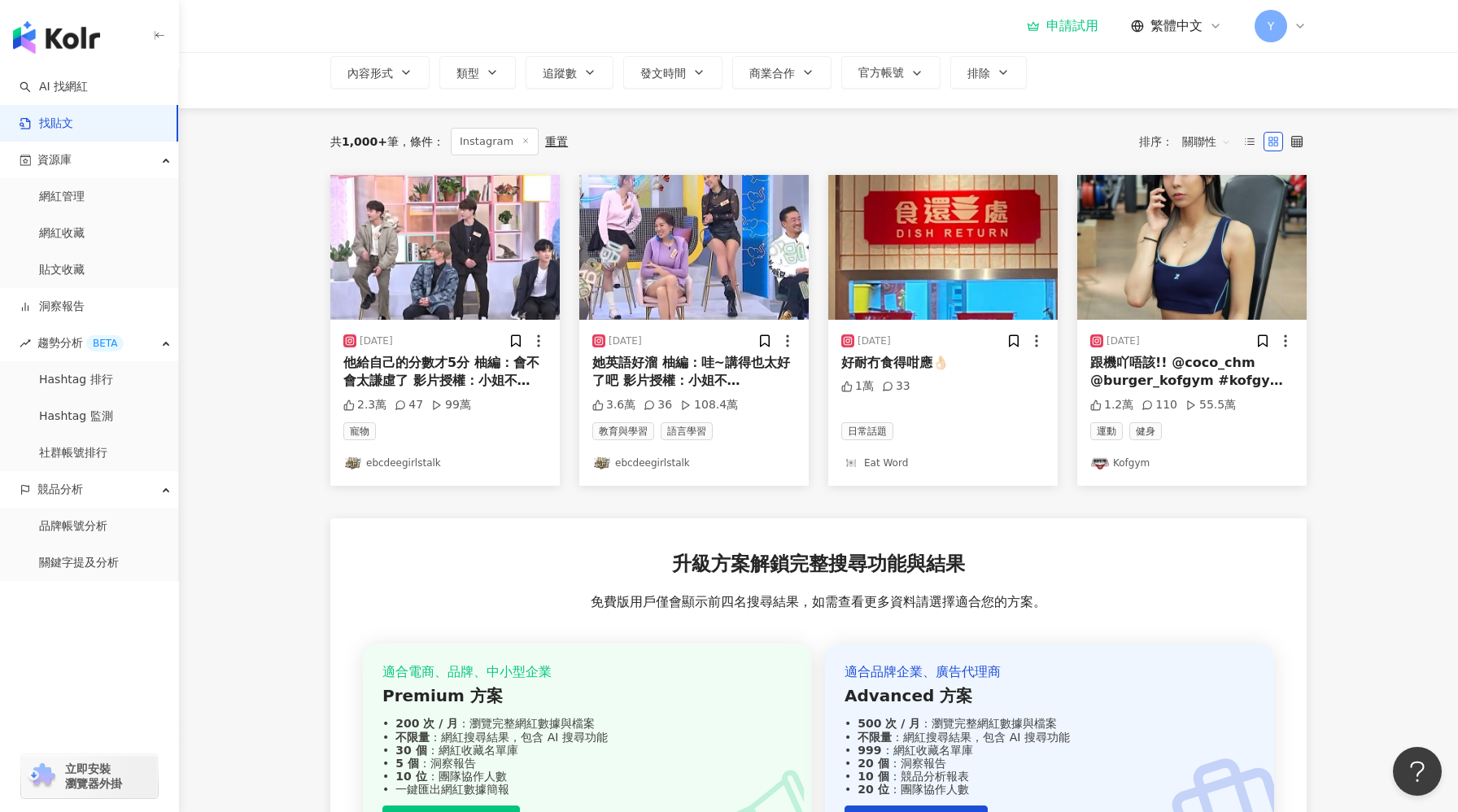
scroll to position [121, 0]
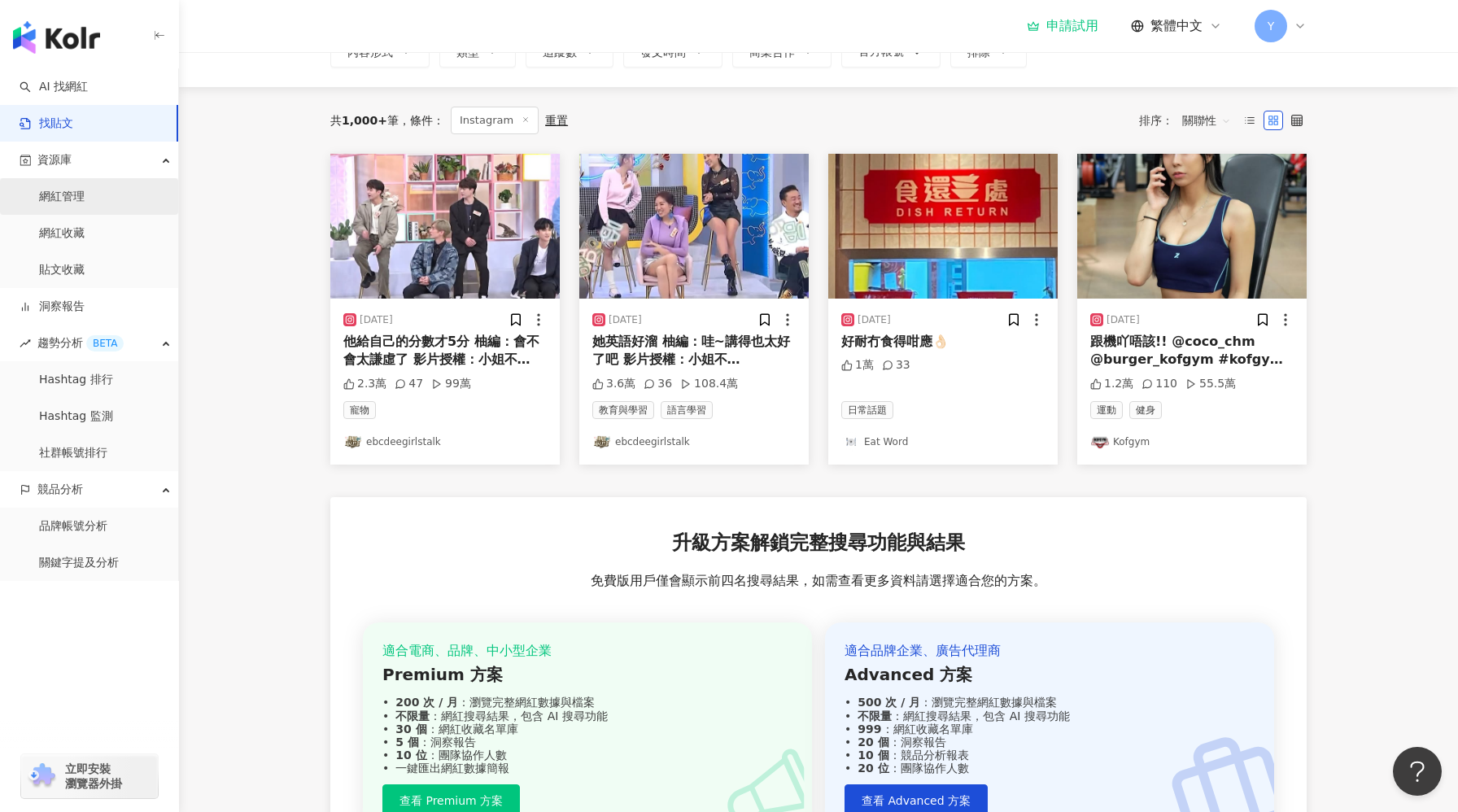
click at [84, 195] on link "網紅管理" at bounding box center [62, 196] width 45 height 17
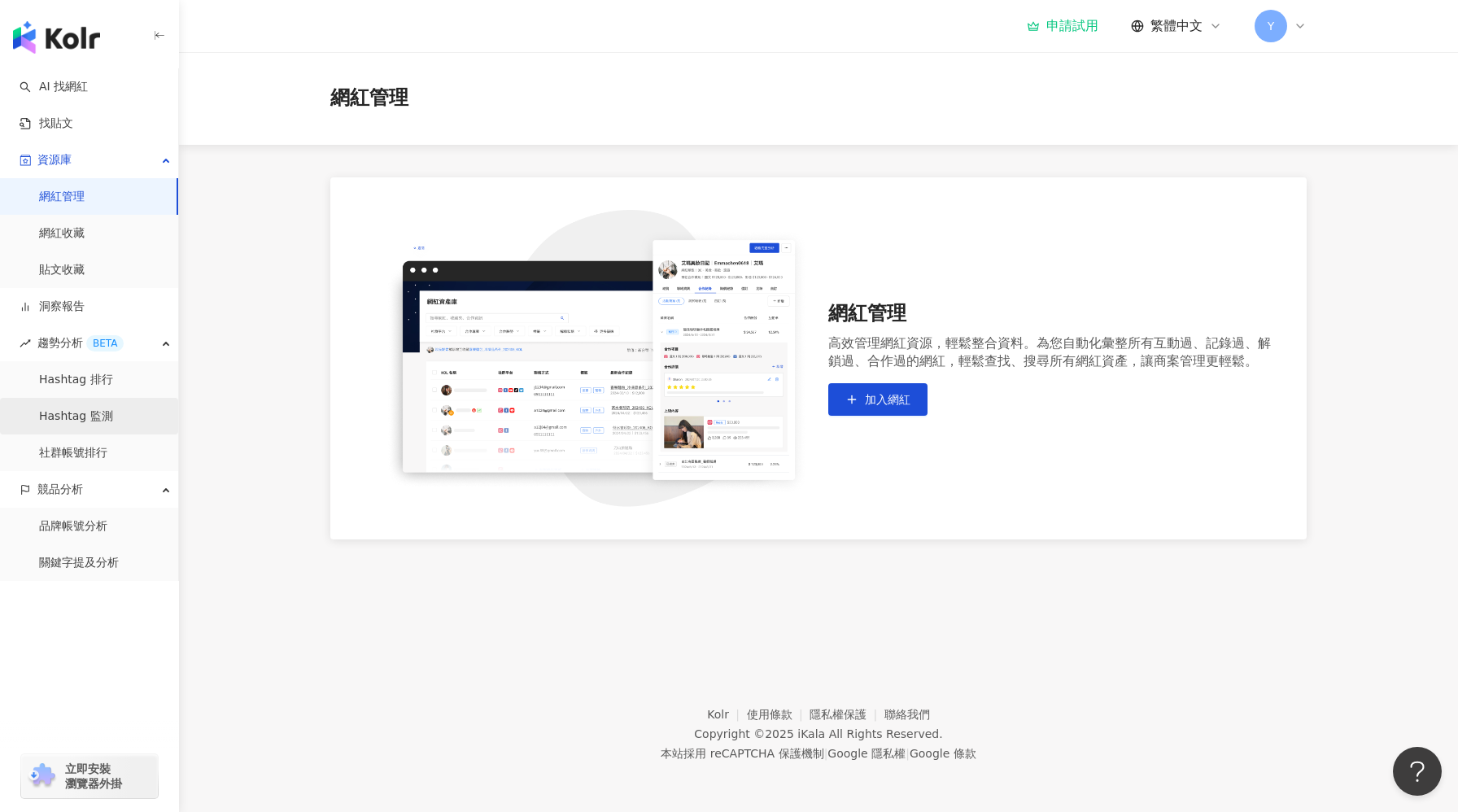
click at [113, 412] on link "Hashtag 監測" at bounding box center [76, 416] width 74 height 17
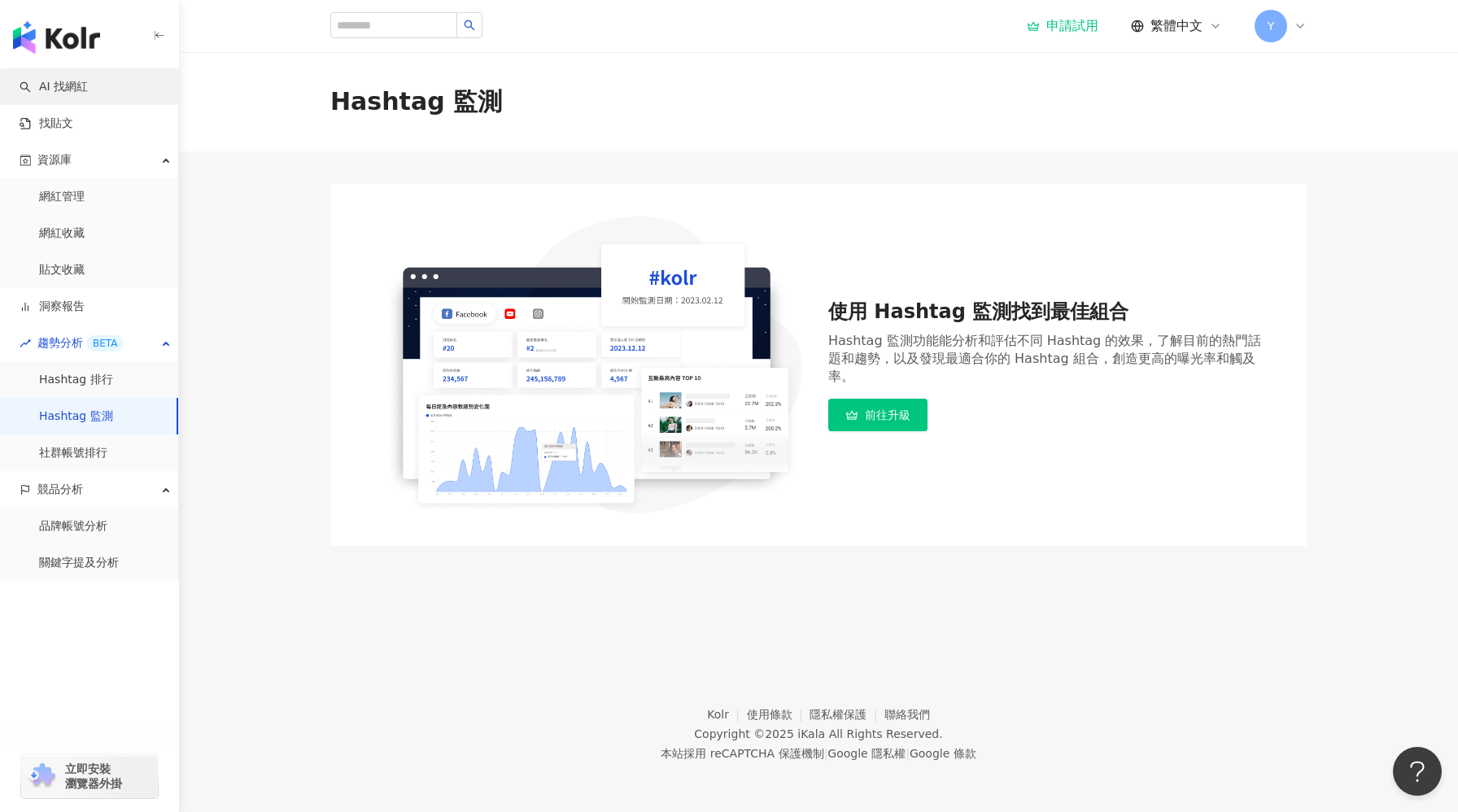
click at [88, 95] on link "AI 找網紅" at bounding box center [53, 87] width 69 height 17
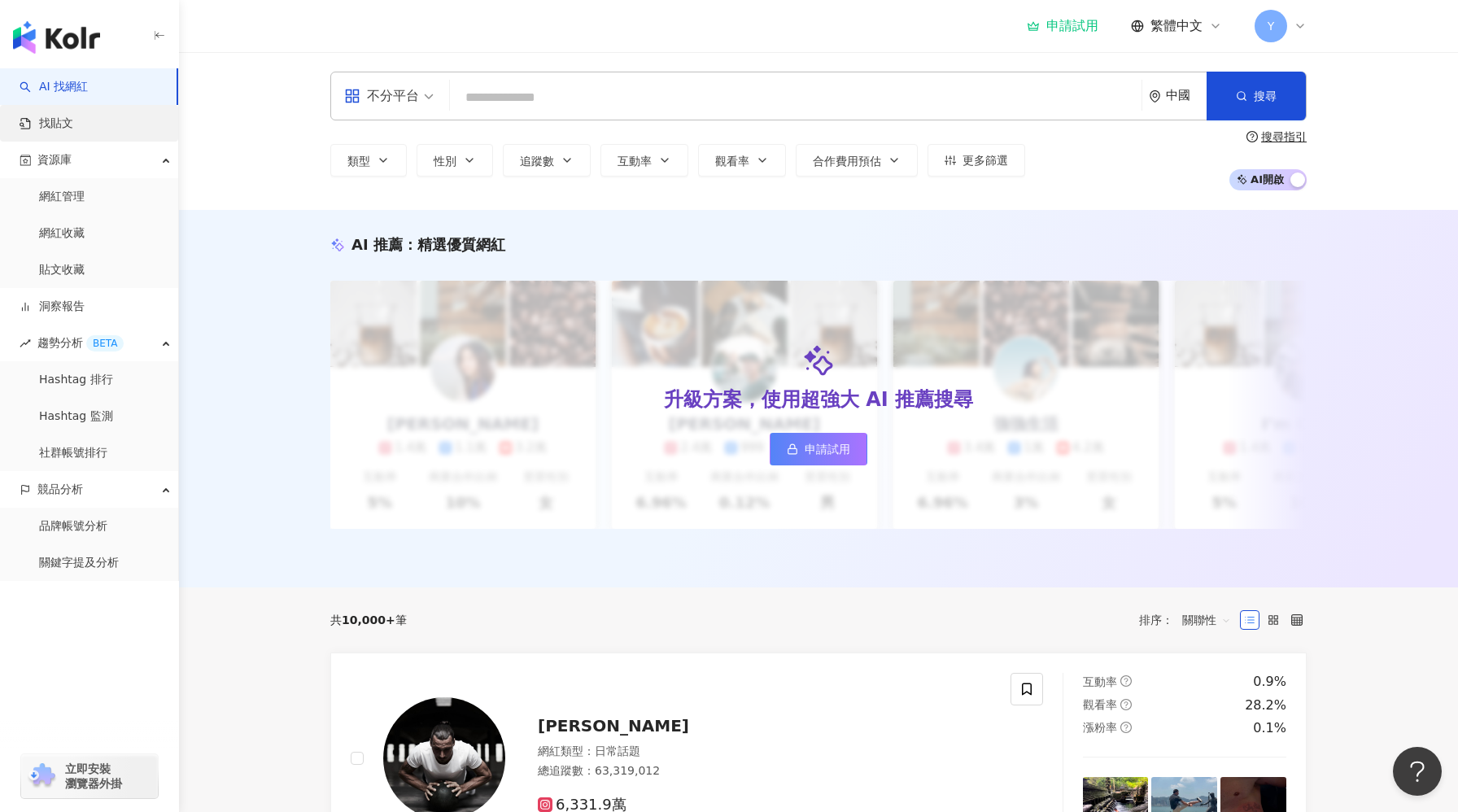
click at [73, 130] on link "找貼文" at bounding box center [46, 123] width 54 height 17
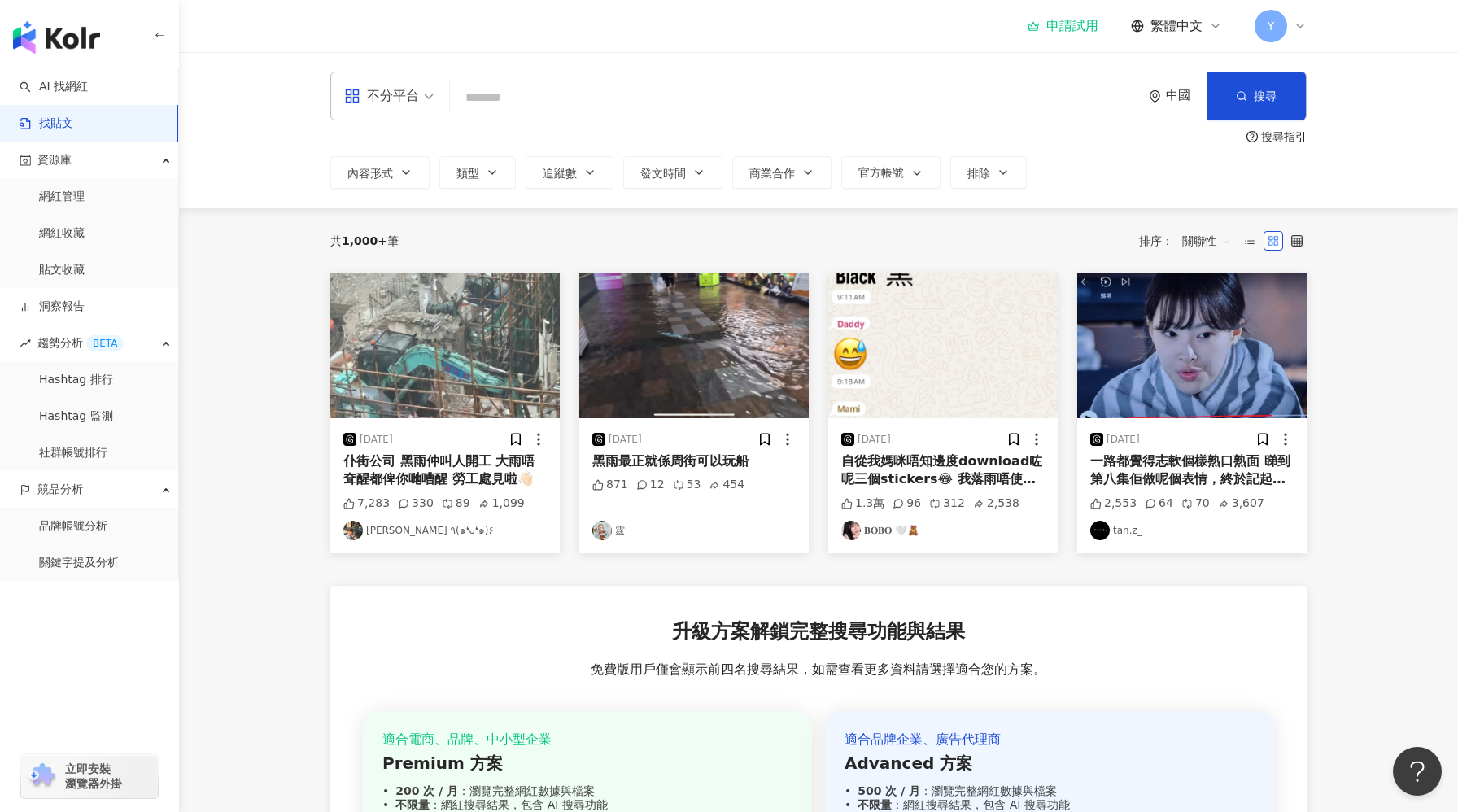
click at [412, 108] on div "不分平台" at bounding box center [382, 96] width 75 height 26
click at [392, 240] on div "YouTube" at bounding box center [395, 231] width 92 height 20
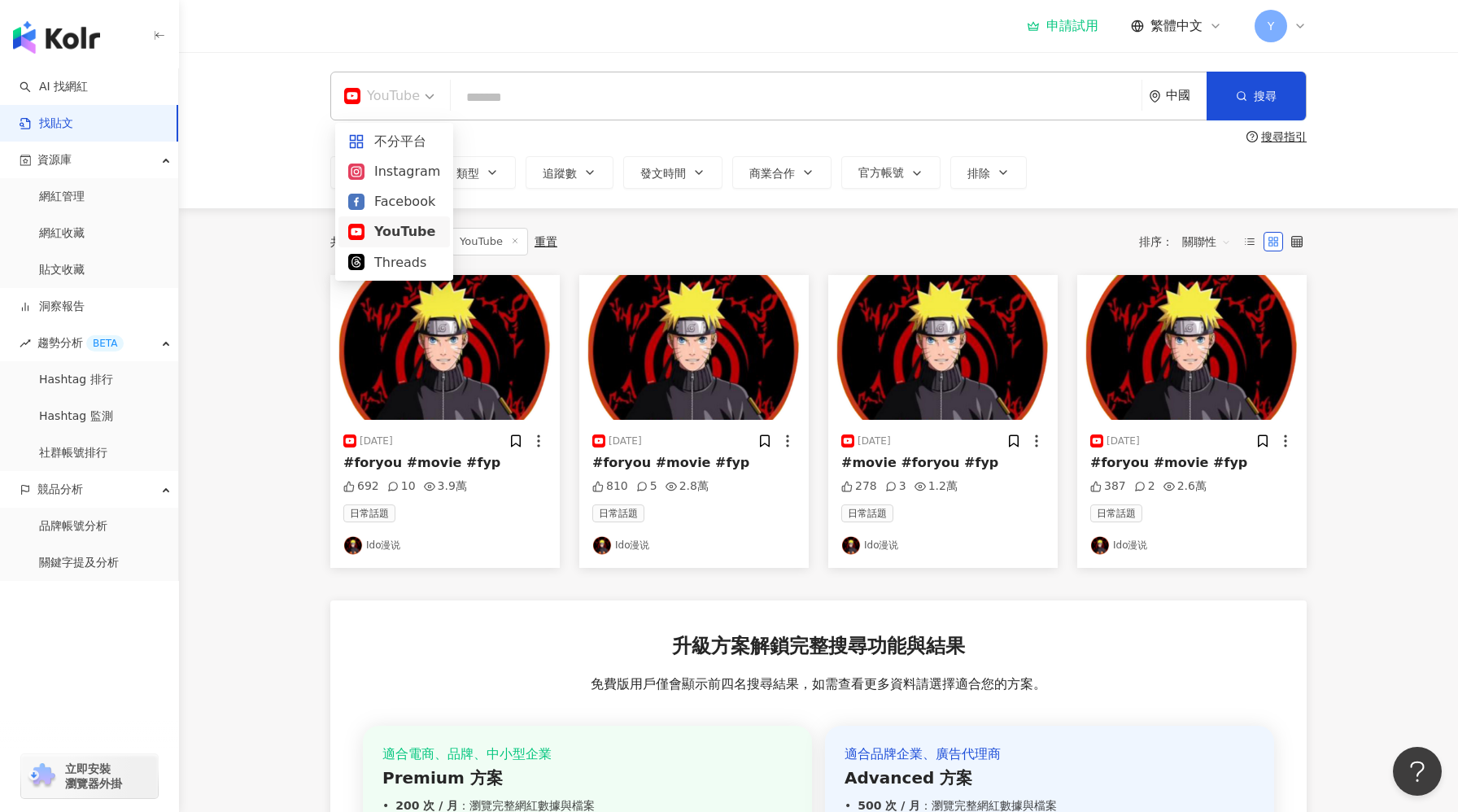
click at [398, 107] on div "YouTube" at bounding box center [382, 96] width 76 height 26
click at [390, 198] on div "Facebook" at bounding box center [395, 201] width 92 height 20
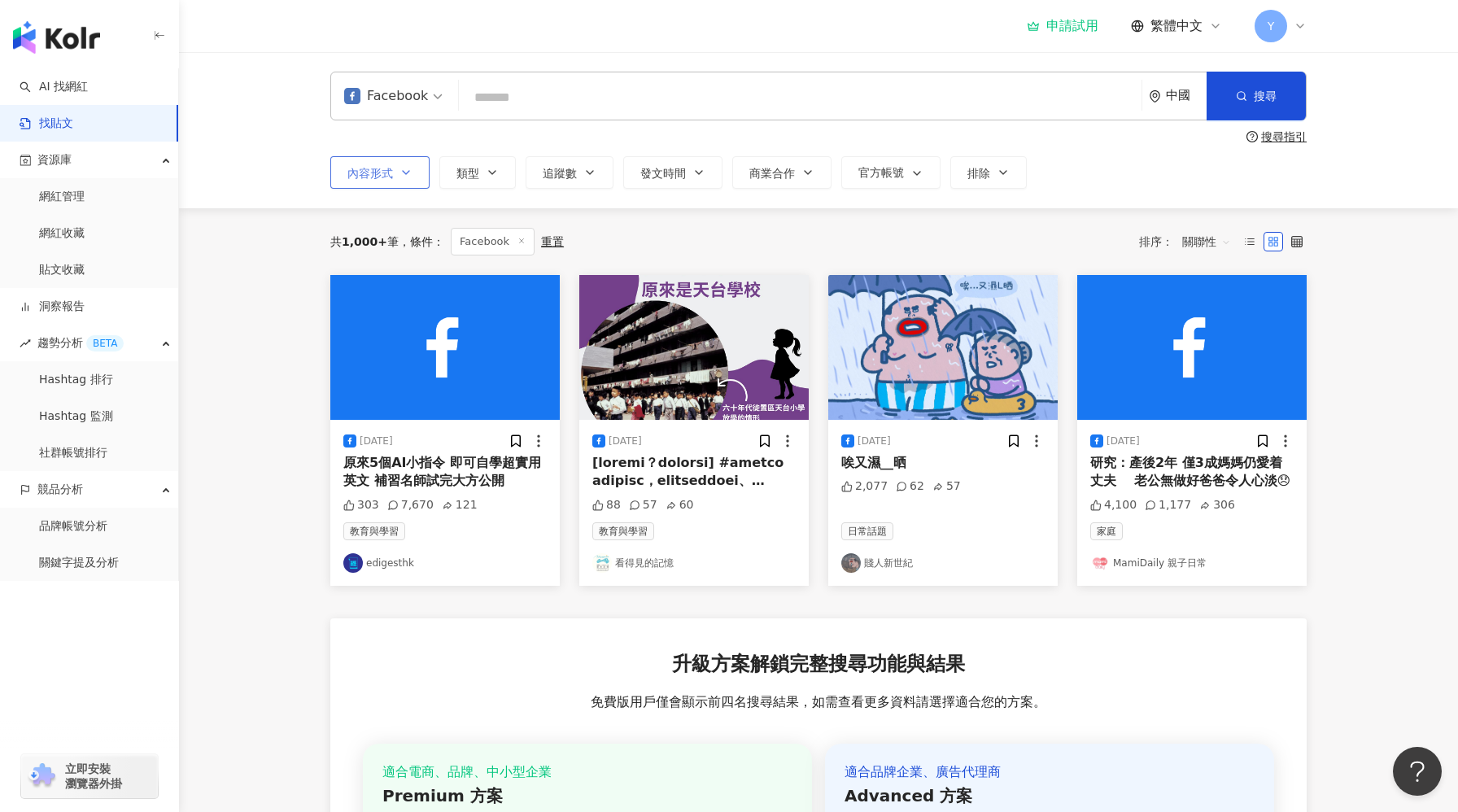
click at [411, 185] on button "內容形式" at bounding box center [380, 172] width 99 height 32
click at [502, 135] on div "搜尋指引" at bounding box center [818, 136] width 976 height 13
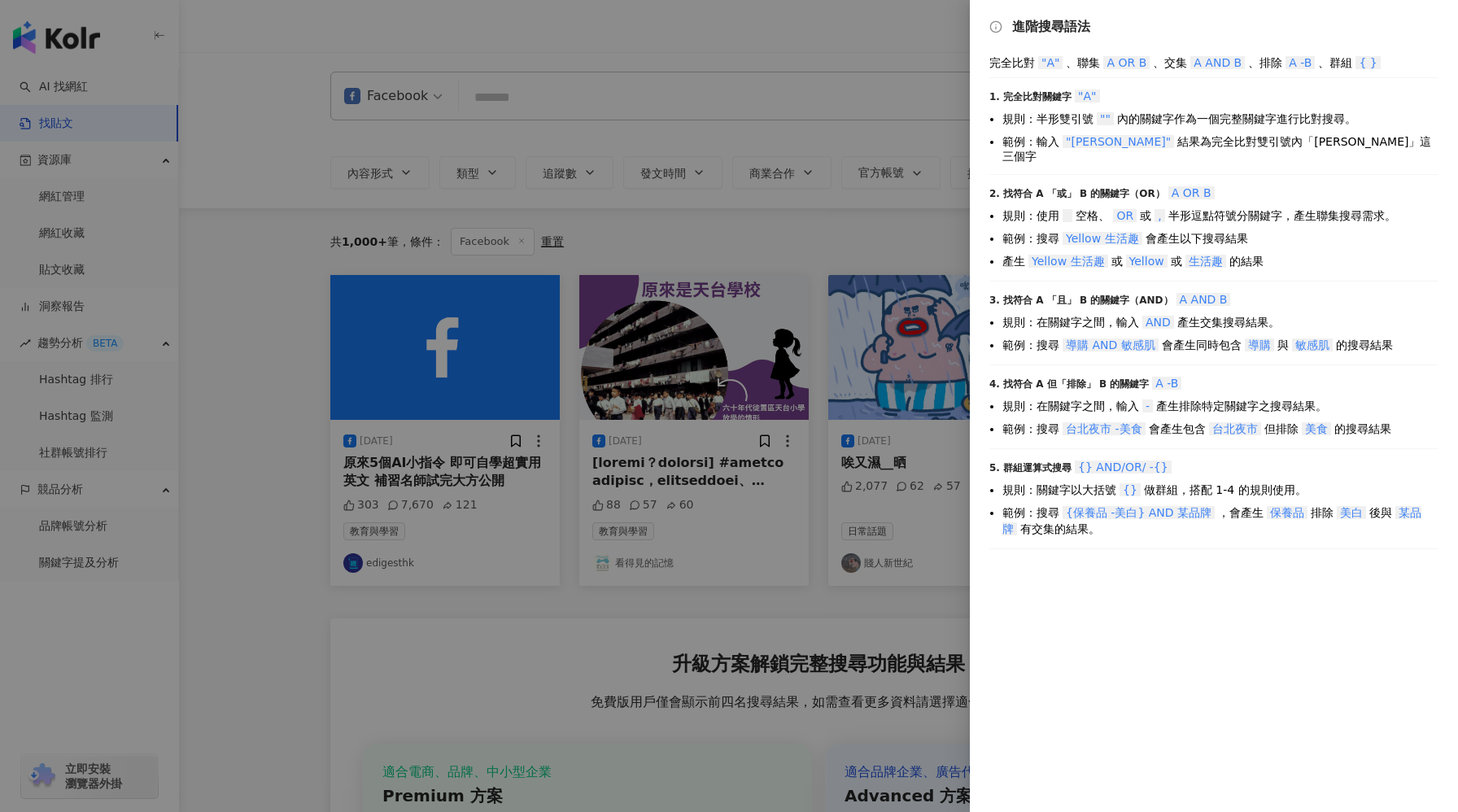
click at [612, 57] on div at bounding box center [729, 406] width 1458 height 812
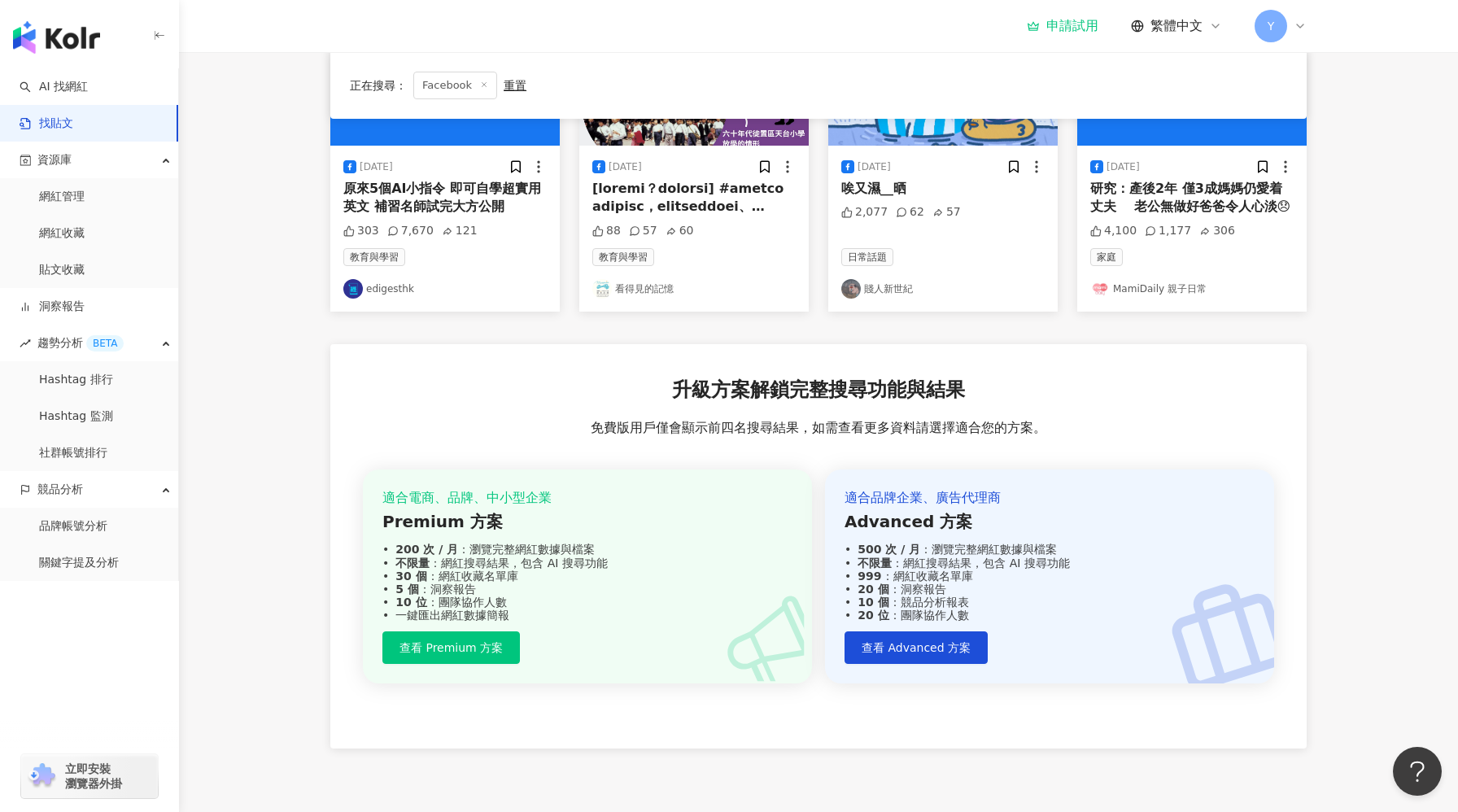
scroll to position [276, 0]
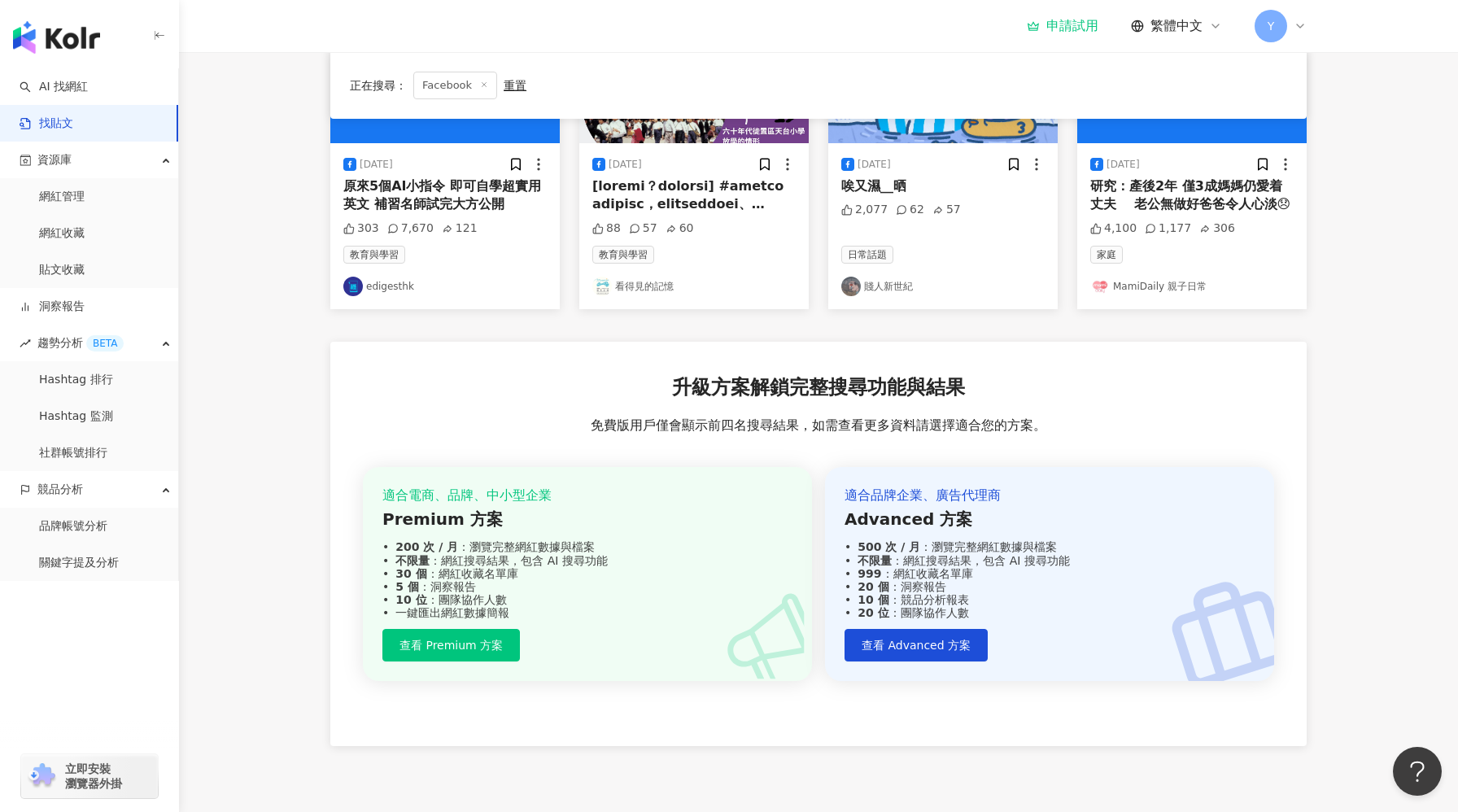
click at [73, 125] on link "找貼文" at bounding box center [46, 123] width 54 height 17
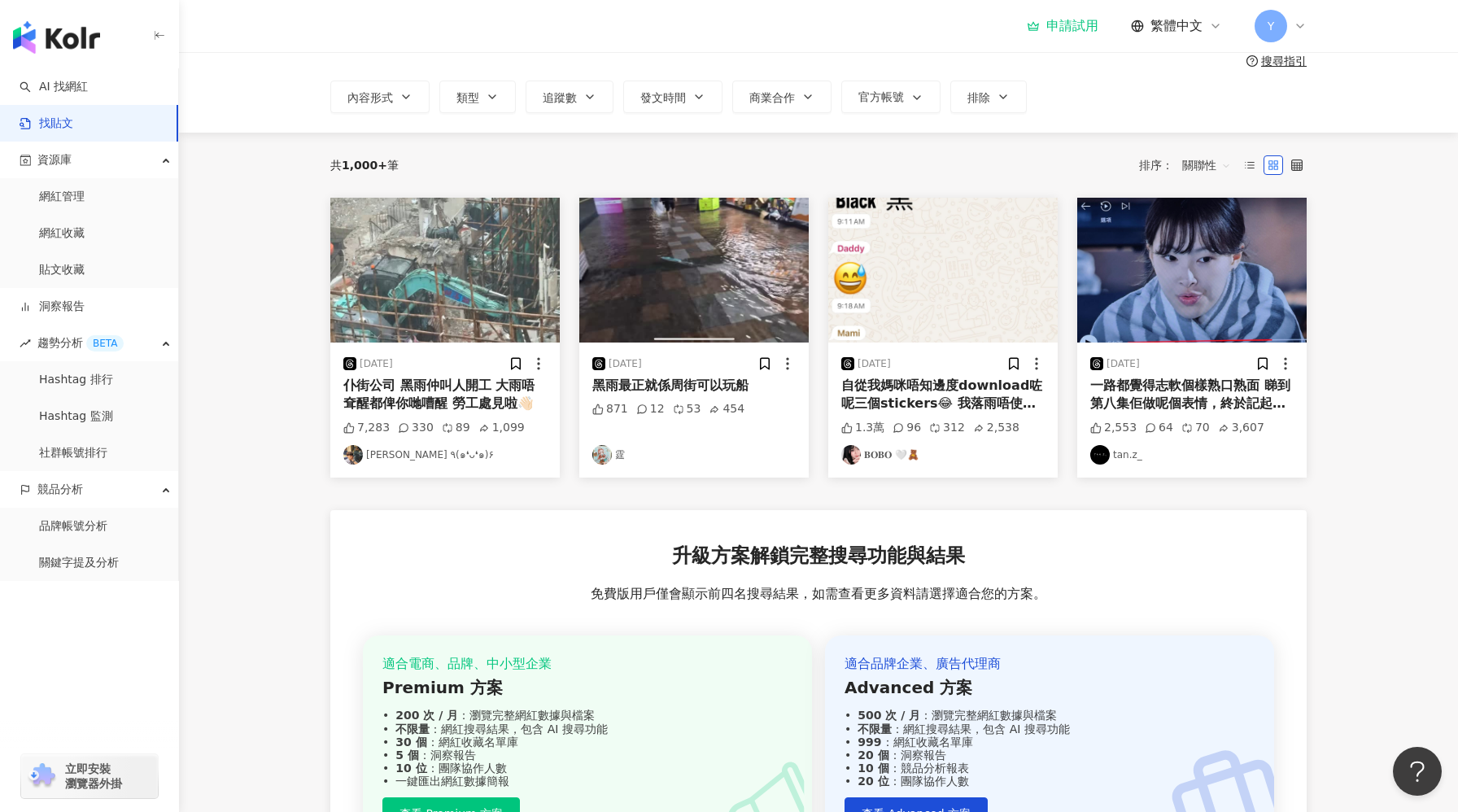
scroll to position [80, 0]
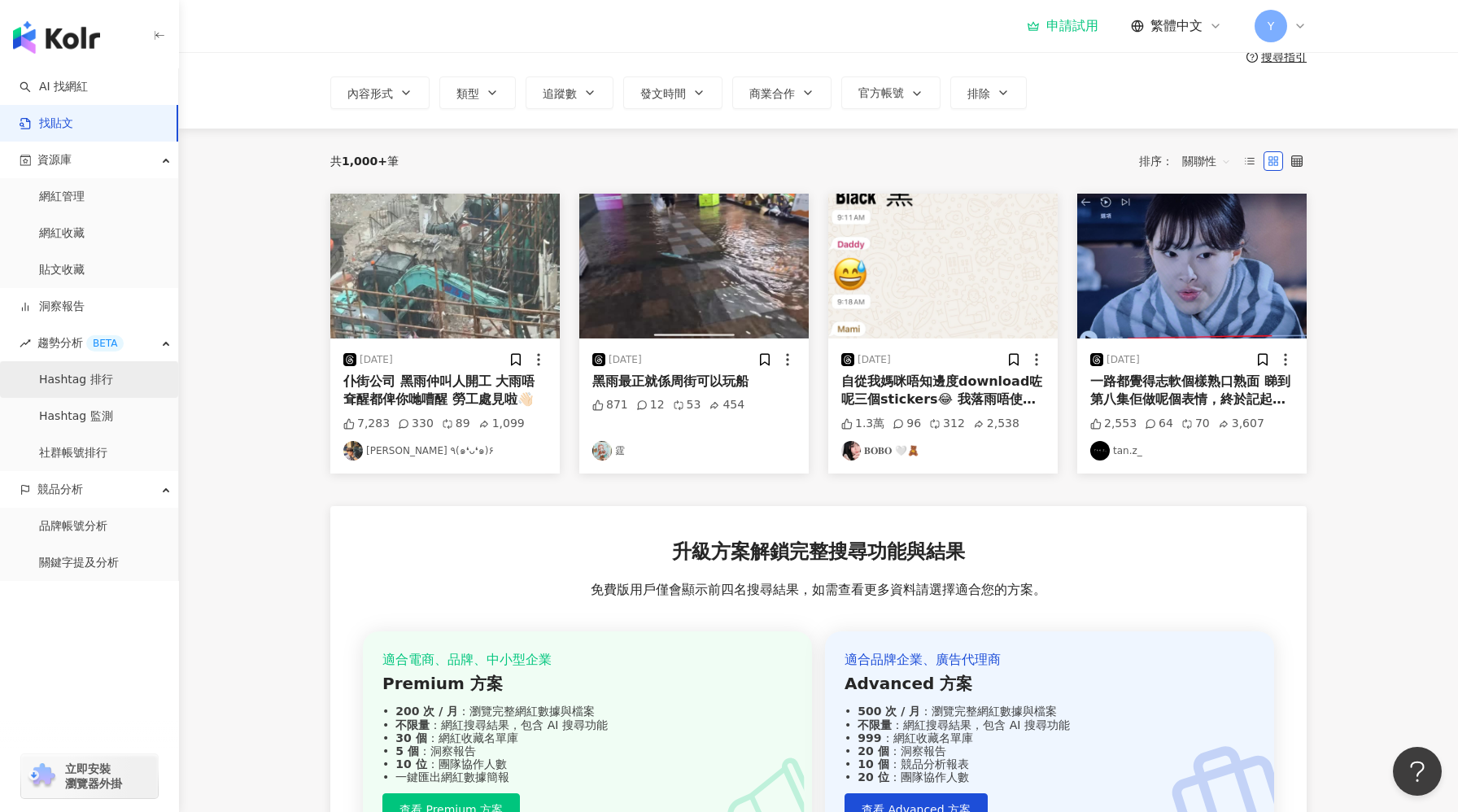
click at [87, 388] on link "Hashtag 排行" at bounding box center [76, 380] width 74 height 17
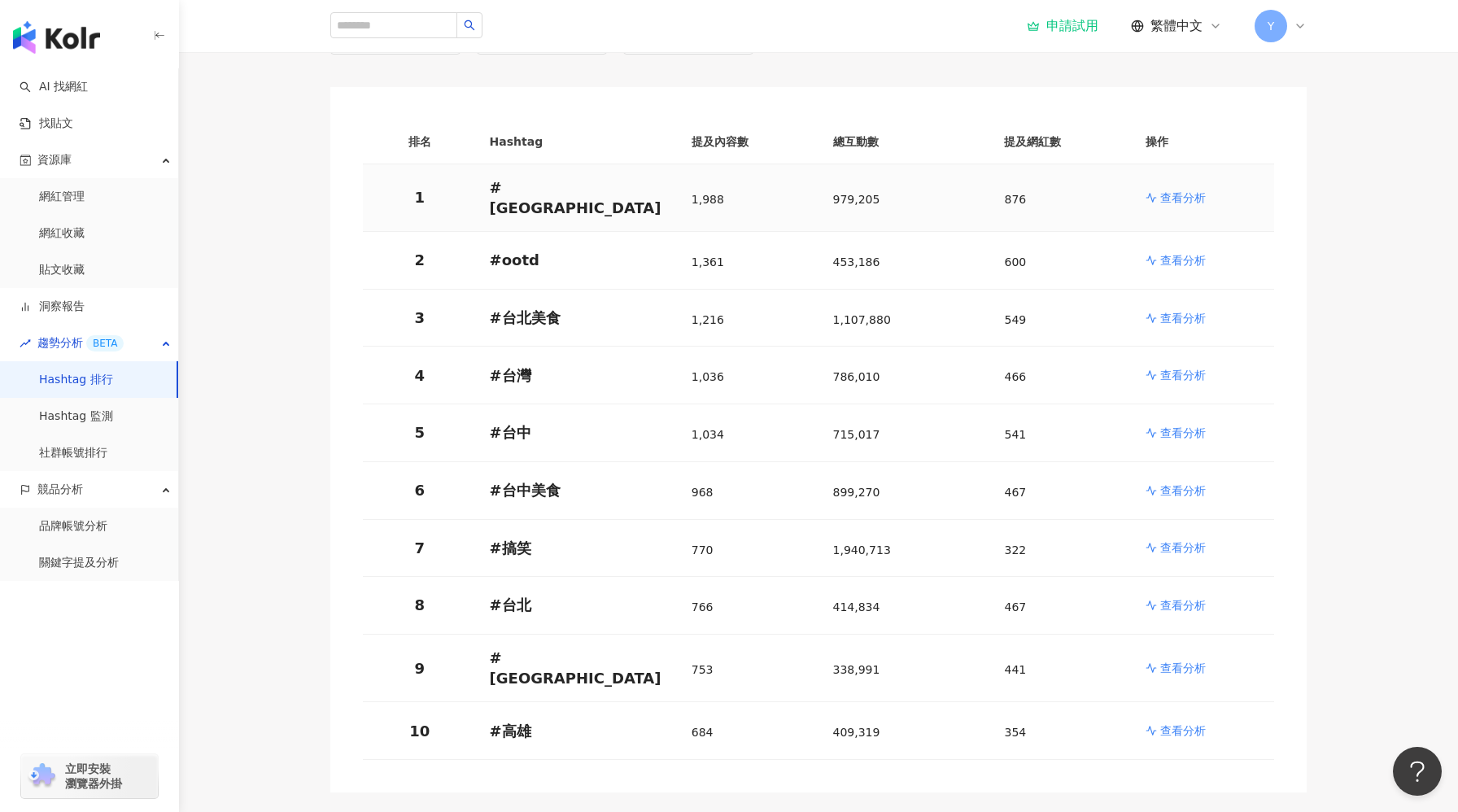
scroll to position [180, 0]
click at [93, 420] on link "Hashtag 監測" at bounding box center [76, 416] width 74 height 17
